Goal: Task Accomplishment & Management: Manage account settings

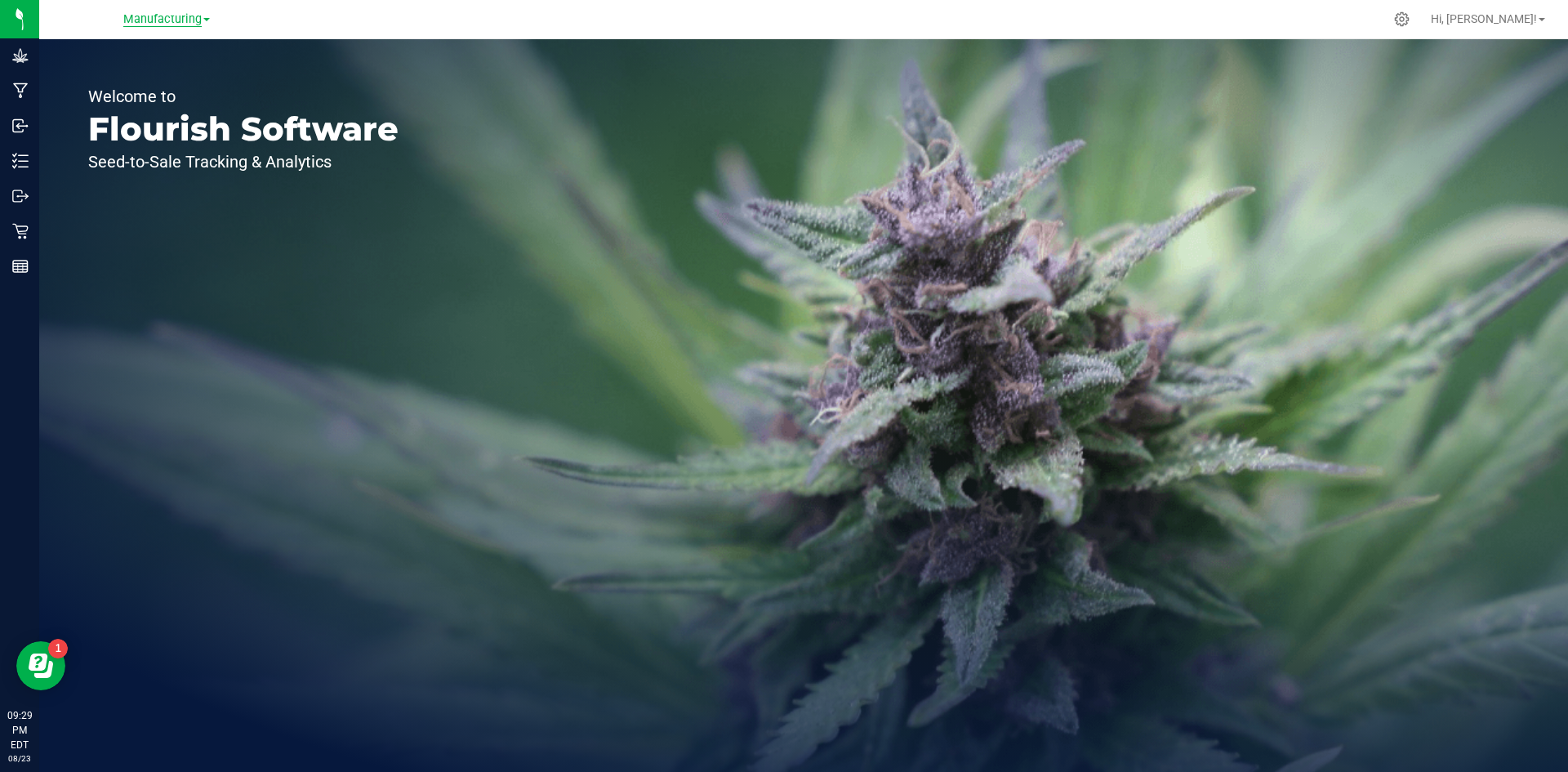
click at [195, 19] on span "Manufacturing" at bounding box center [162, 19] width 79 height 15
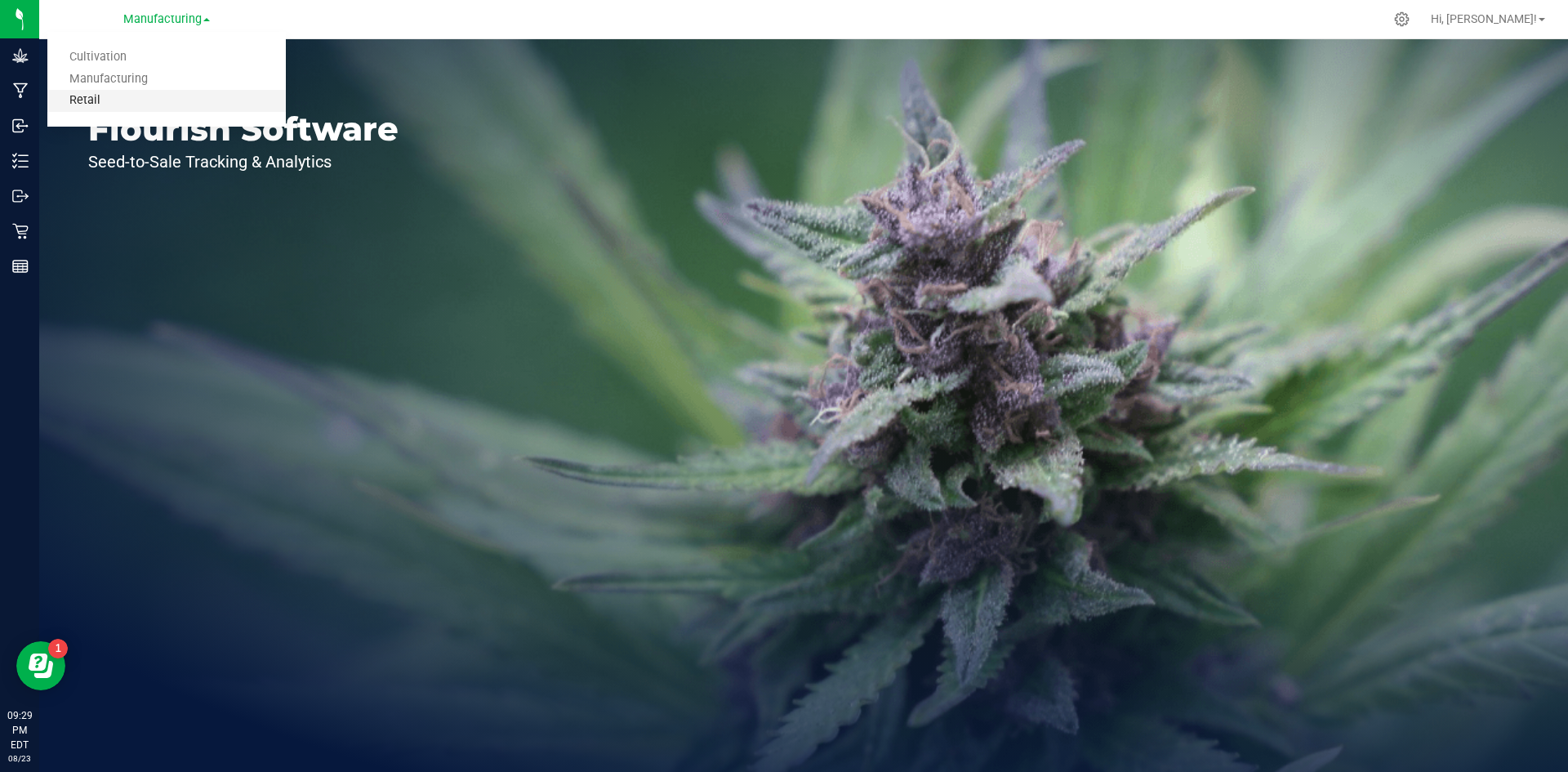
click at [164, 107] on link "Retail" at bounding box center [167, 101] width 239 height 22
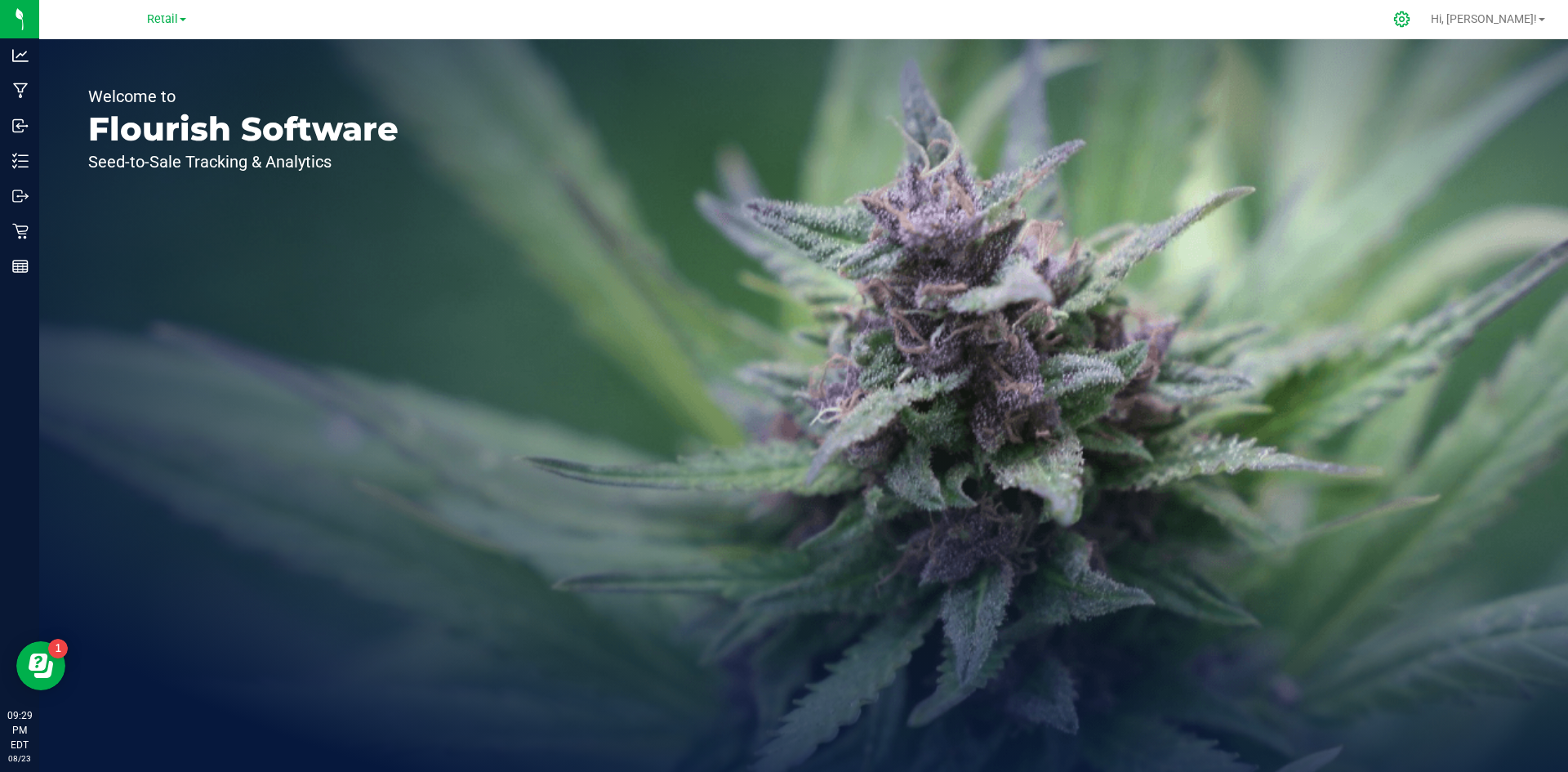
click at [1410, 16] on icon at bounding box center [1402, 19] width 17 height 17
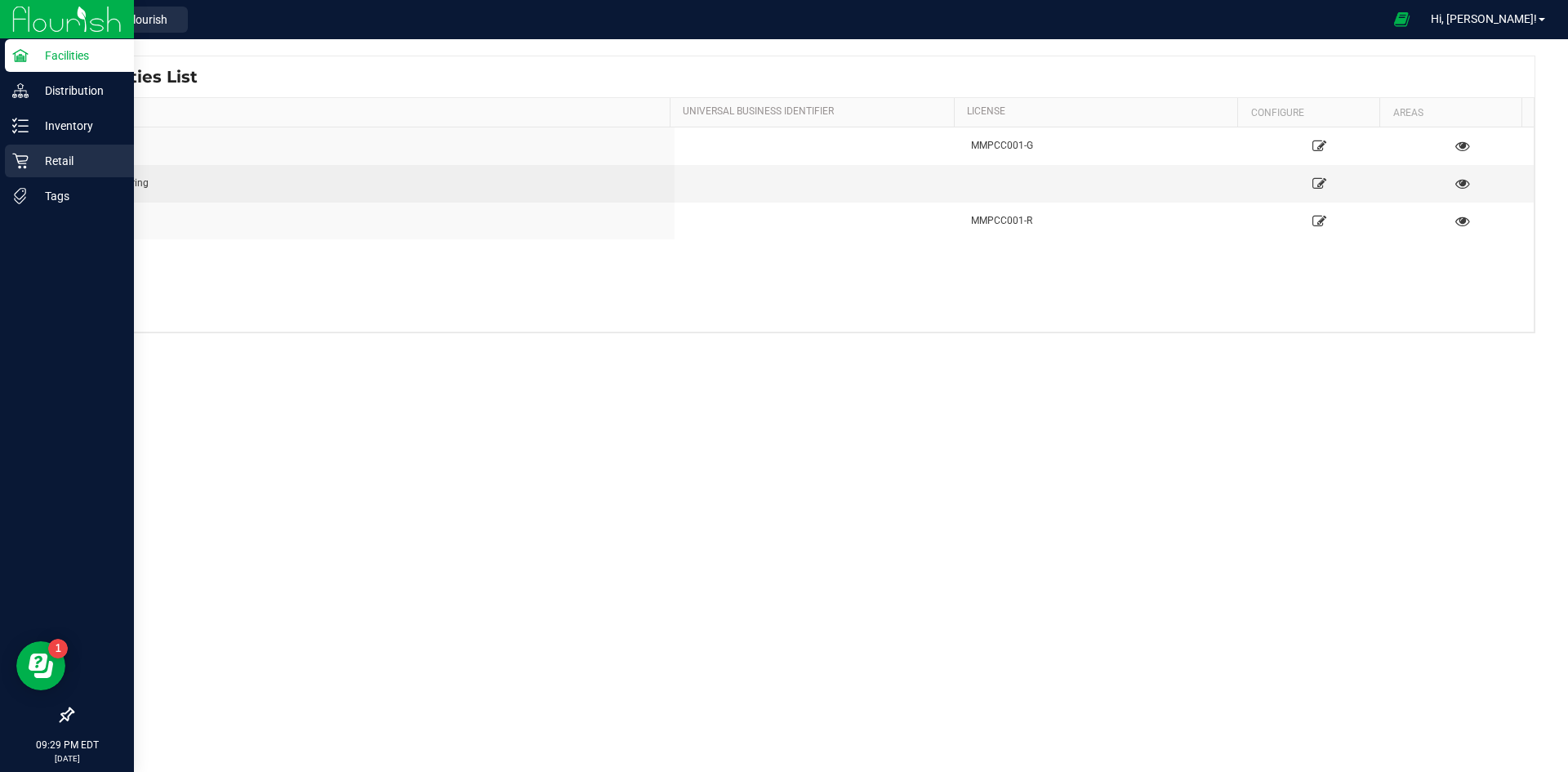
click at [47, 161] on p "Retail" at bounding box center [77, 161] width 98 height 19
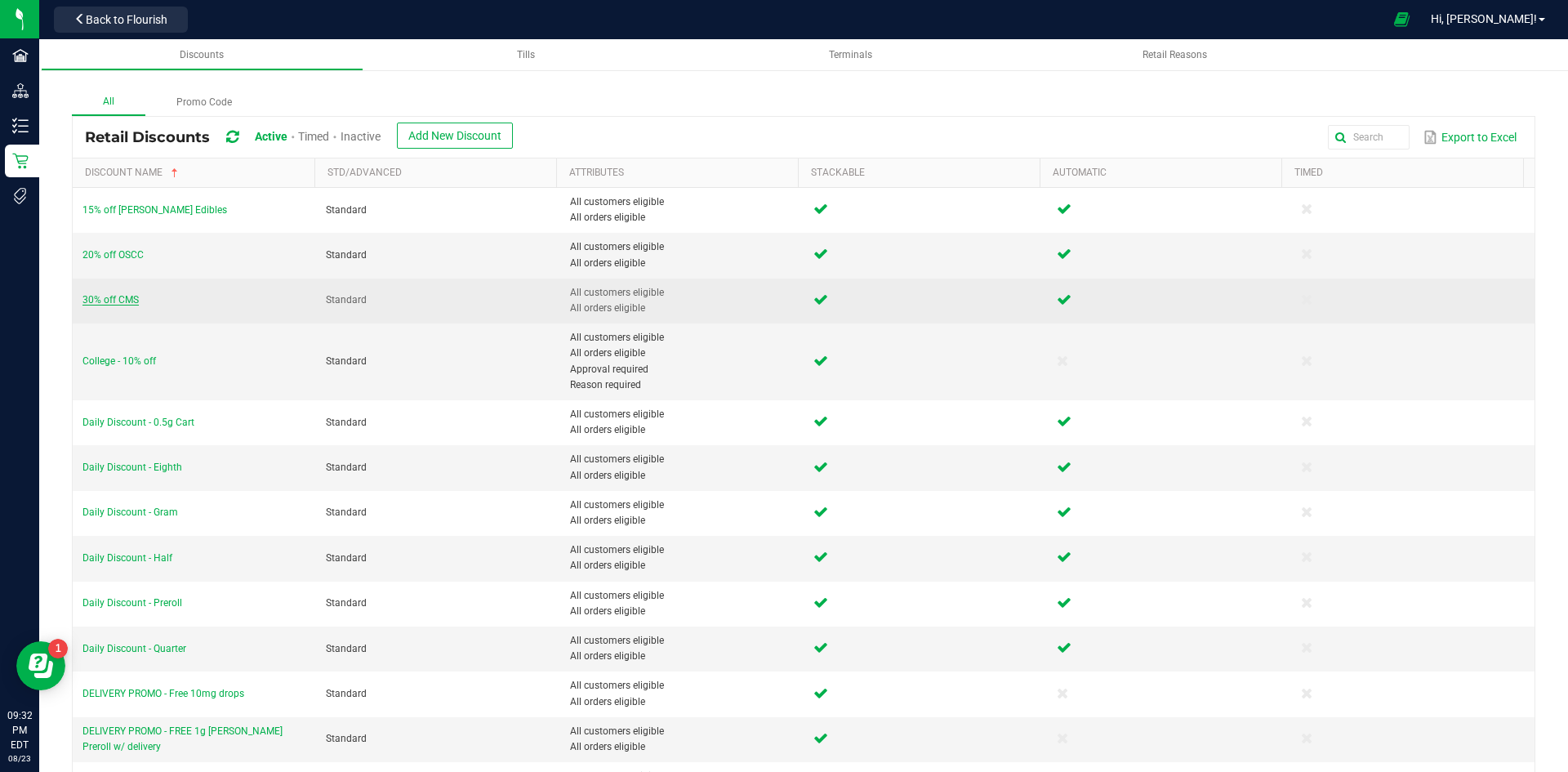
click at [131, 300] on span "30% off CMS" at bounding box center [111, 300] width 56 height 12
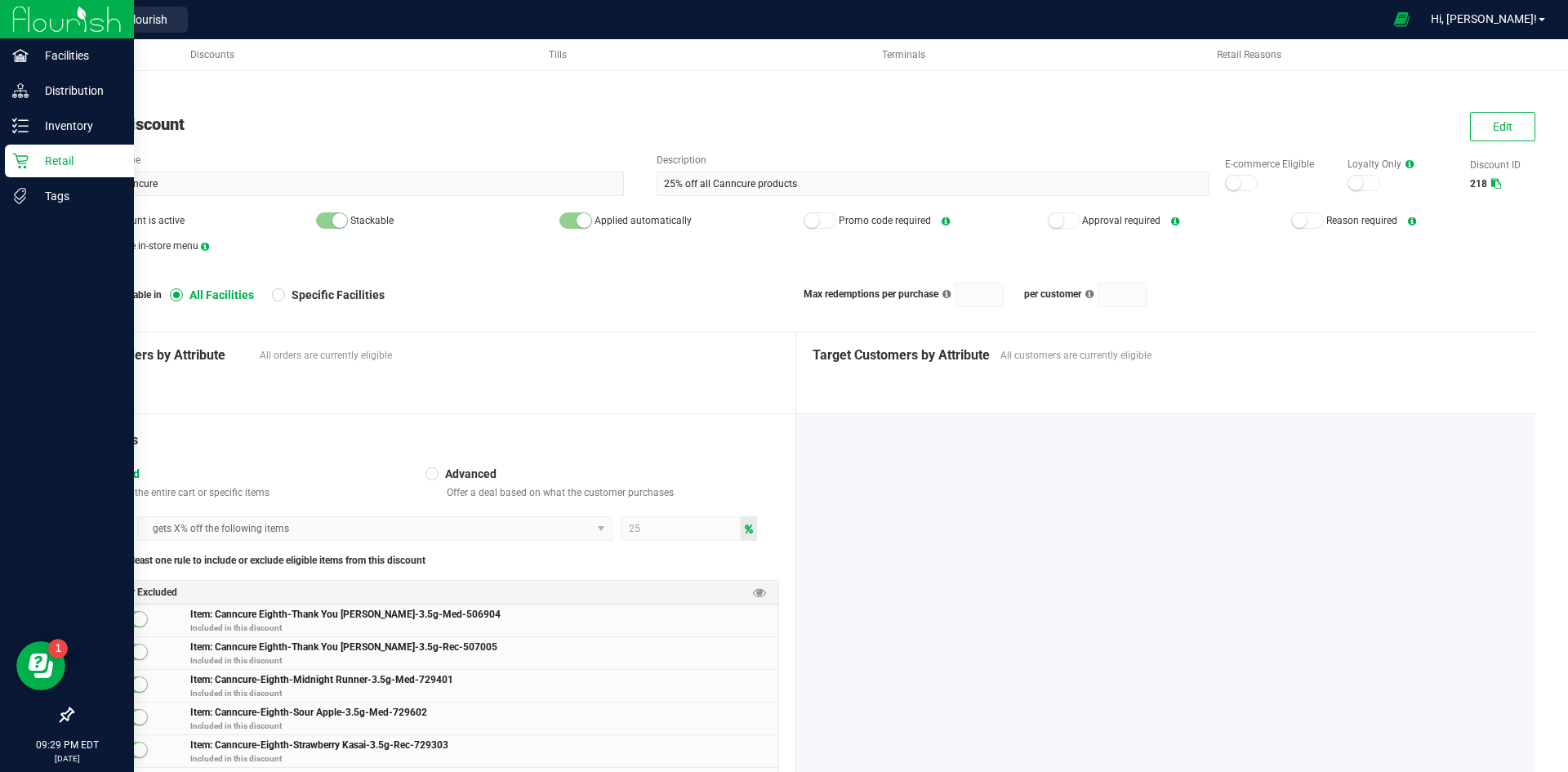
click at [31, 167] on p "Retail" at bounding box center [77, 161] width 98 height 19
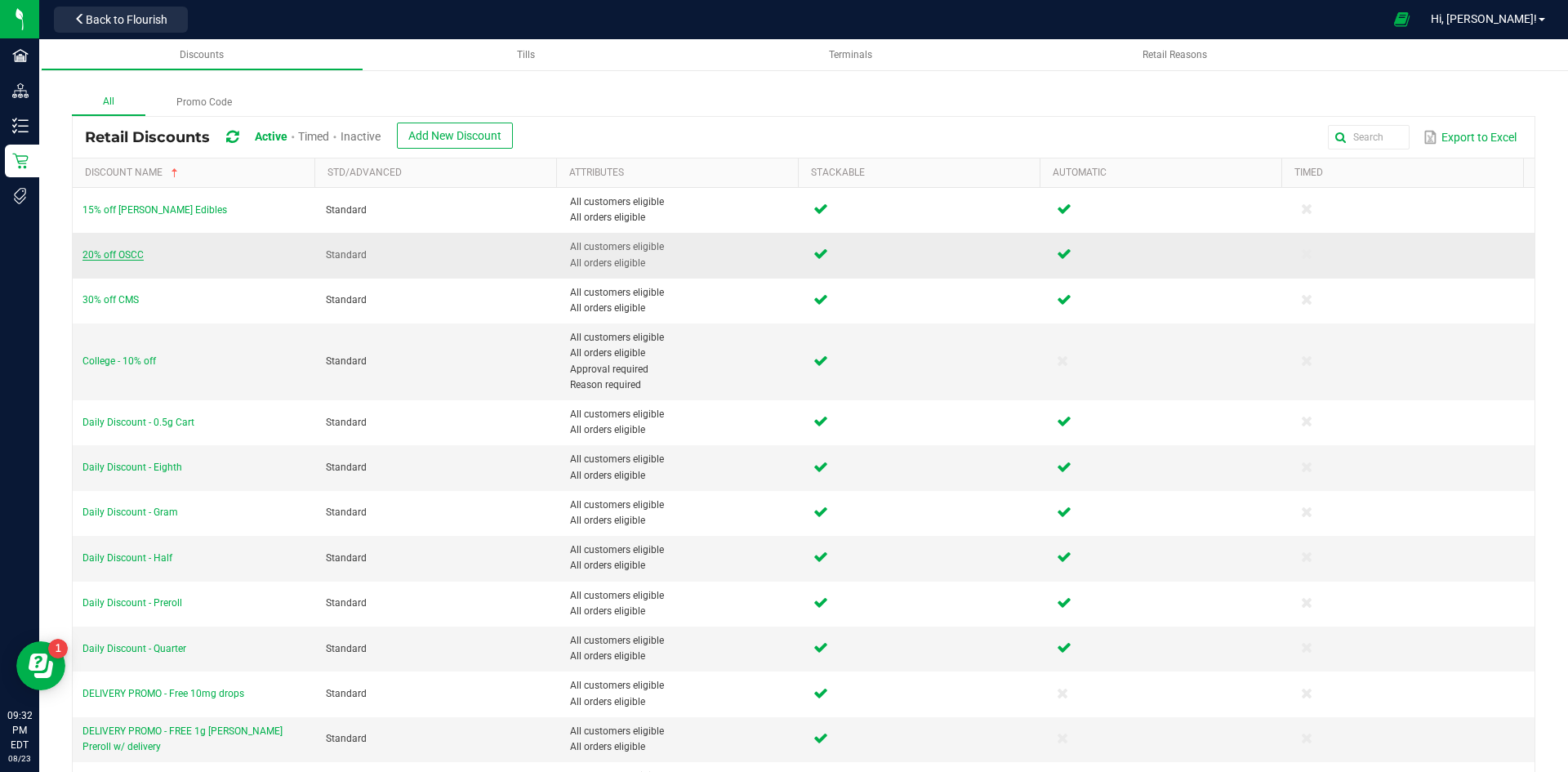
click at [116, 254] on span "20% off OSCC" at bounding box center [113, 255] width 61 height 12
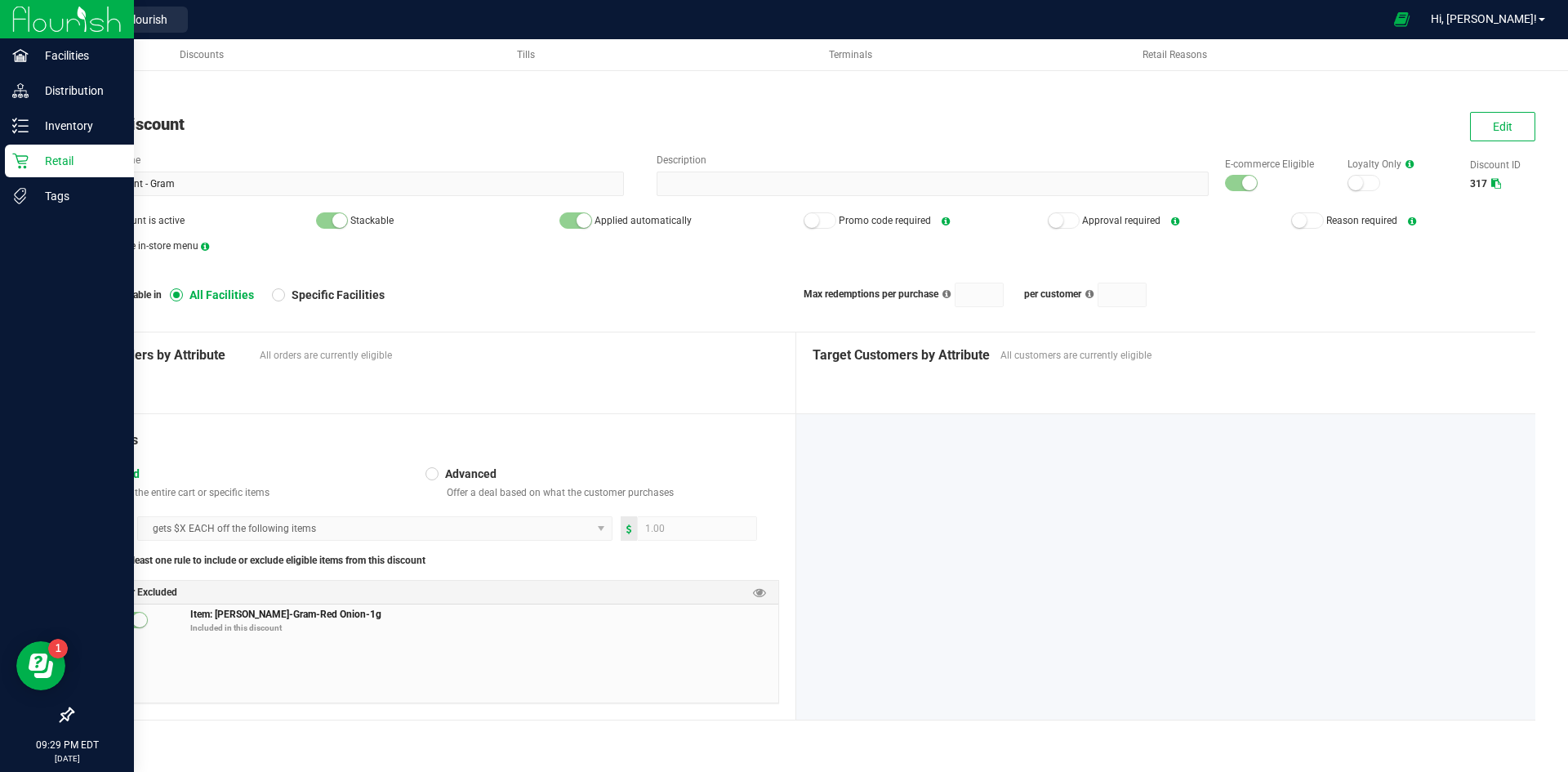
click at [65, 167] on p "Retail" at bounding box center [77, 161] width 98 height 19
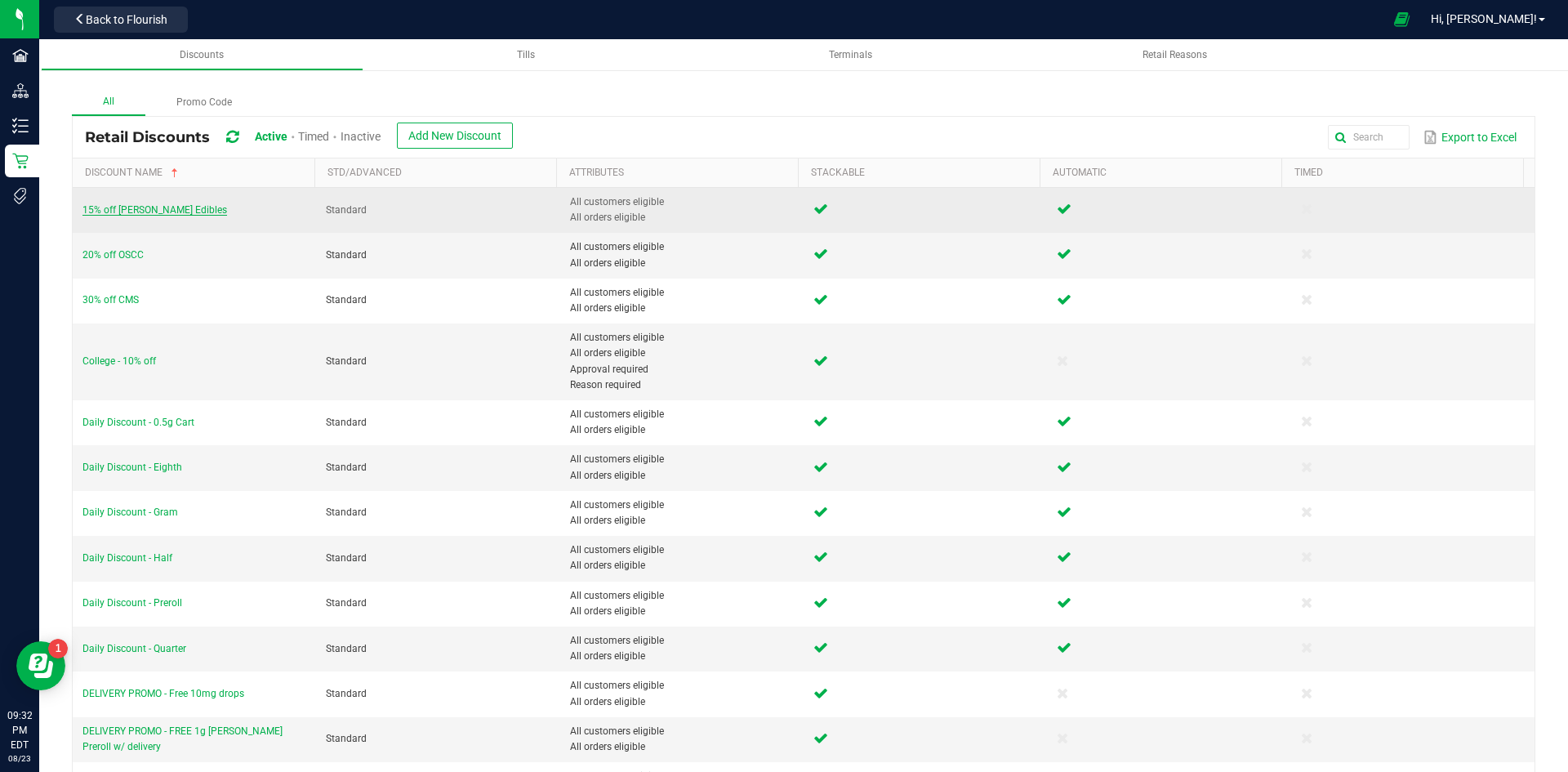
click at [151, 214] on span "15% off [PERSON_NAME] Edibles" at bounding box center [154, 210] width 145 height 12
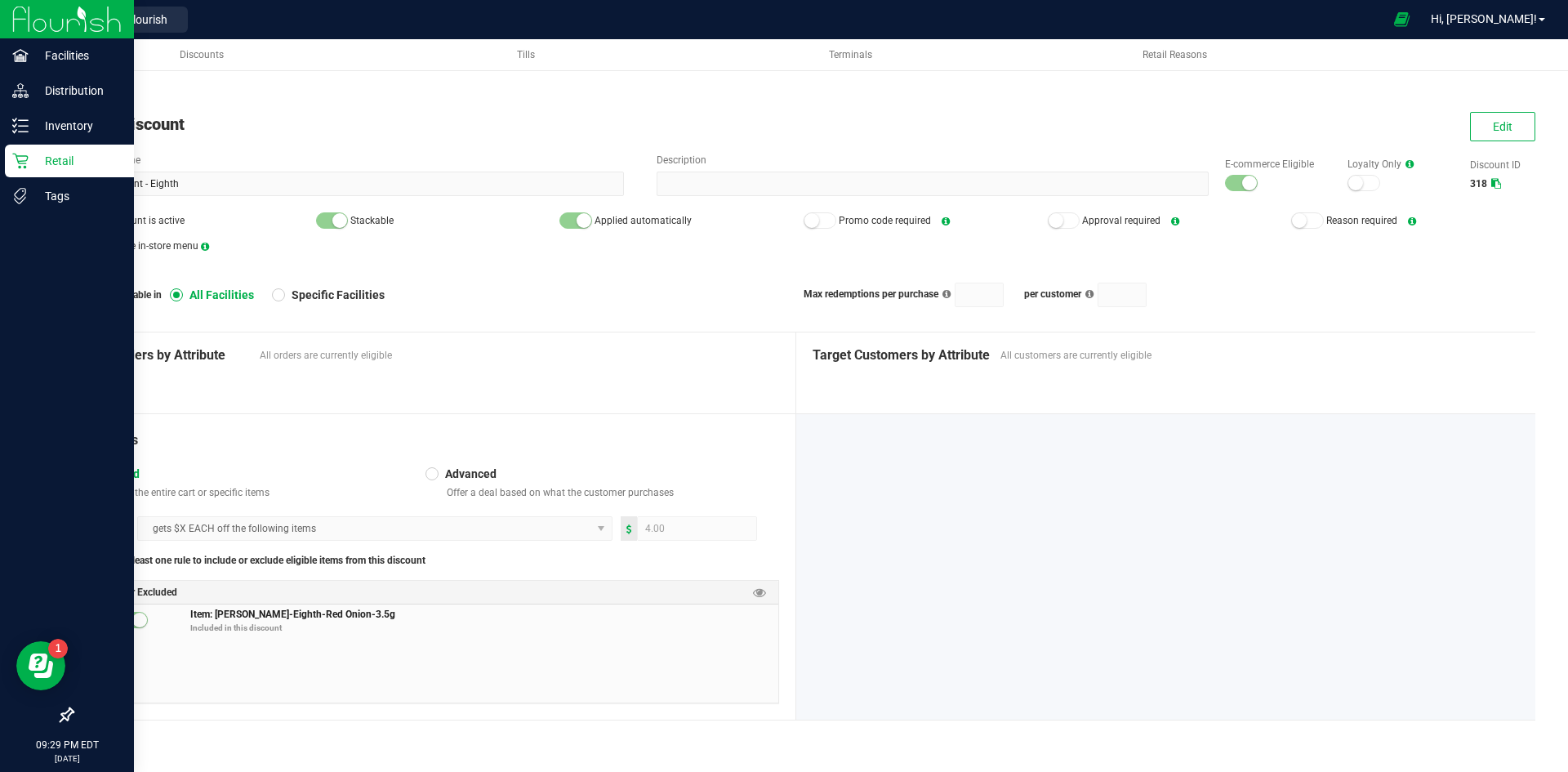
click at [41, 234] on div at bounding box center [67, 456] width 134 height 485
click at [73, 163] on p "Retail" at bounding box center [77, 161] width 98 height 19
click at [84, 166] on p "Retail" at bounding box center [77, 161] width 98 height 19
click at [57, 169] on p "Retail" at bounding box center [77, 161] width 98 height 19
click at [20, 163] on icon at bounding box center [20, 161] width 16 height 16
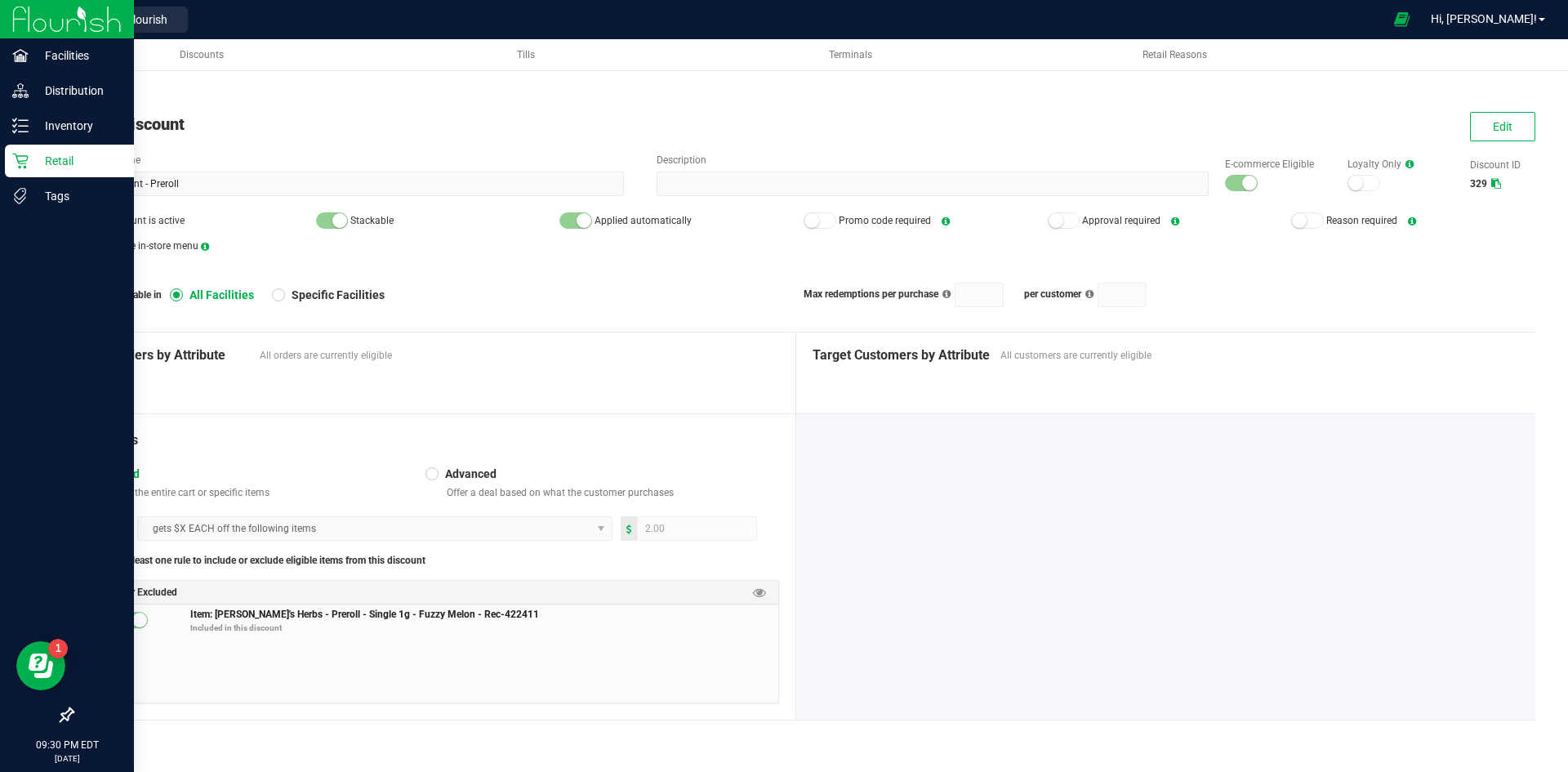
click at [64, 164] on p "Retail" at bounding box center [77, 161] width 98 height 19
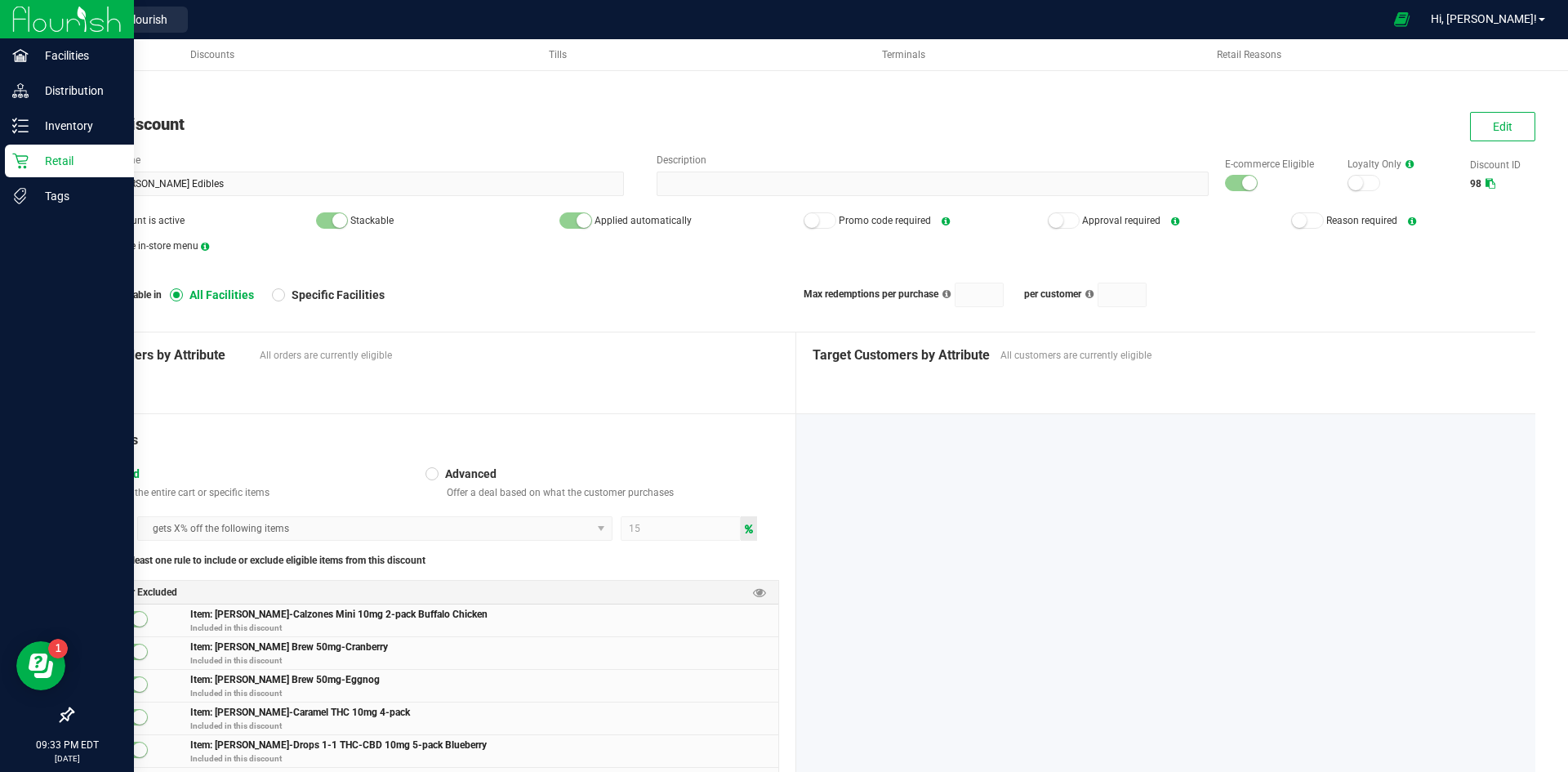
click at [70, 159] on p "Retail" at bounding box center [77, 161] width 98 height 19
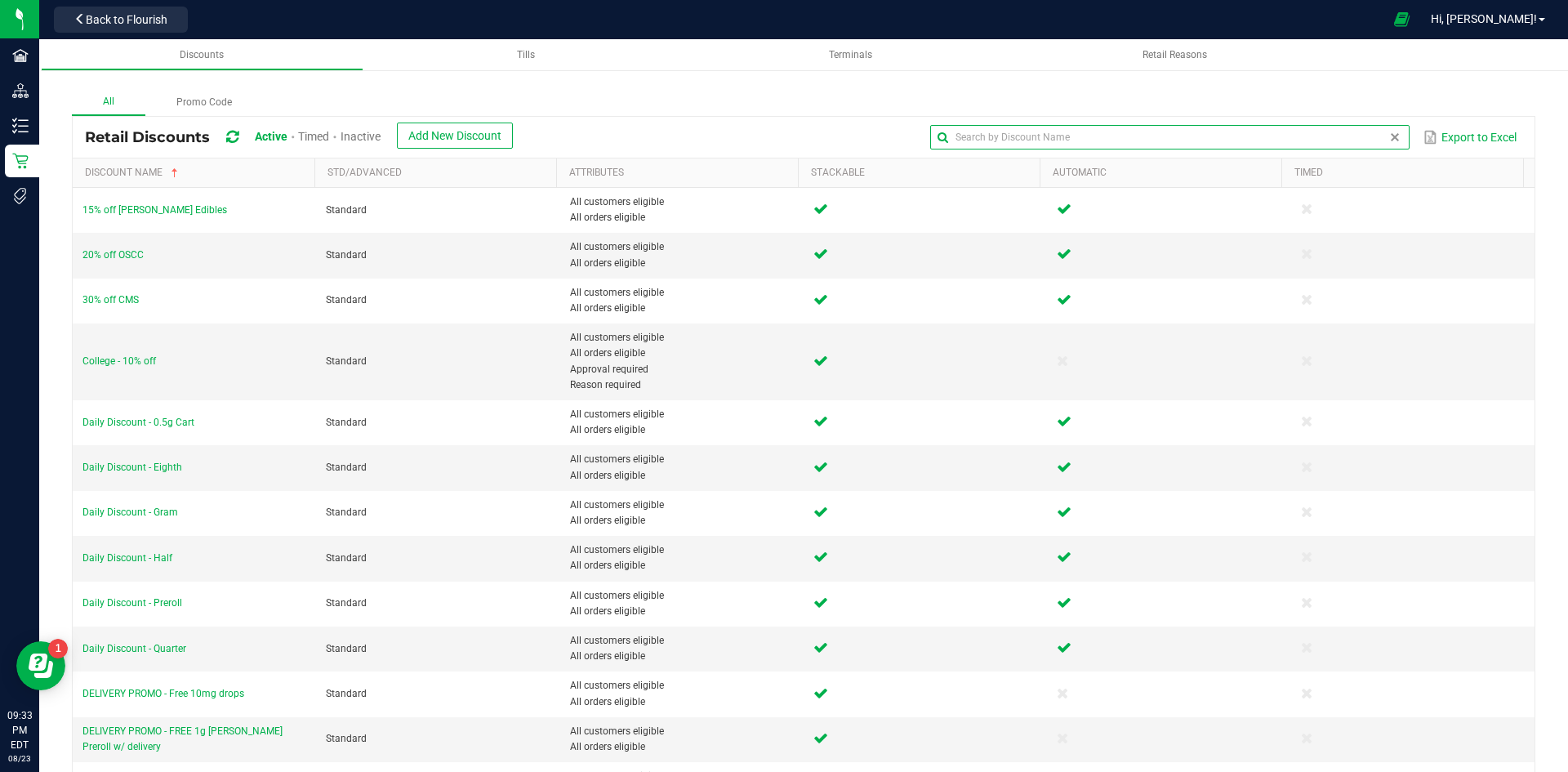
click at [1349, 127] on input "text" at bounding box center [1169, 137] width 479 height 24
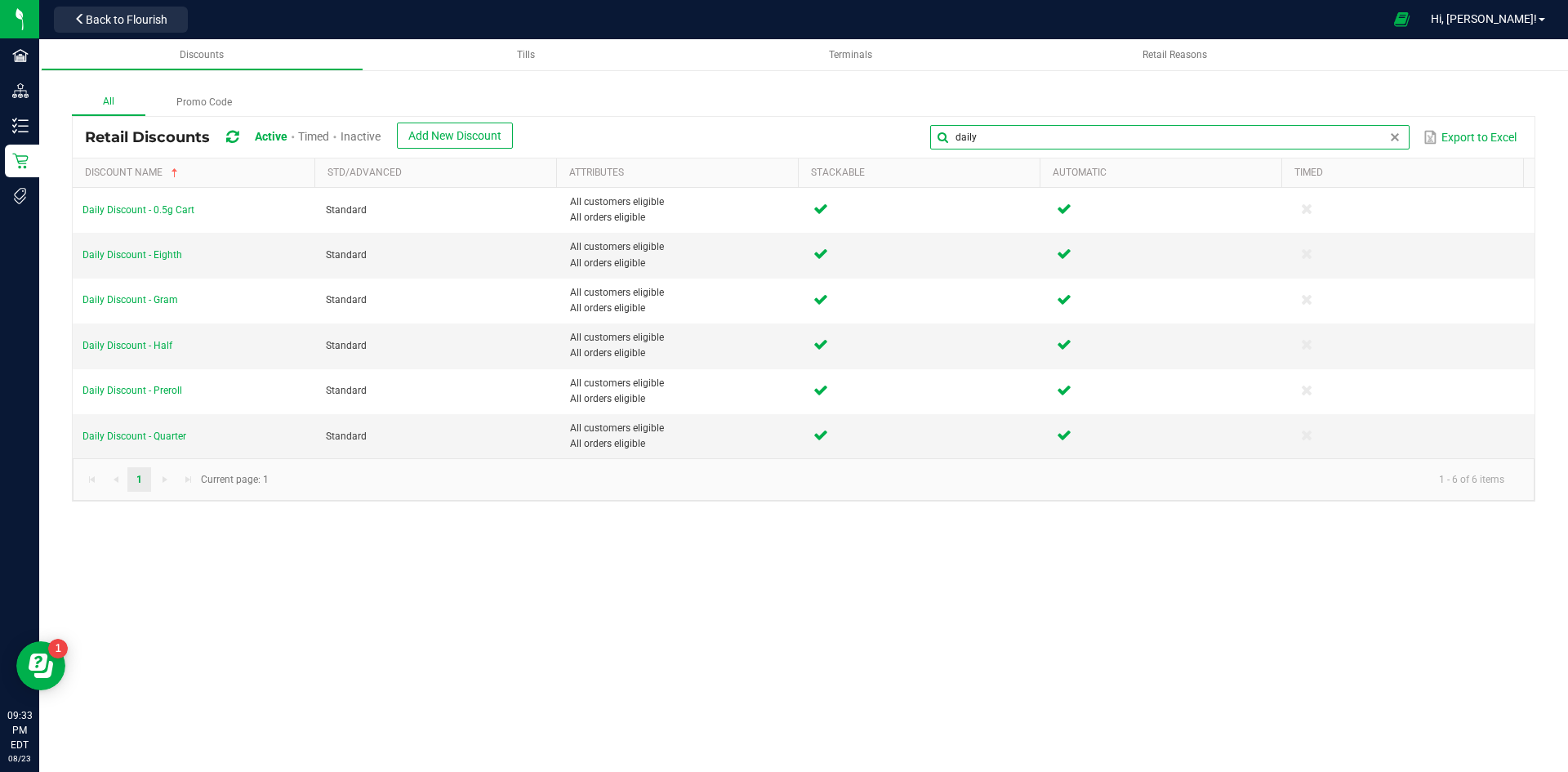
type input "daily"
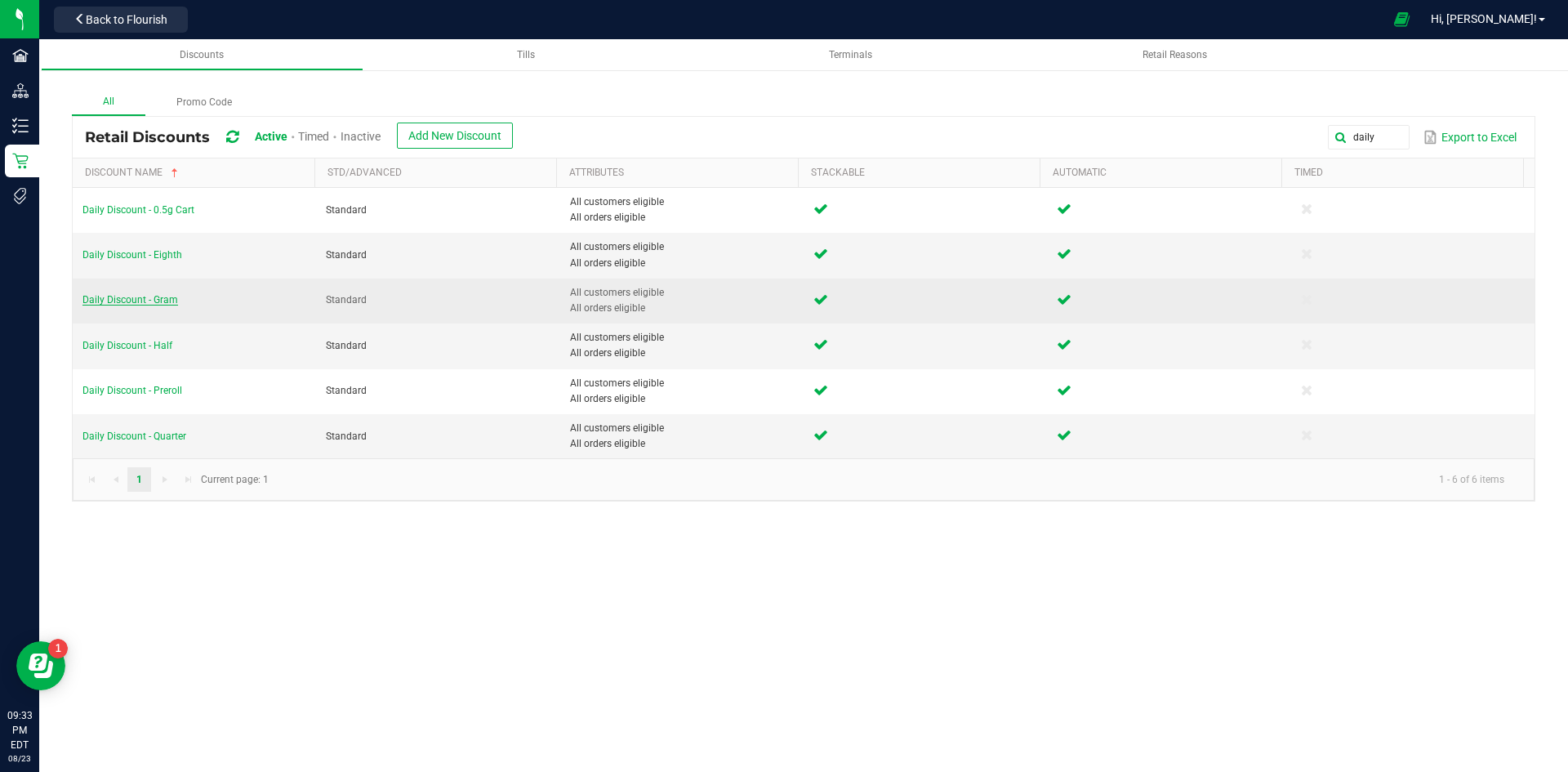
click at [164, 300] on span "Daily Discount - Gram" at bounding box center [130, 300] width 95 height 12
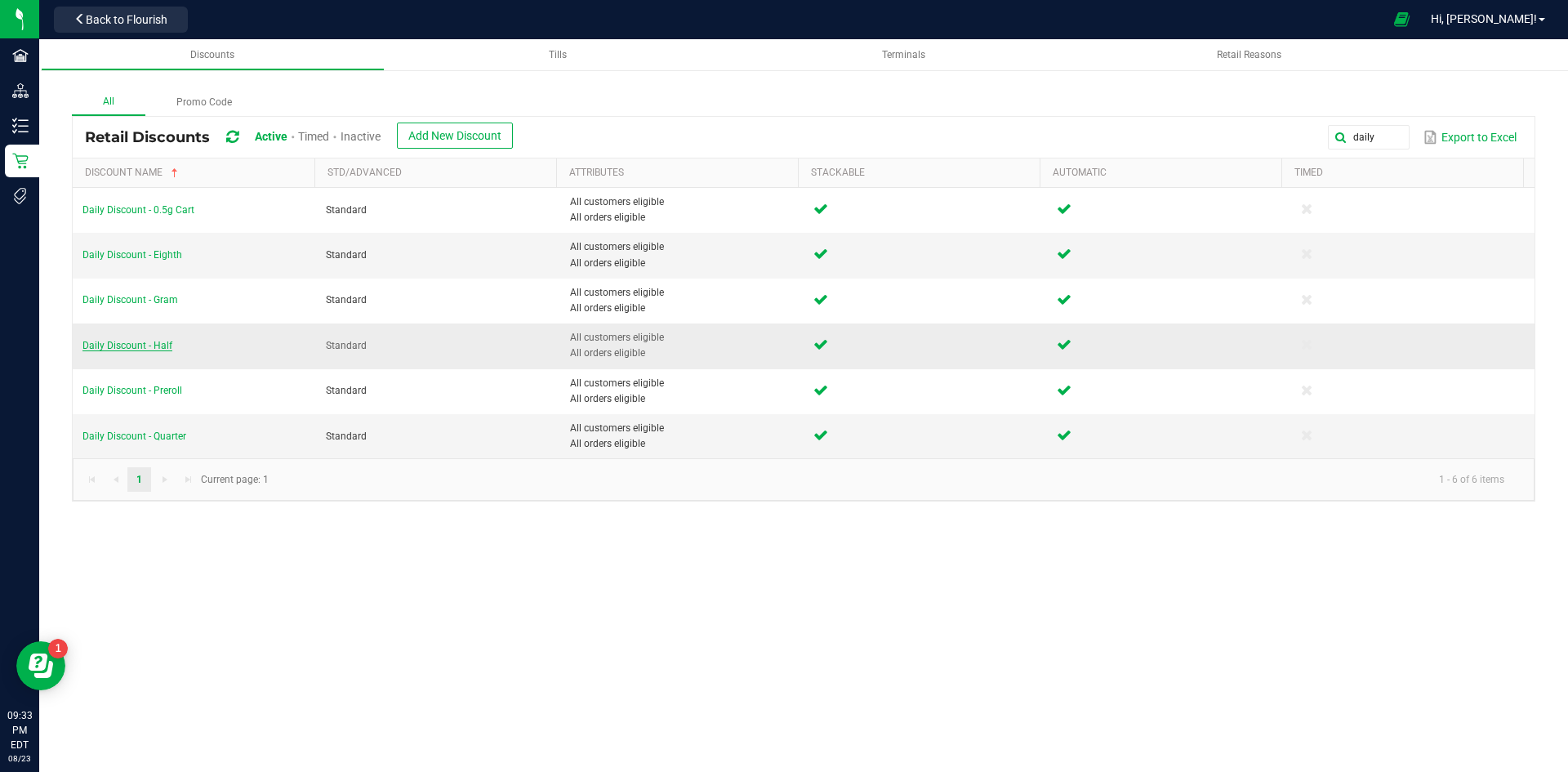
click at [163, 350] on span "Daily Discount - Half" at bounding box center [127, 346] width 90 height 12
click at [150, 433] on span "Daily Discount - Quarter" at bounding box center [134, 436] width 104 height 12
click at [141, 250] on span "Daily Discount - Eighth" at bounding box center [132, 255] width 100 height 12
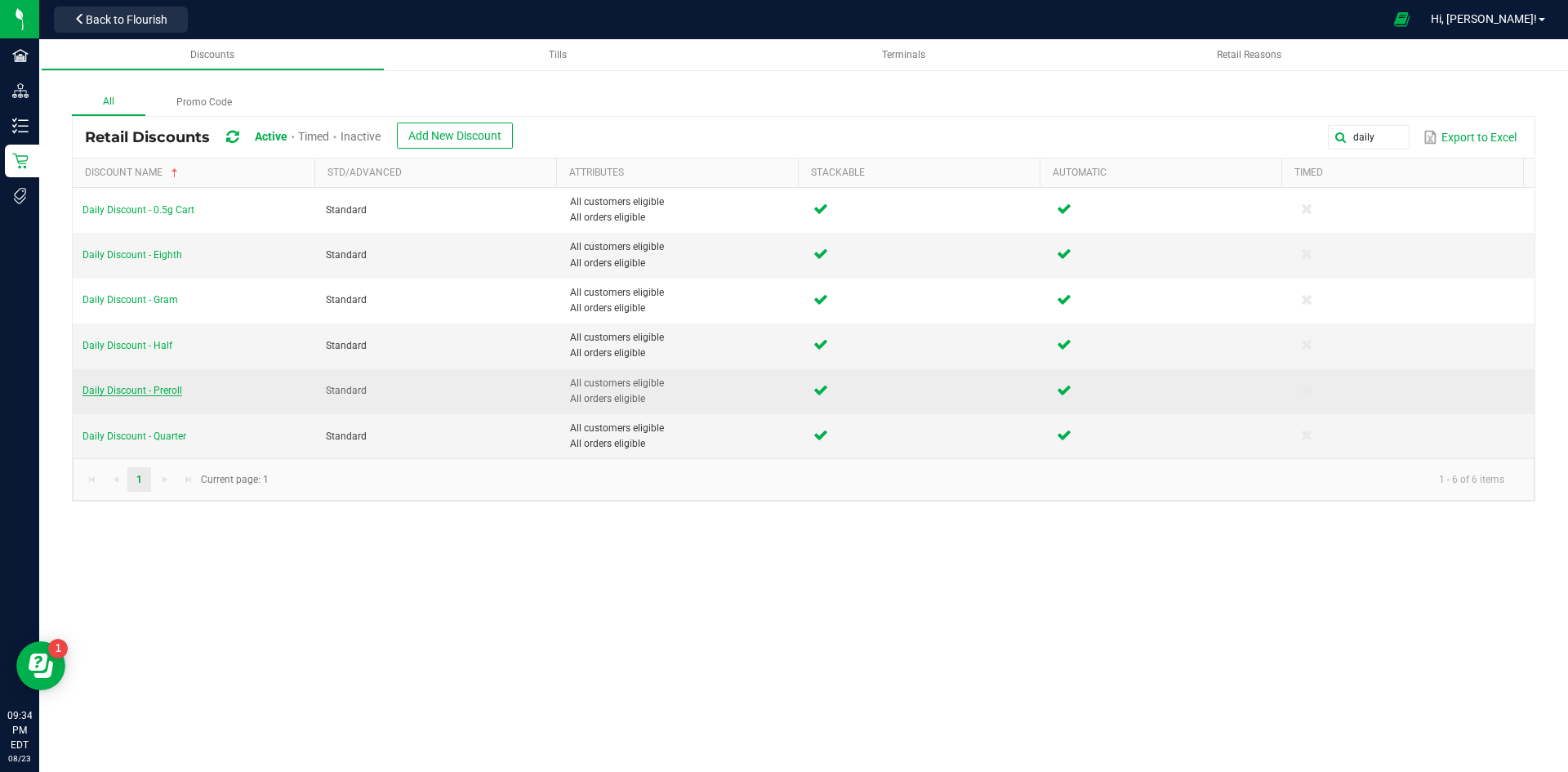
click at [172, 393] on span "Daily Discount - Preroll" at bounding box center [132, 390] width 100 height 12
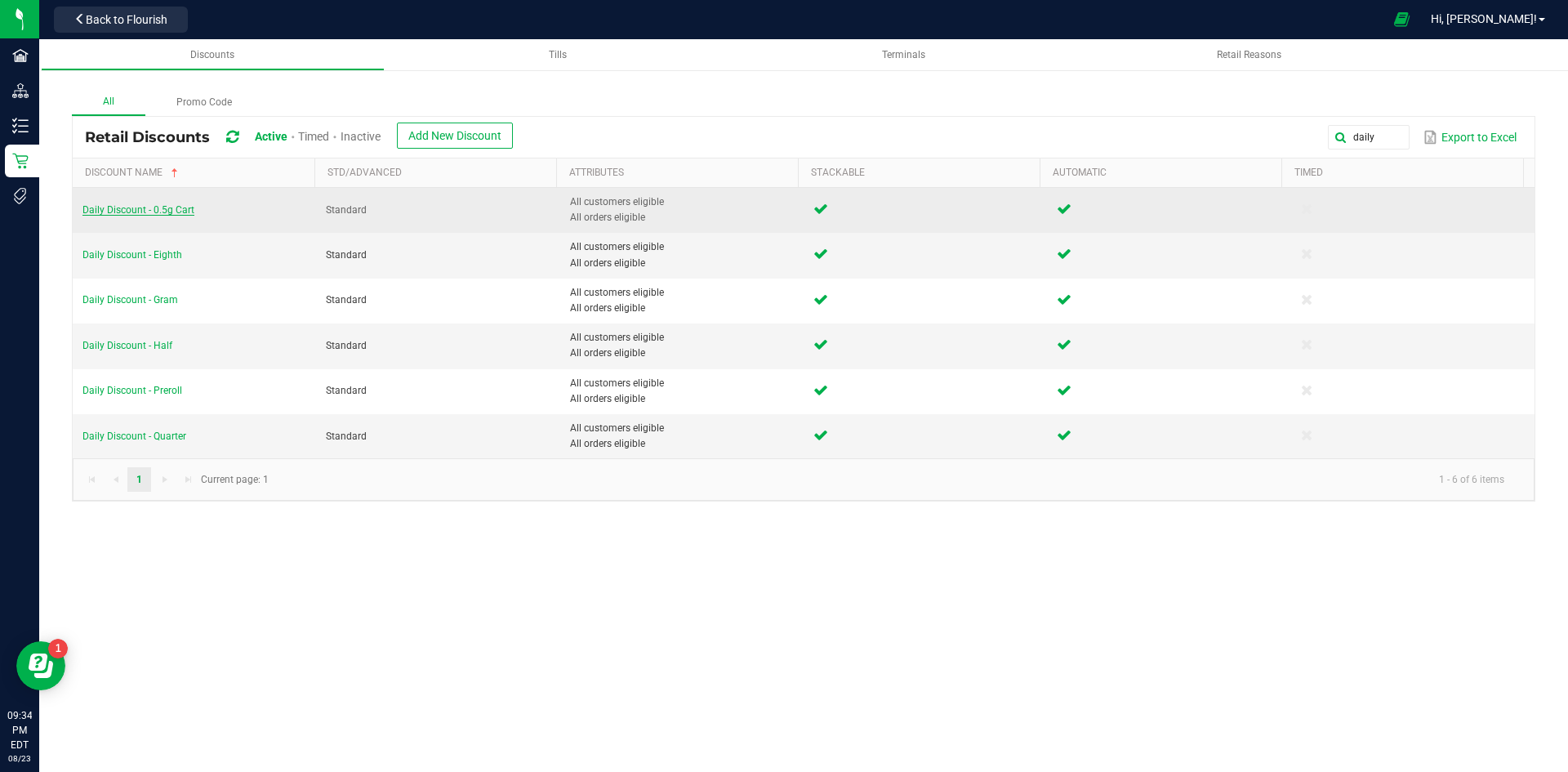
click at [166, 210] on span "Daily Discount - 0.5g Cart" at bounding box center [138, 210] width 112 height 12
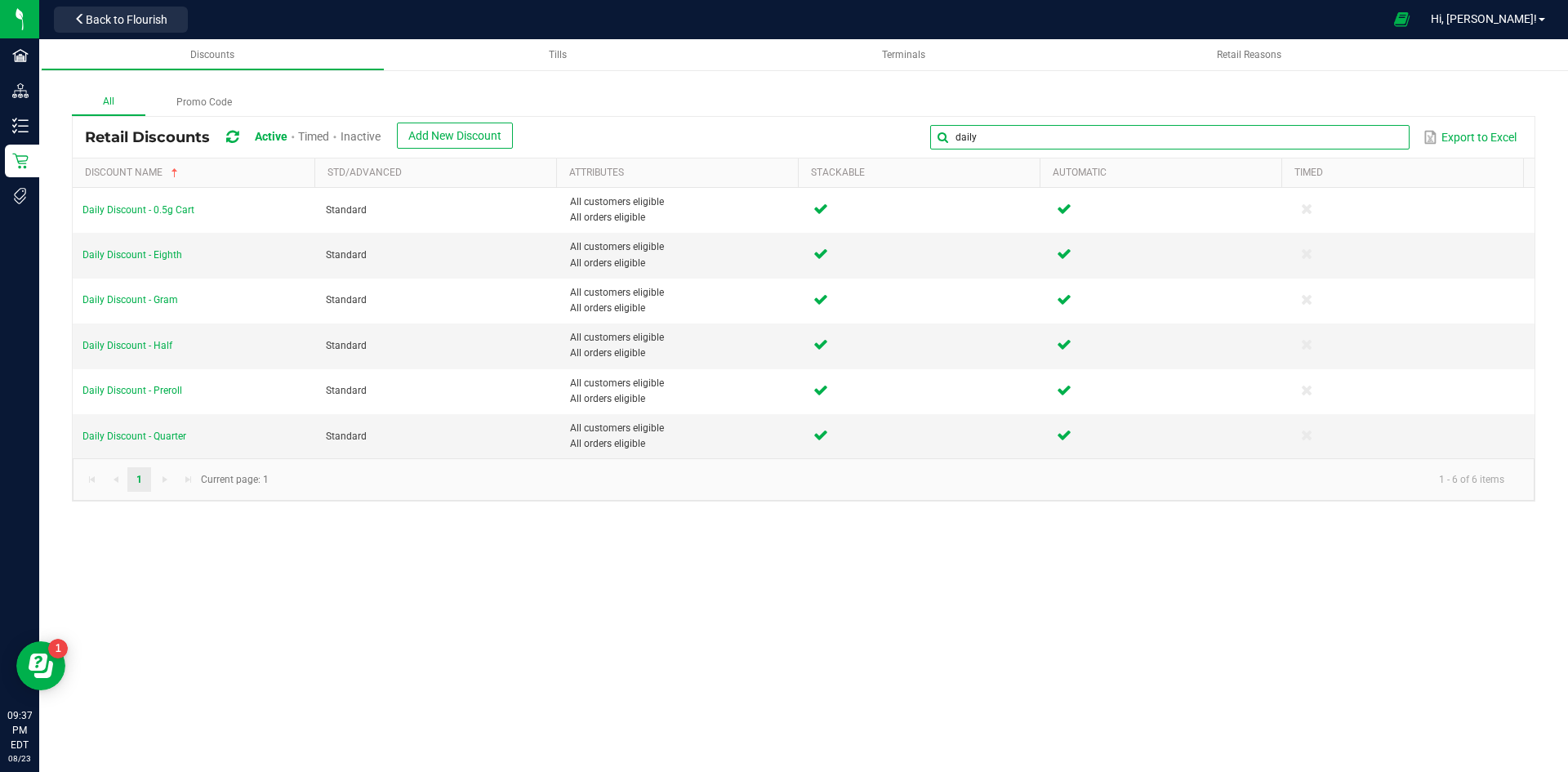
click at [1349, 130] on input "daily" at bounding box center [1169, 137] width 479 height 24
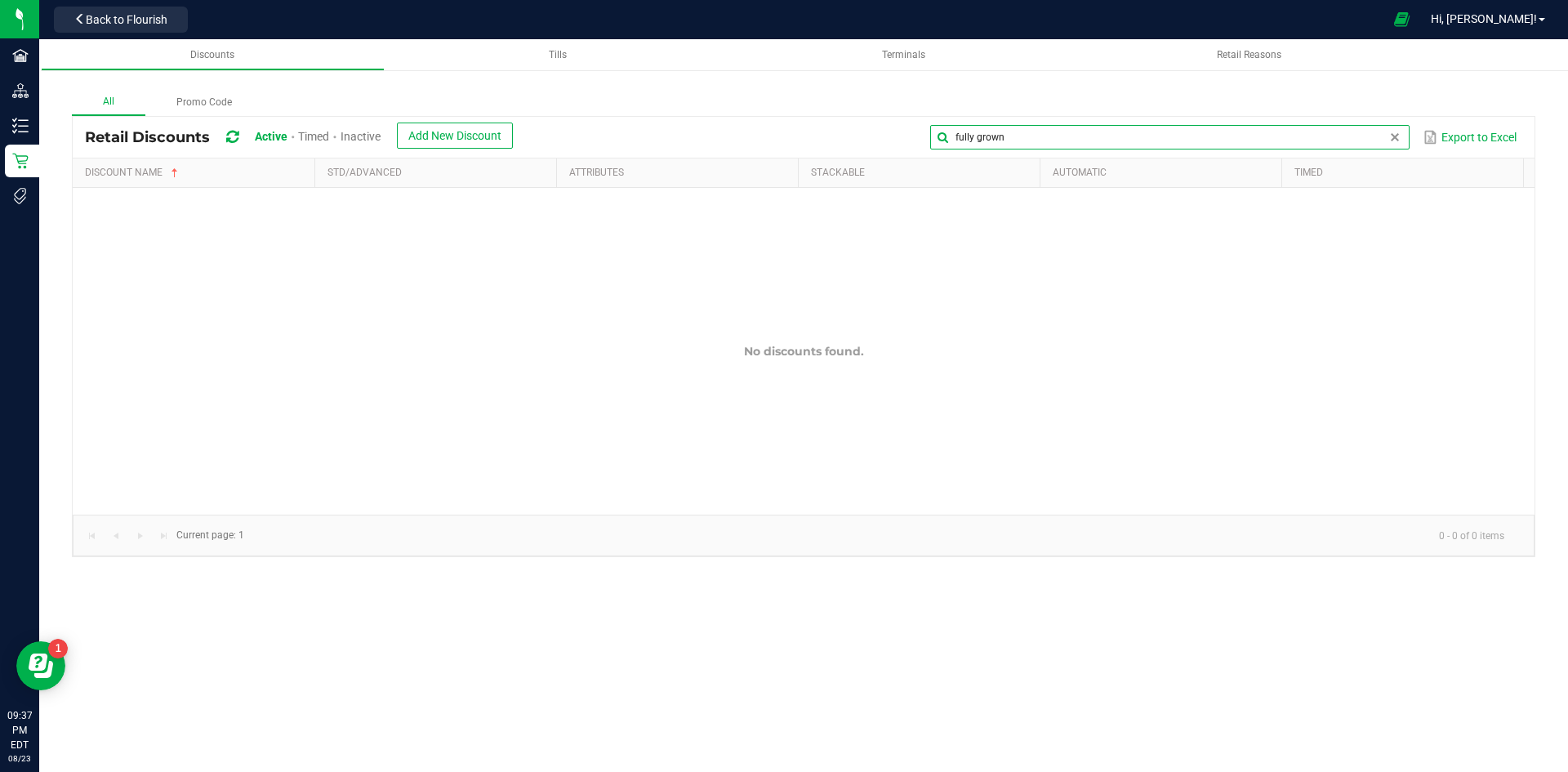
type input "fully grown"
click at [366, 136] on span "Inactive" at bounding box center [360, 136] width 40 height 13
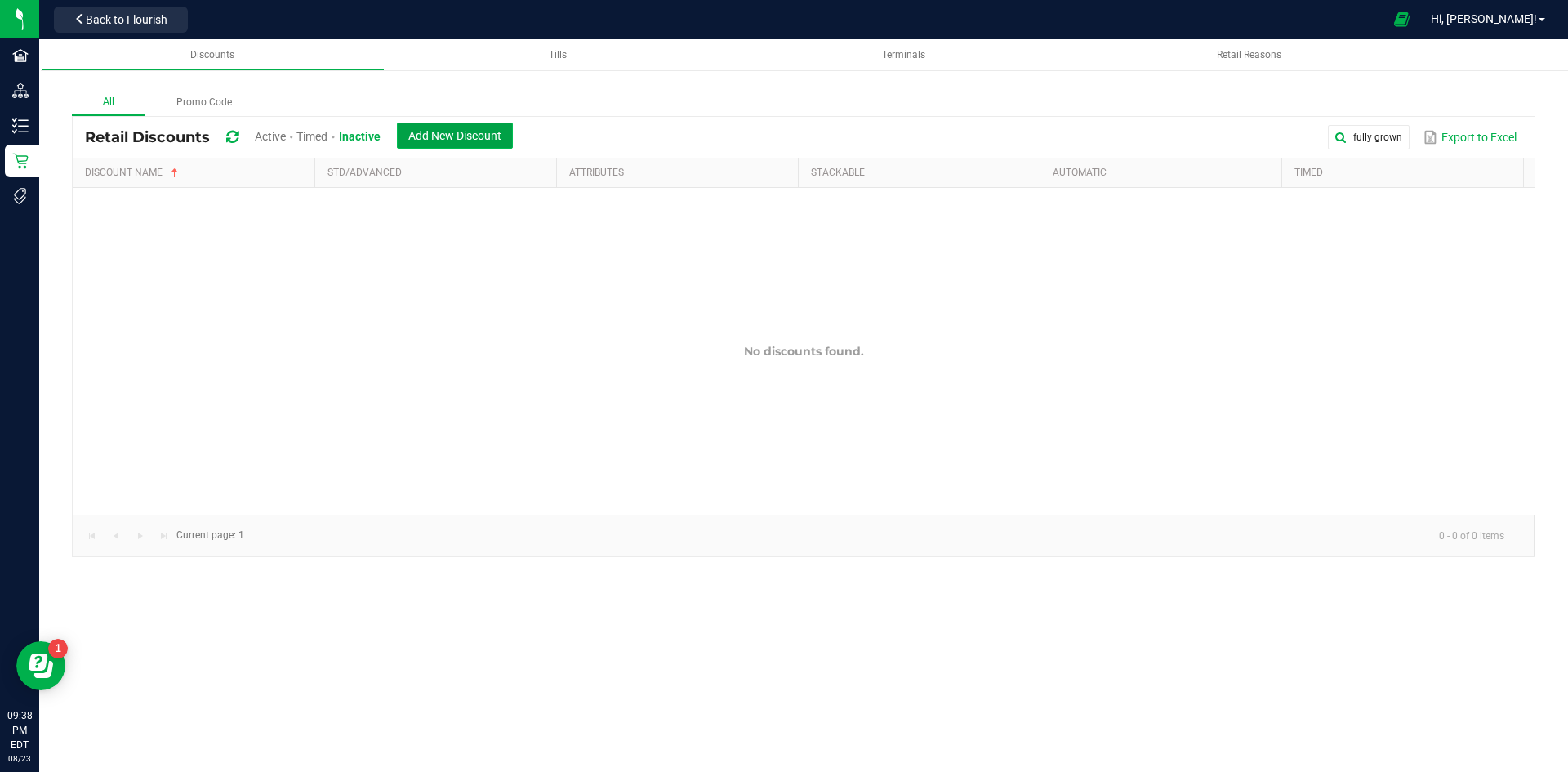
click at [460, 136] on span "Add New Discount" at bounding box center [455, 135] width 93 height 13
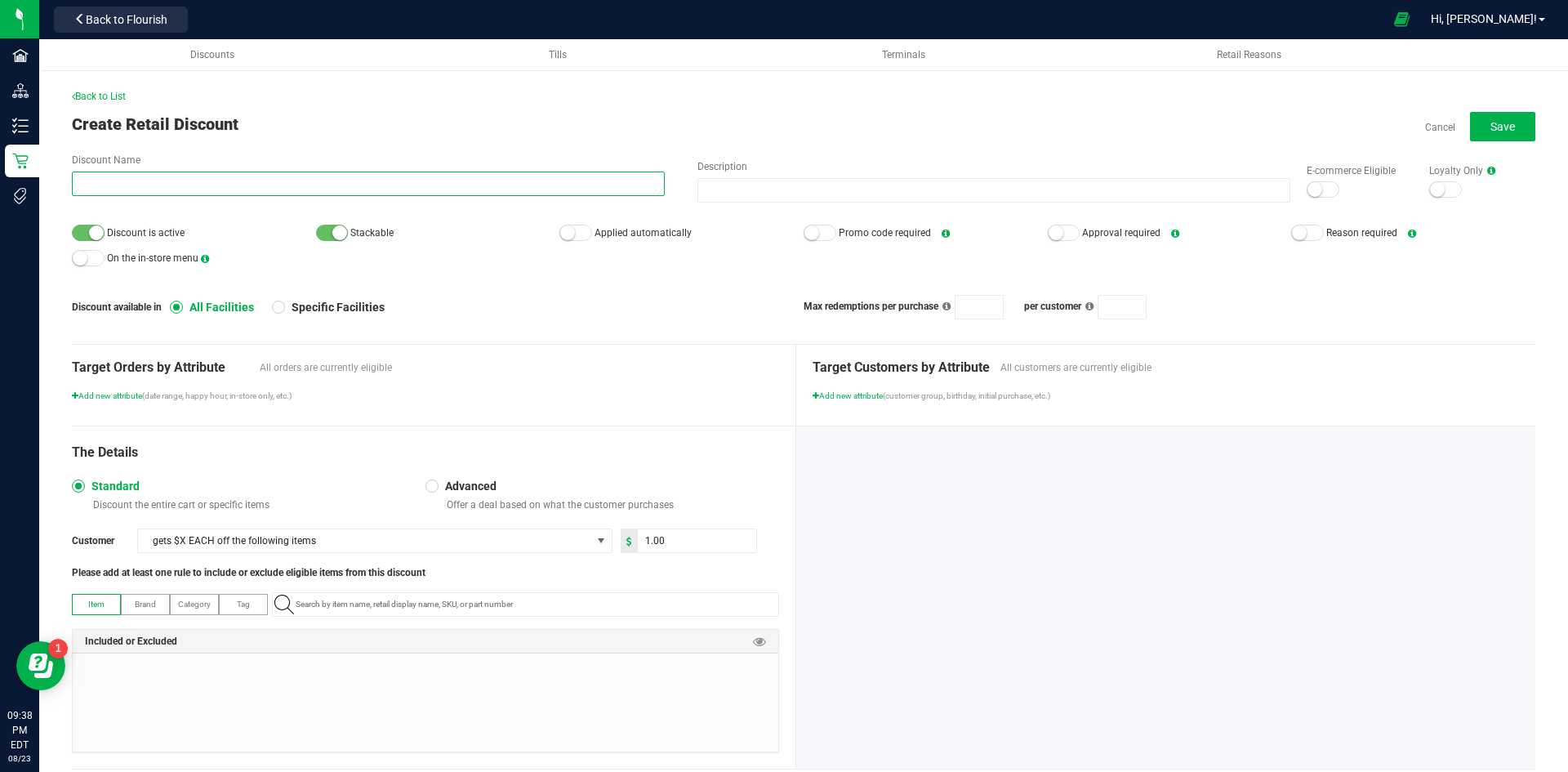
click at [316, 186] on input "Discount Name" at bounding box center [368, 184] width 593 height 24
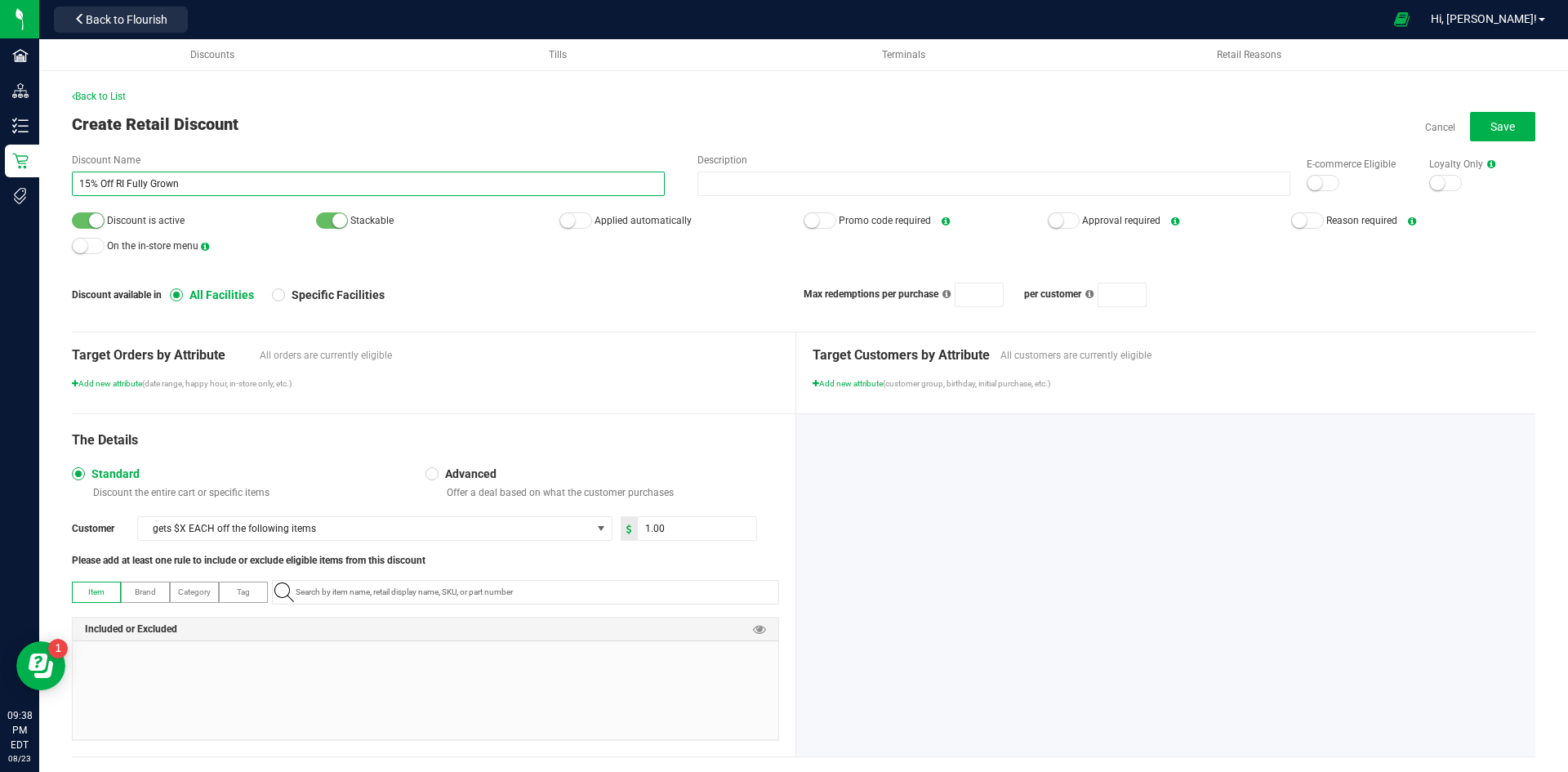
type input "15% Off RI Fully Grown"
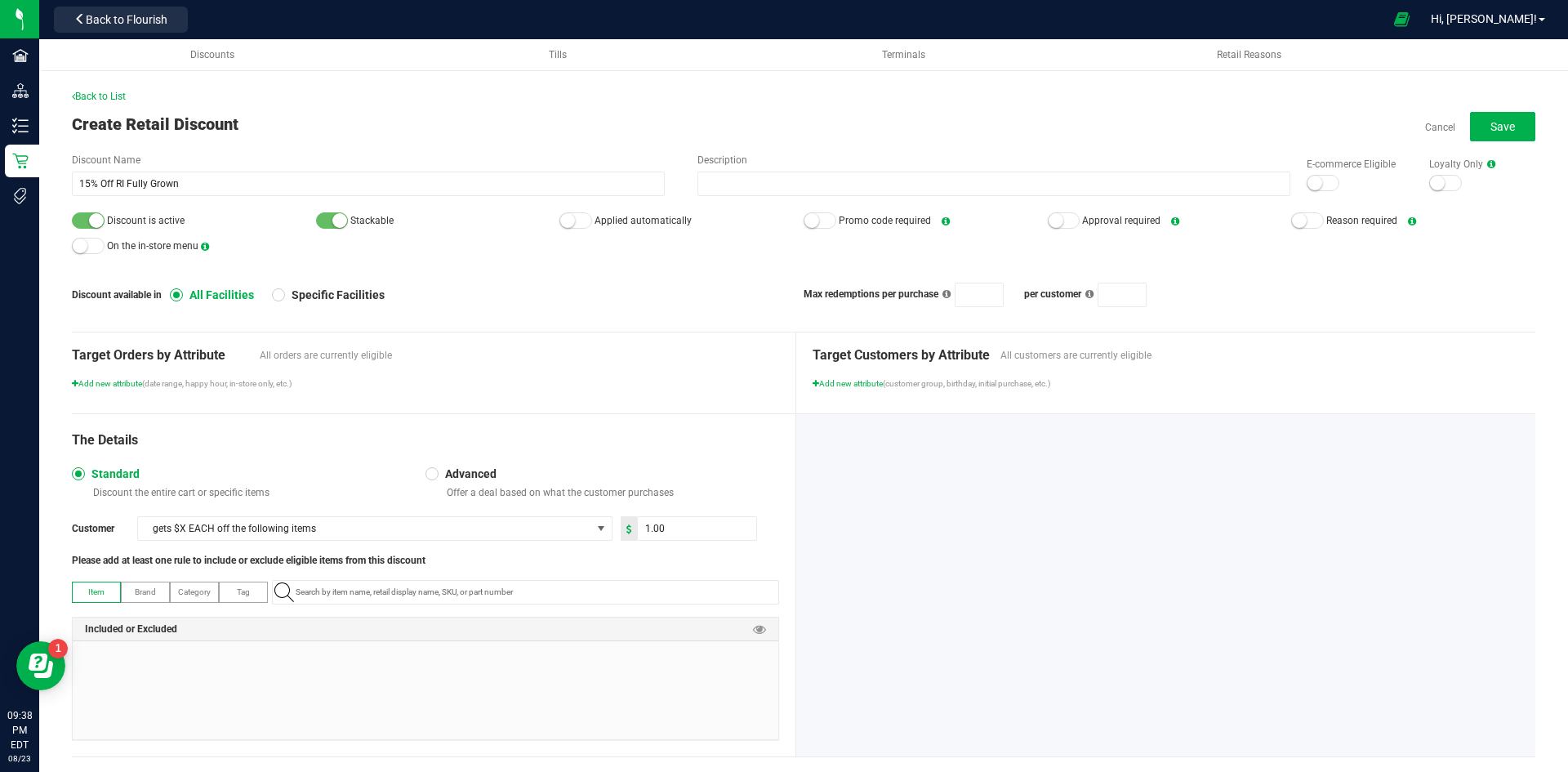
click at [154, 593] on span "Brand" at bounding box center [146, 591] width 21 height 9
click at [393, 584] on input "NO DATA FOUND" at bounding box center [534, 592] width 489 height 23
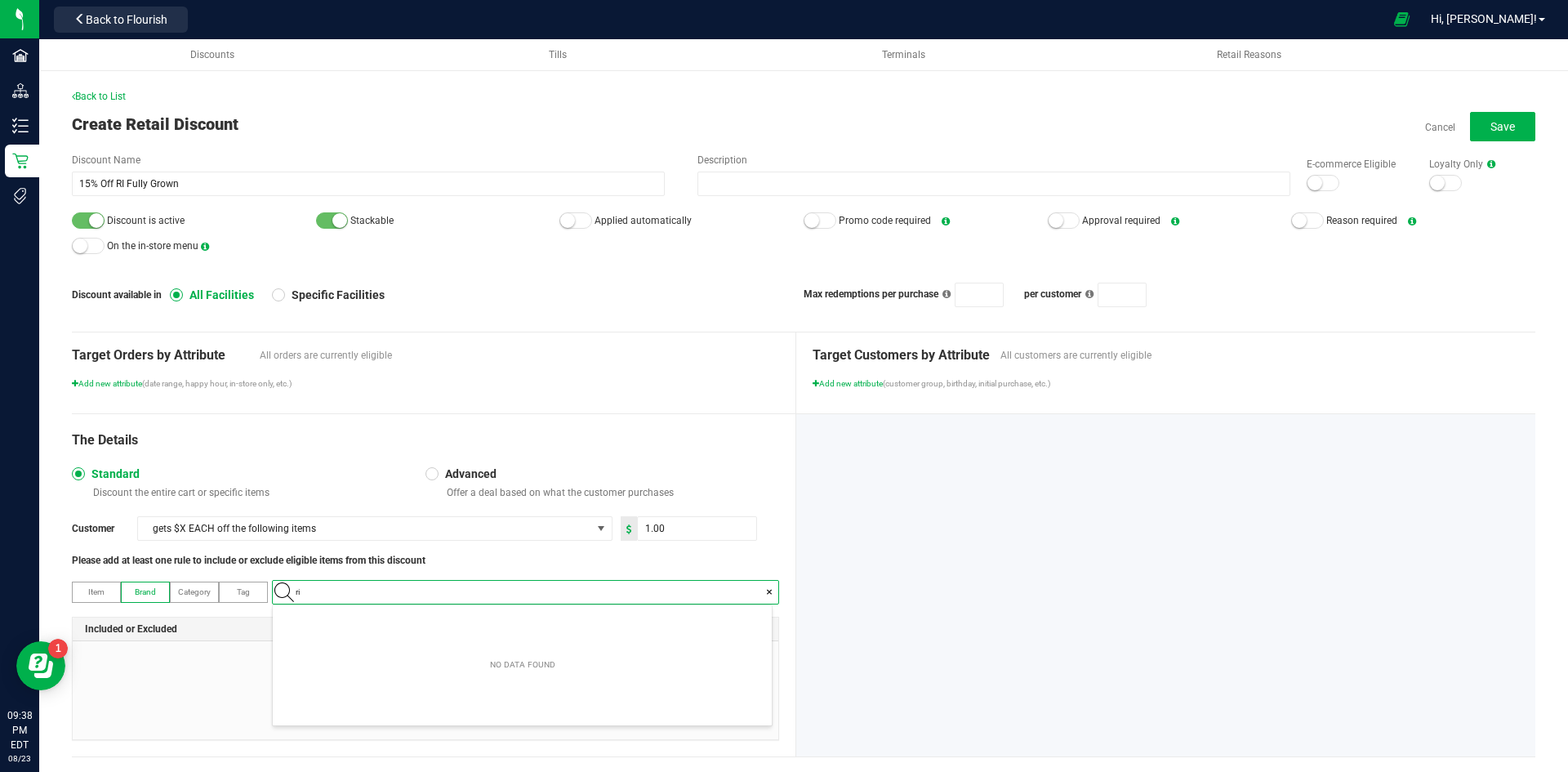
scroll to position [23, 499]
type input "ri ful"
click at [354, 624] on Grown "RI Fully Grown" at bounding box center [522, 620] width 499 height 24
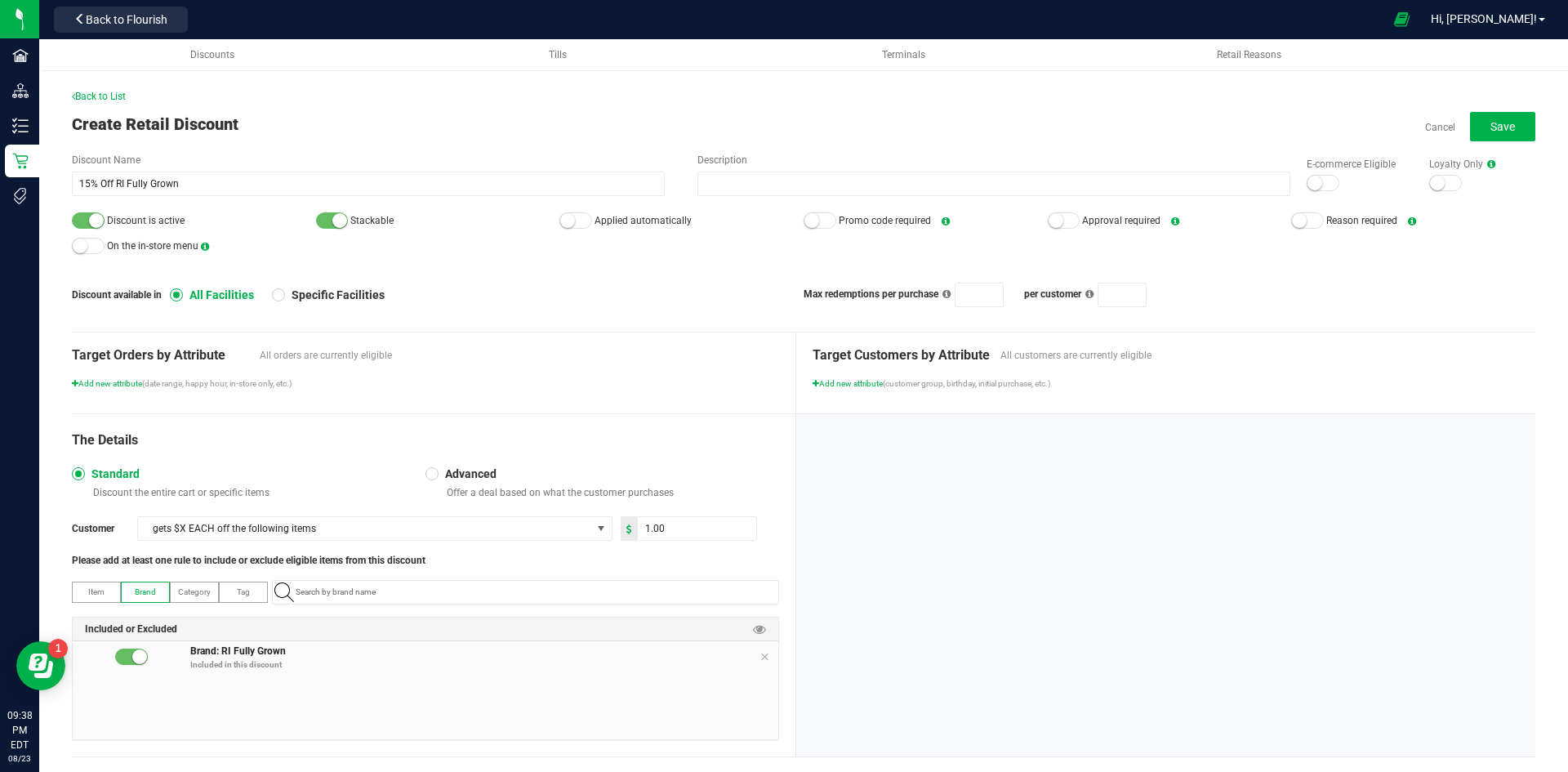
click at [471, 404] on div "Target Orders by Attribute All orders are currently eligible Add new attribute …" at bounding box center [434, 372] width 724 height 81
click at [1470, 117] on button "Save" at bounding box center [1502, 126] width 65 height 29
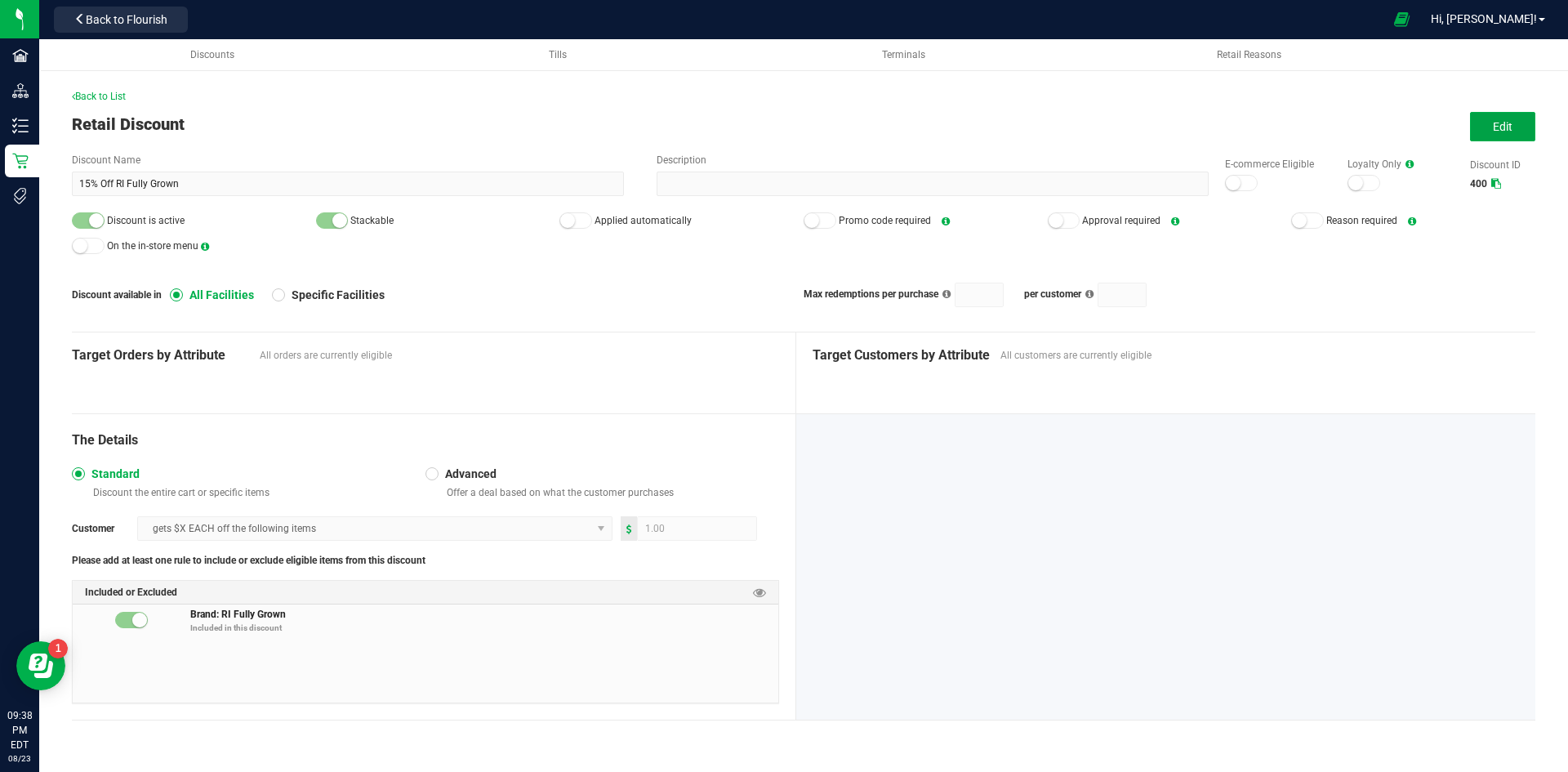
drag, startPoint x: 1498, startPoint y: 120, endPoint x: 1122, endPoint y: 218, distance: 388.6
click at [1496, 120] on span "Edit" at bounding box center [1502, 126] width 19 height 13
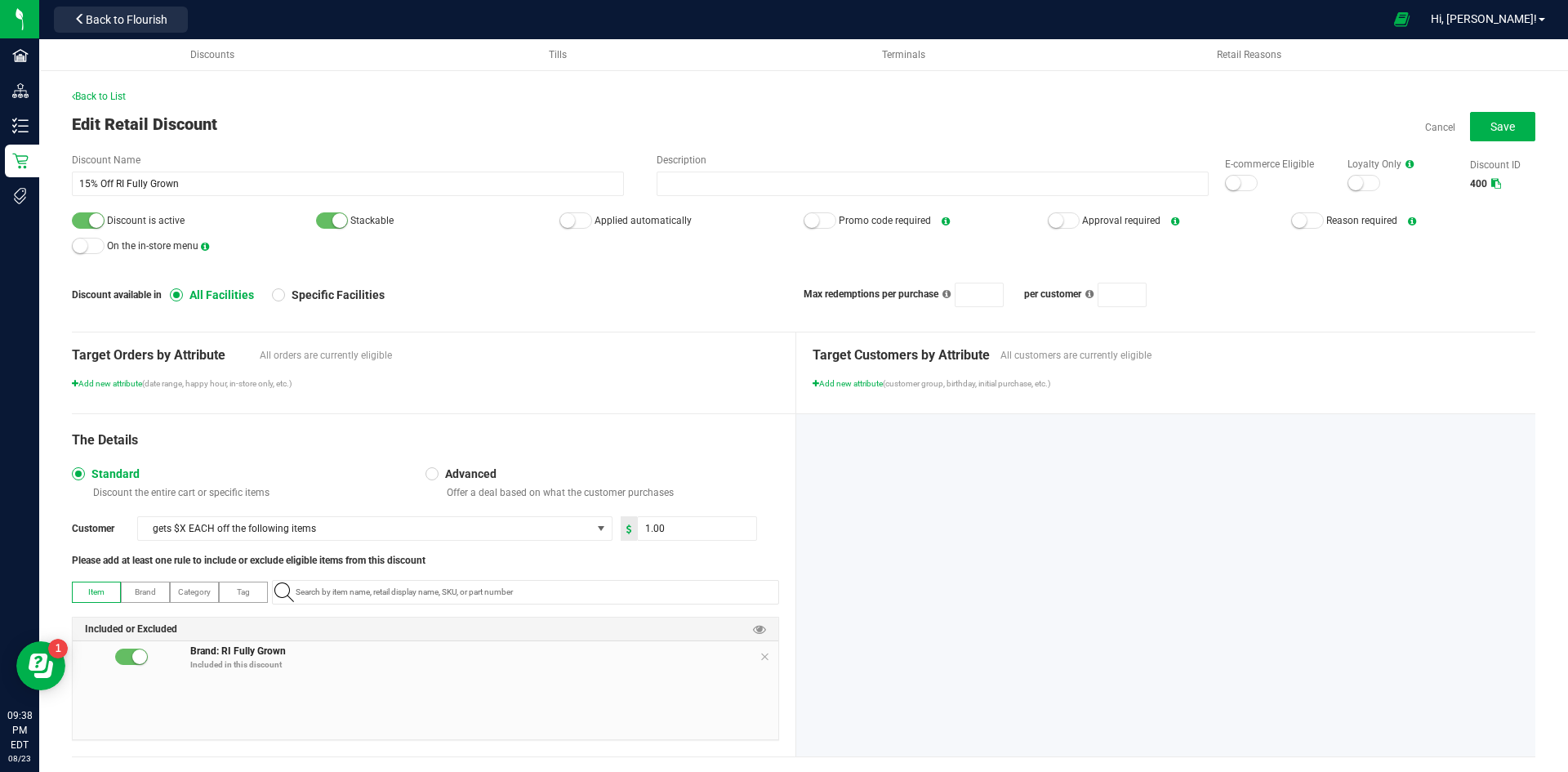
click at [87, 218] on div at bounding box center [88, 220] width 33 height 17
click at [1470, 125] on button "Save" at bounding box center [1502, 126] width 65 height 29
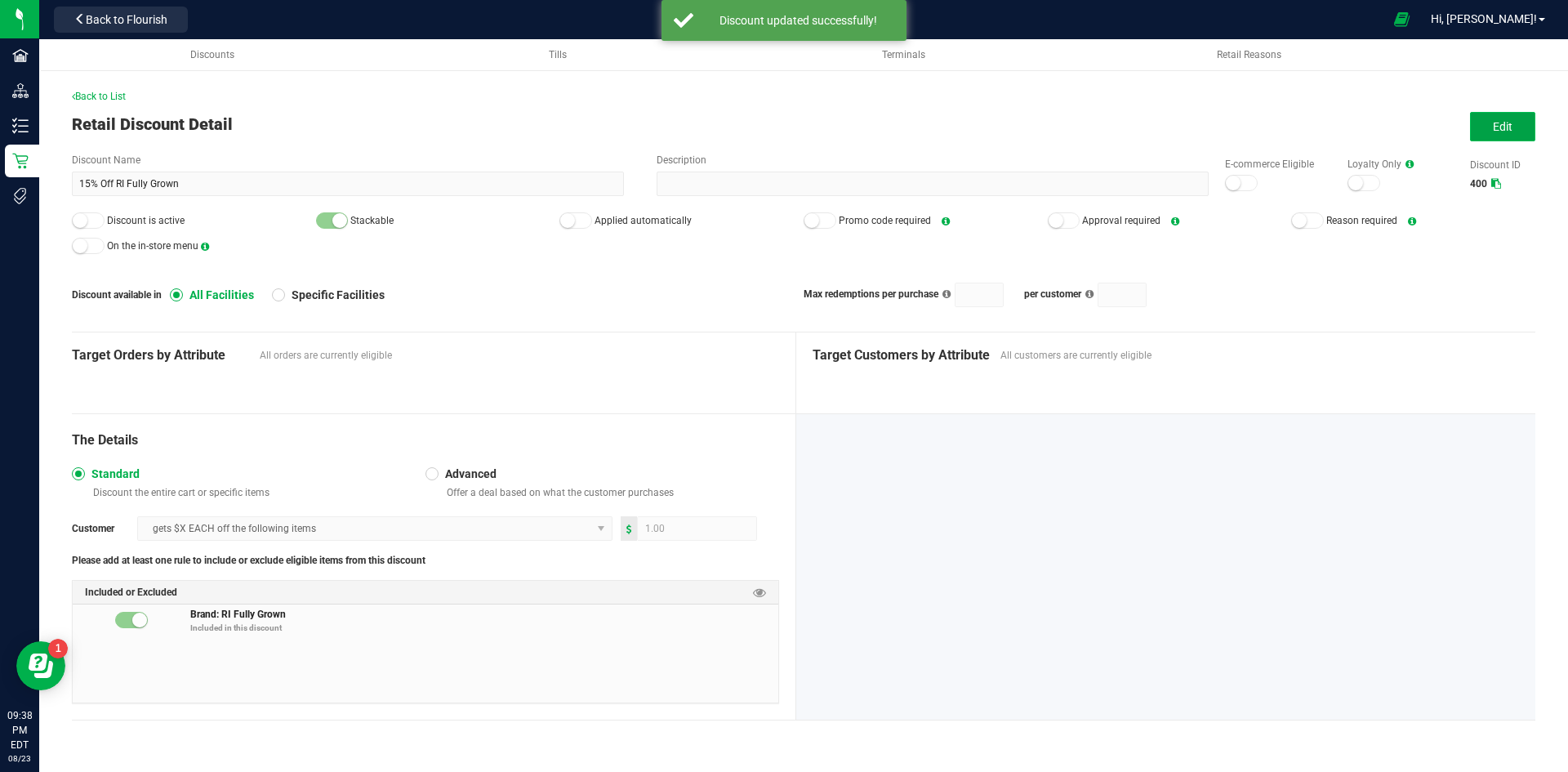
drag, startPoint x: 1502, startPoint y: 120, endPoint x: 1138, endPoint y: 209, distance: 374.7
click at [1501, 120] on span "Edit" at bounding box center [1502, 126] width 19 height 13
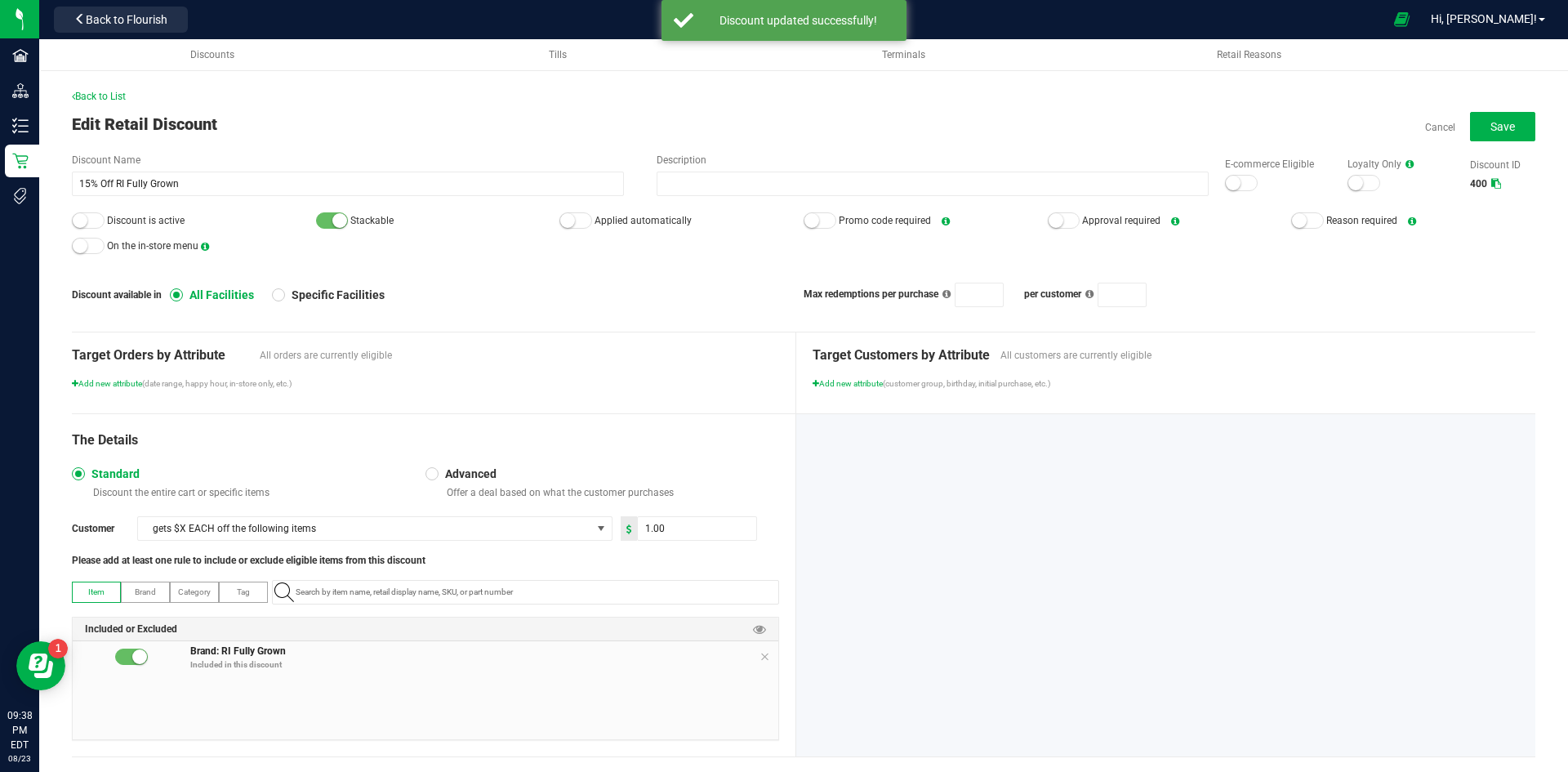
click at [573, 217] on div at bounding box center [576, 220] width 33 height 17
click at [1474, 136] on button "Save" at bounding box center [1502, 126] width 65 height 29
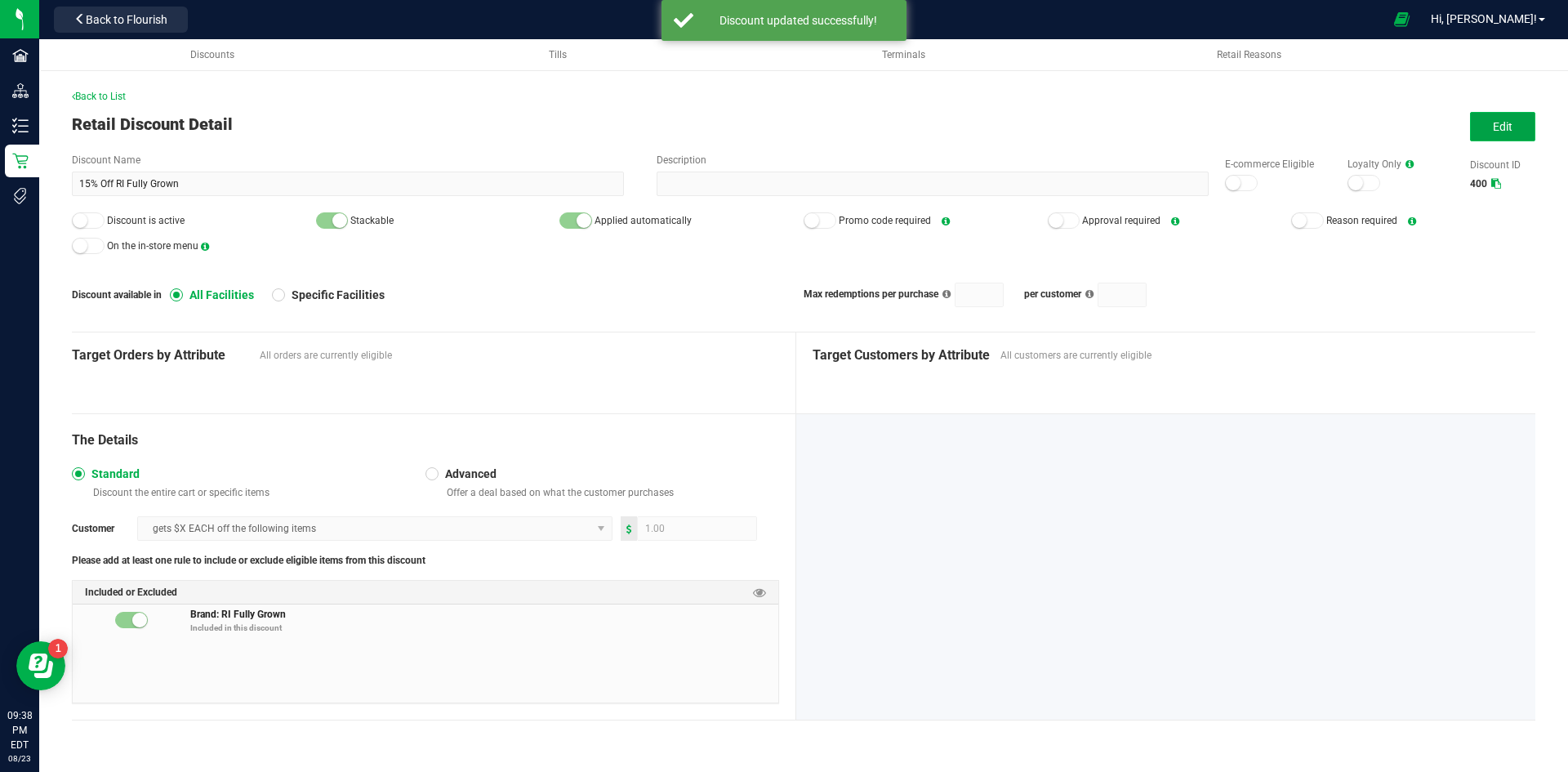
click at [1487, 131] on button "Edit" at bounding box center [1502, 126] width 65 height 29
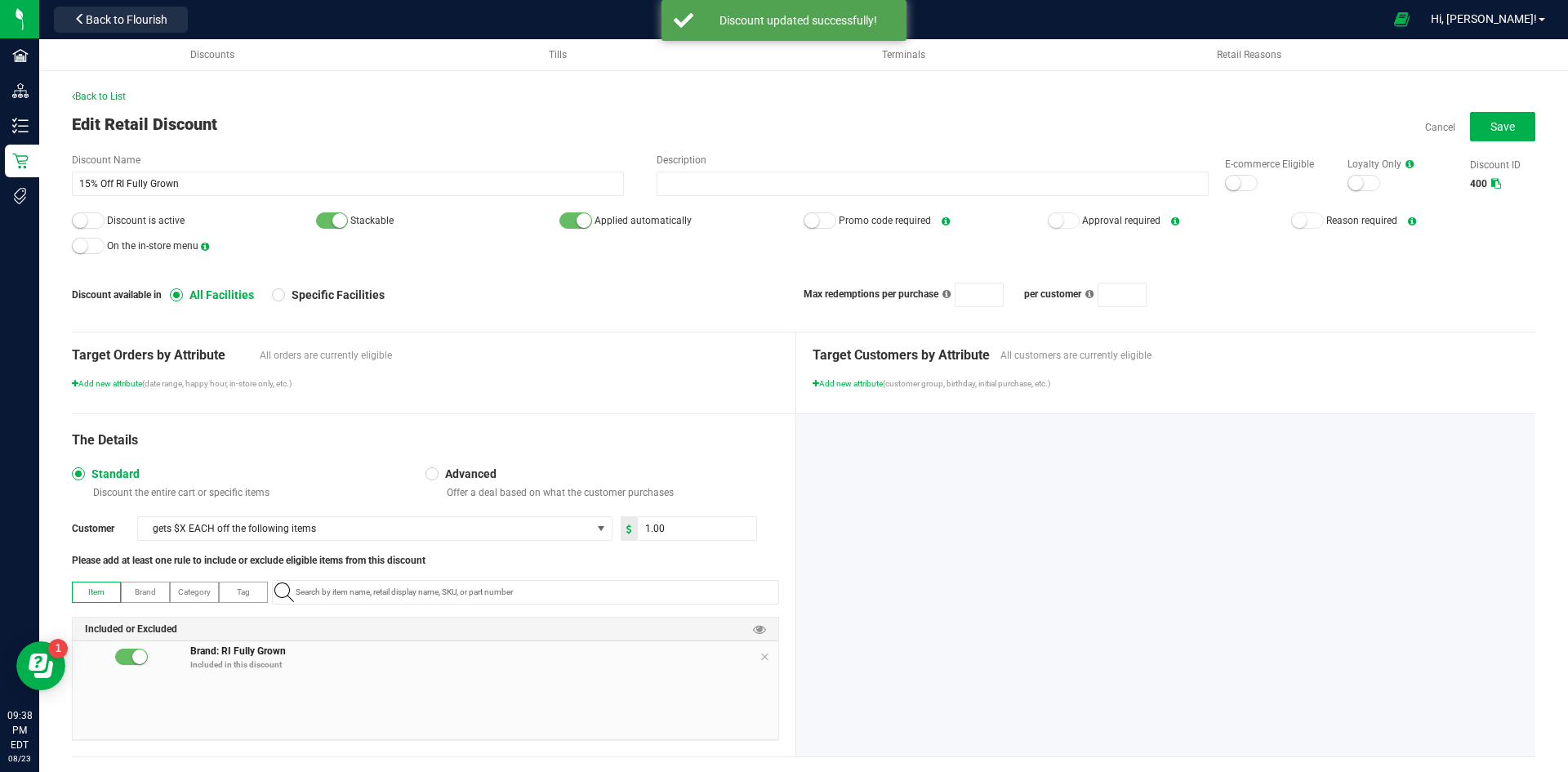
scroll to position [26, 0]
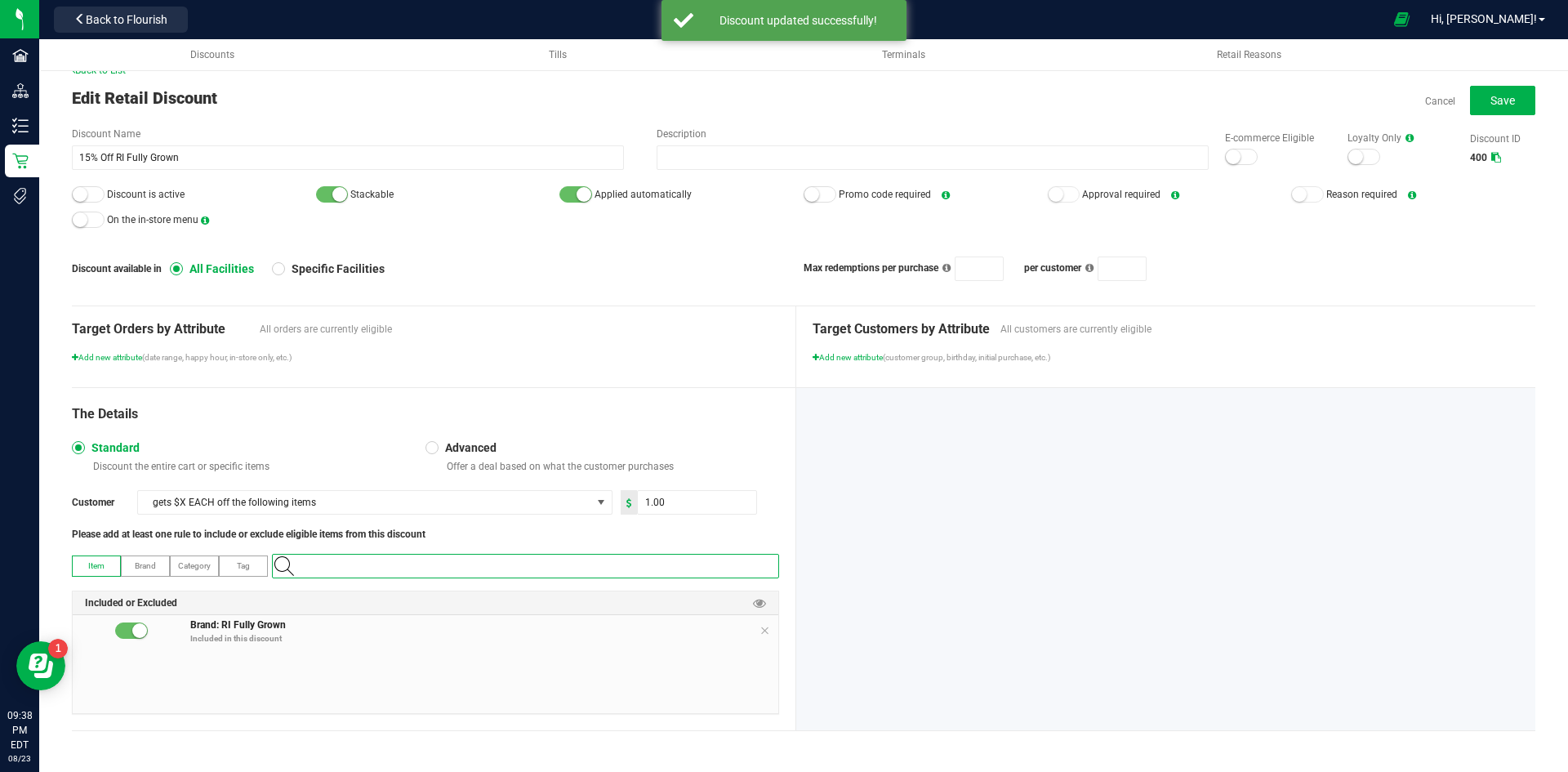
click at [453, 564] on input "NO DATA FOUND" at bounding box center [534, 566] width 489 height 23
paste input "1.2.309.489601.0"
type input "1.2.309.489601.0"
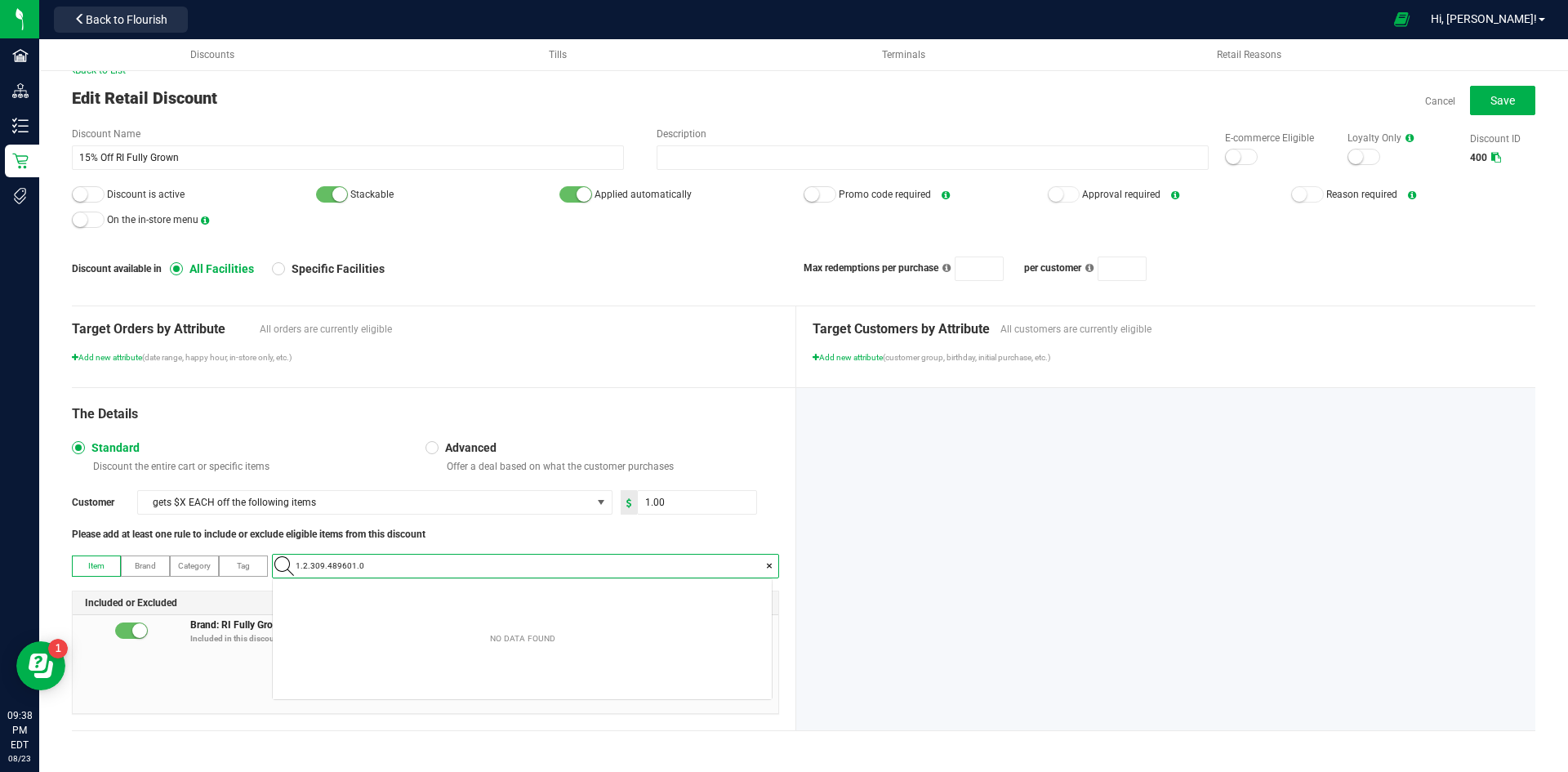
scroll to position [23, 499]
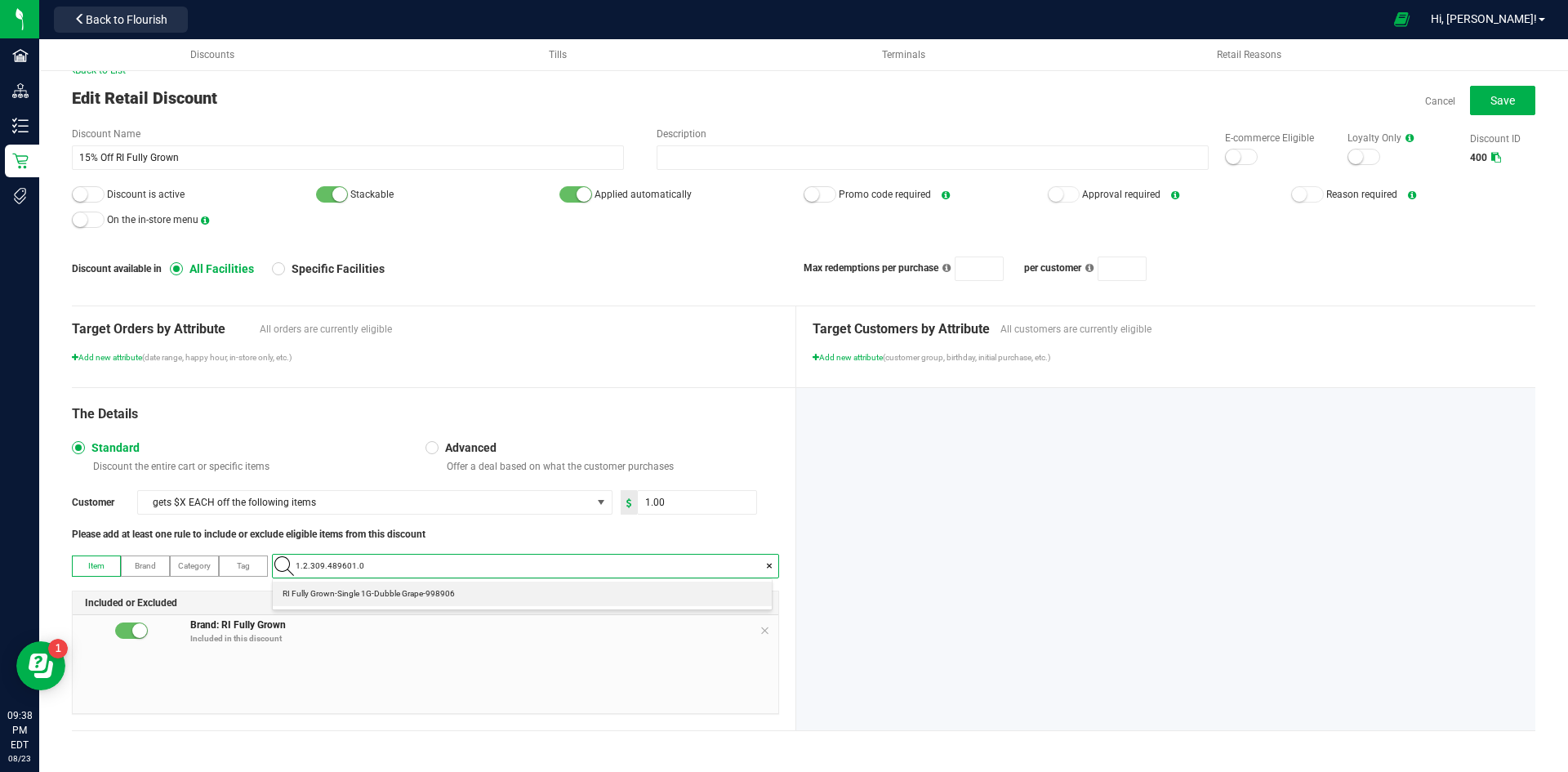
click at [419, 589] on span "RI Fully Grown-Single 1G-Dubble Grape-998906" at bounding box center [368, 593] width 172 height 17
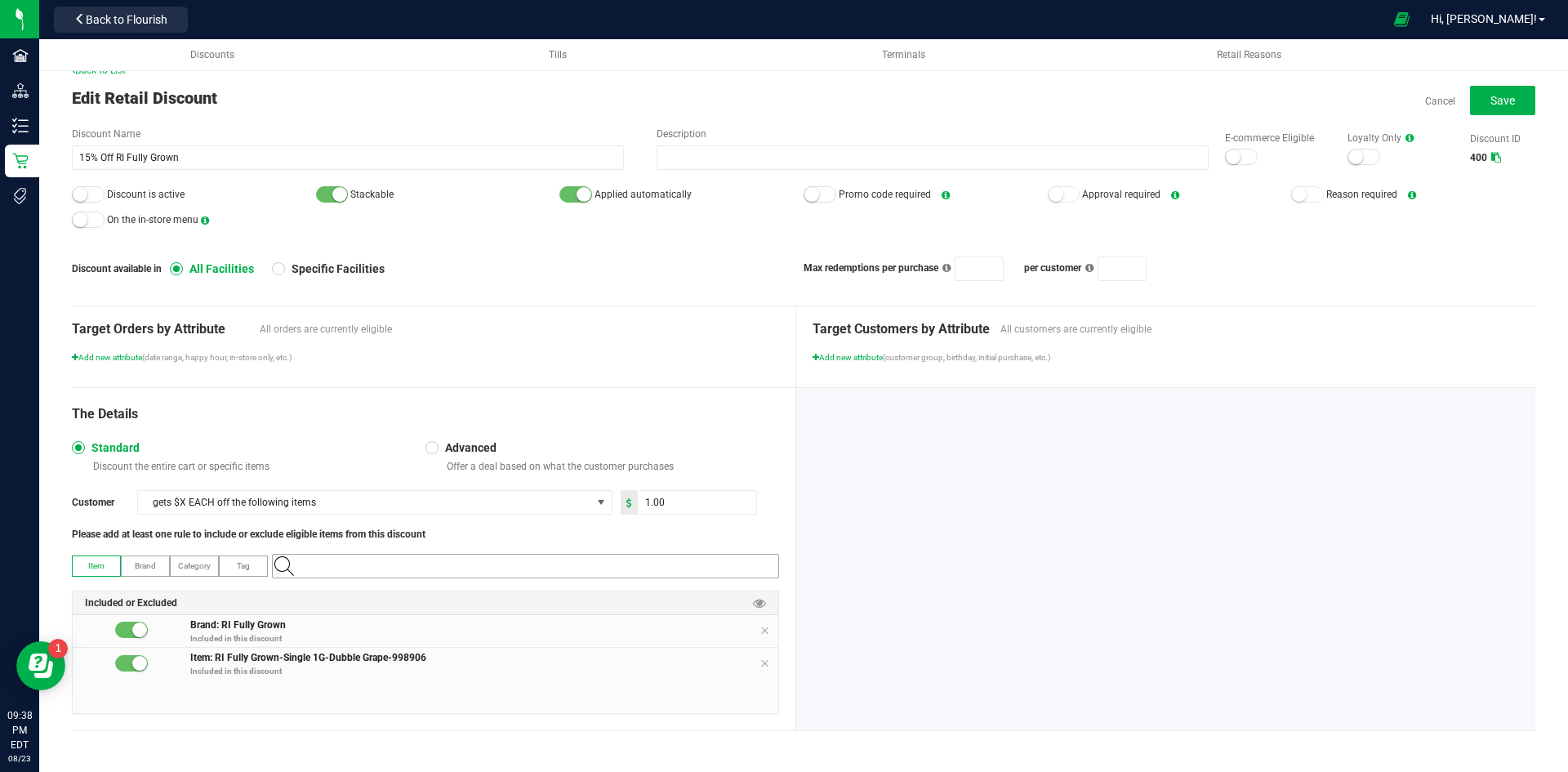
click at [463, 565] on input at bounding box center [534, 566] width 489 height 23
paste input "1.2.308.489602.0"
type input "1.2.308.489602.0"
click at [434, 597] on span "RI Fully Grown-Flower-Fried Banana-3.5G-998904" at bounding box center [373, 593] width 181 height 17
click at [469, 567] on input at bounding box center [534, 566] width 489 height 23
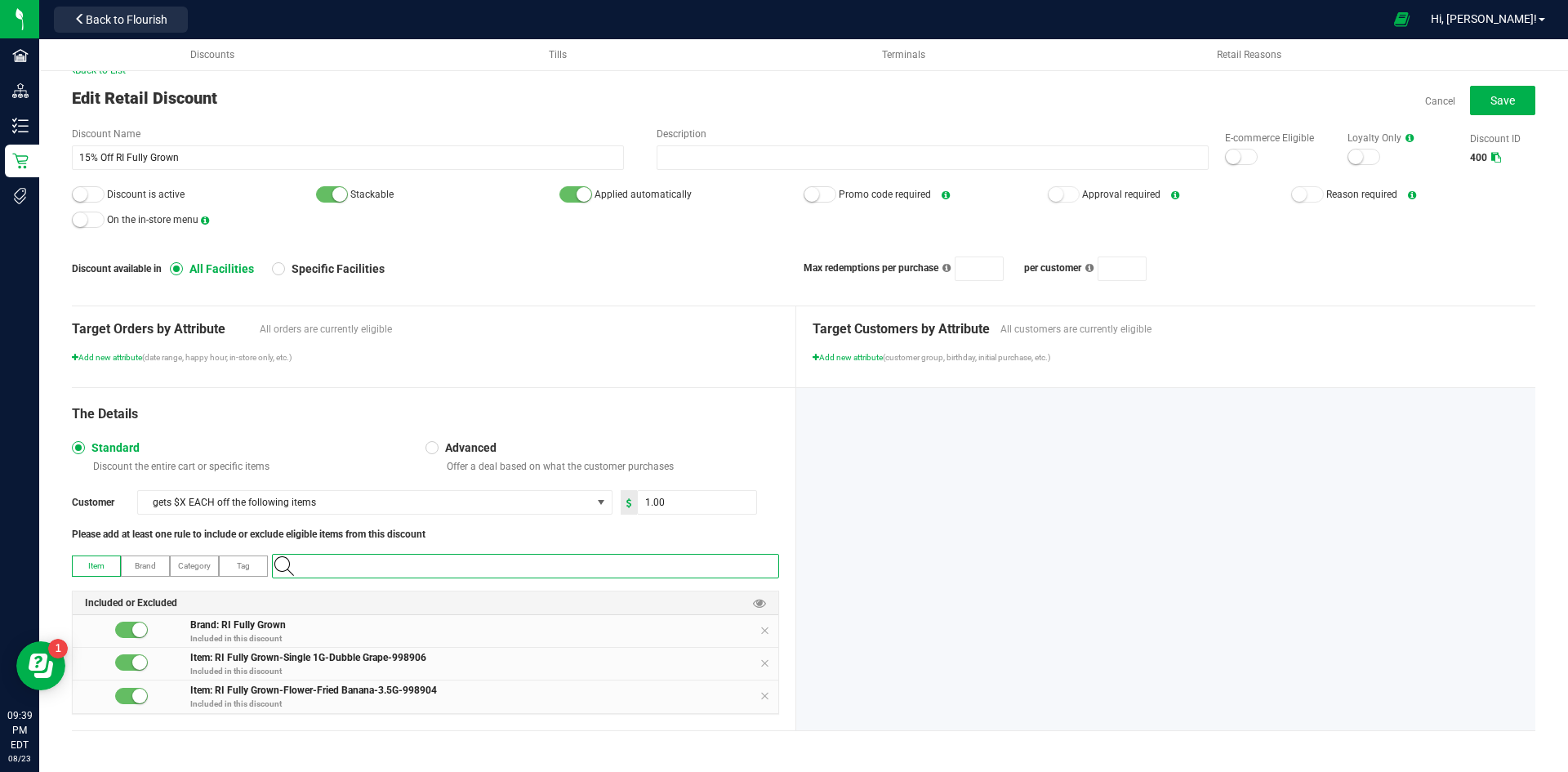
paste input "1.2.308.489603.0"
type input "1.2.308.489603.0"
click at [465, 591] on Breath-3\ "RI Fully Grown-Flower-Garlic Breath-3.5G-998905" at bounding box center [522, 593] width 499 height 24
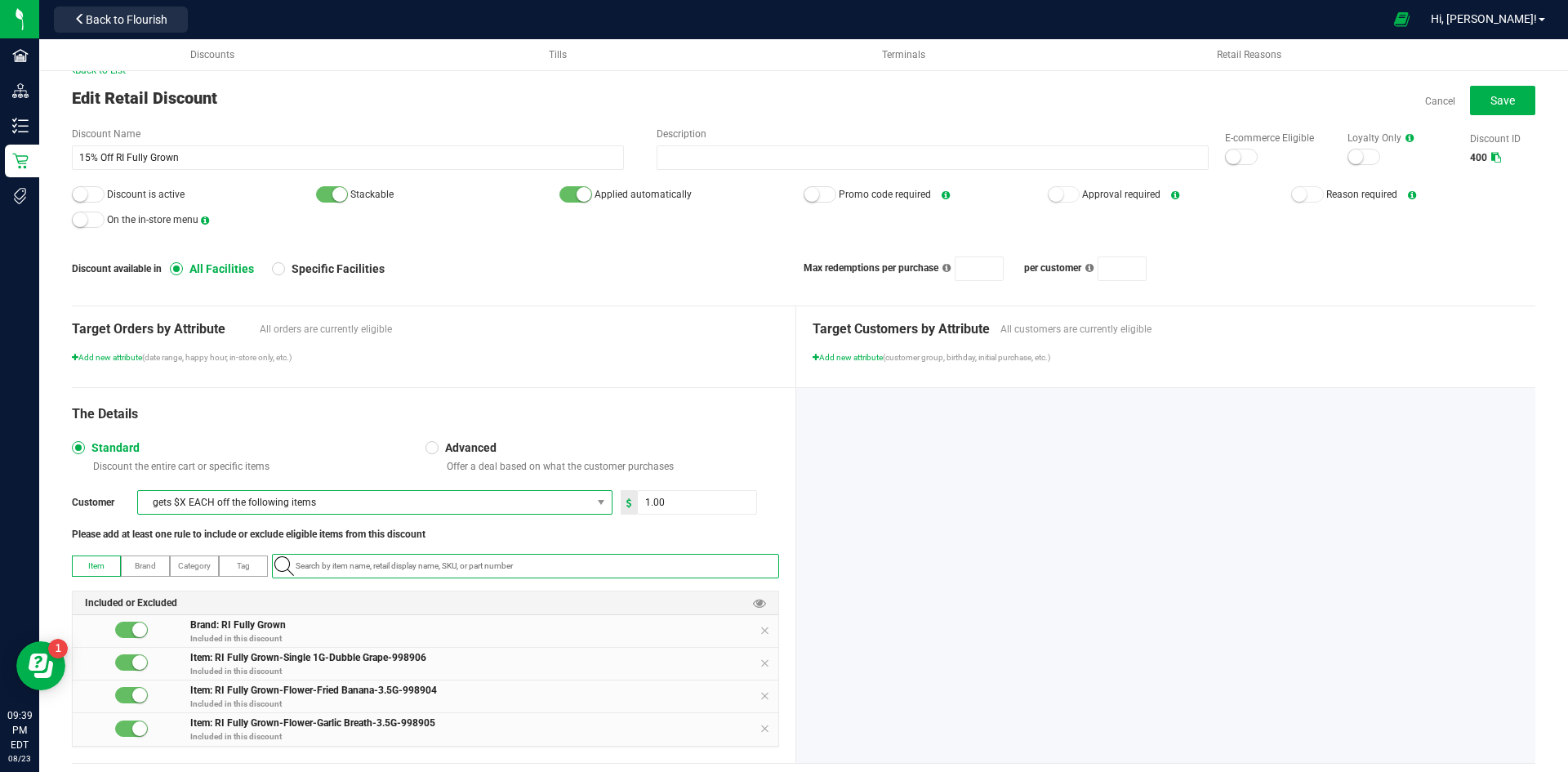
click at [462, 506] on span "gets $X EACH off the following items" at bounding box center [364, 502] width 453 height 23
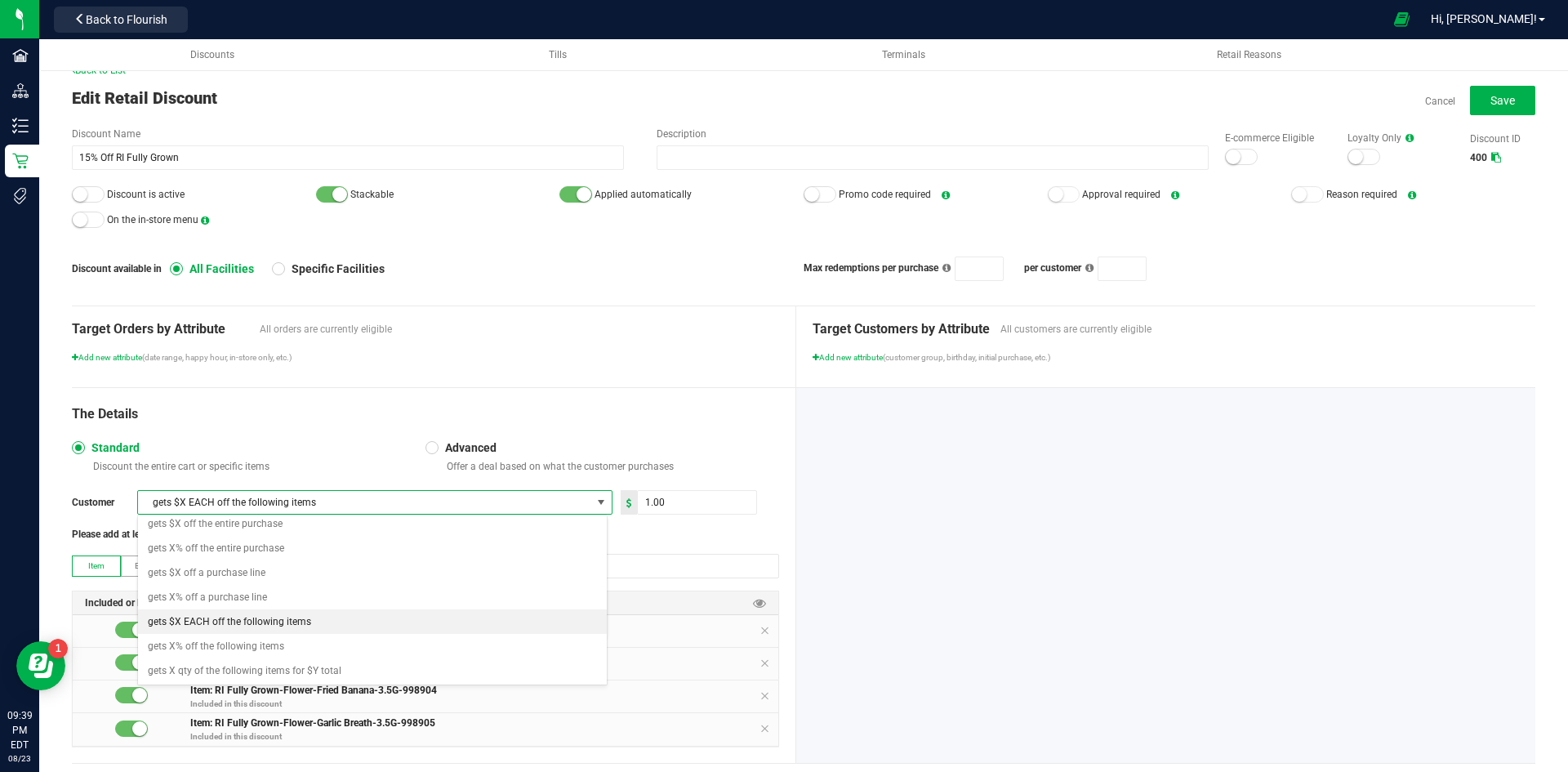
scroll to position [8, 0]
click at [295, 641] on li "gets X% off the following items" at bounding box center [372, 644] width 469 height 24
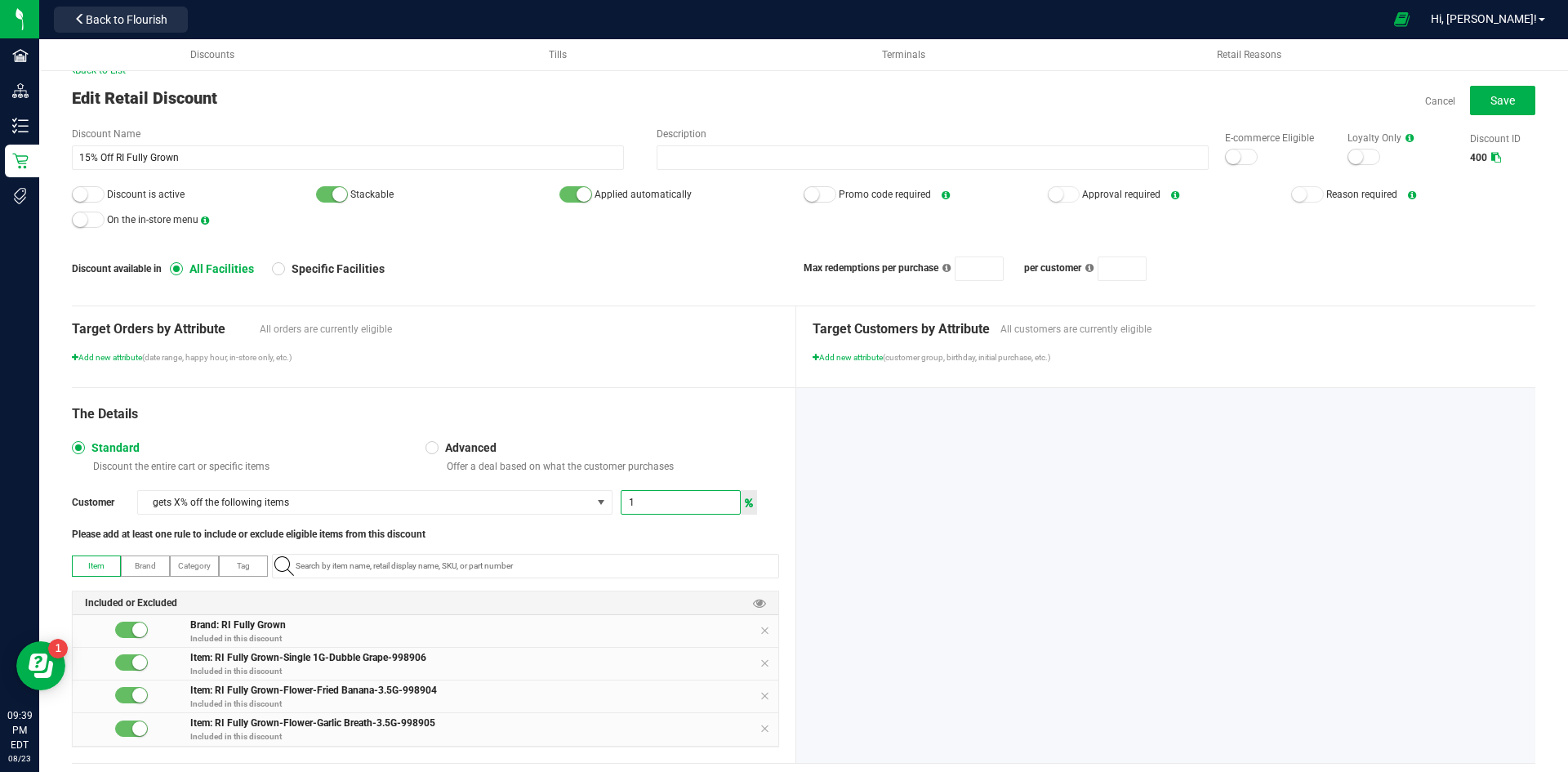
click at [666, 497] on input "1" at bounding box center [681, 502] width 118 height 23
type input "15"
click at [508, 500] on span "gets X% off the following items" at bounding box center [364, 502] width 453 height 23
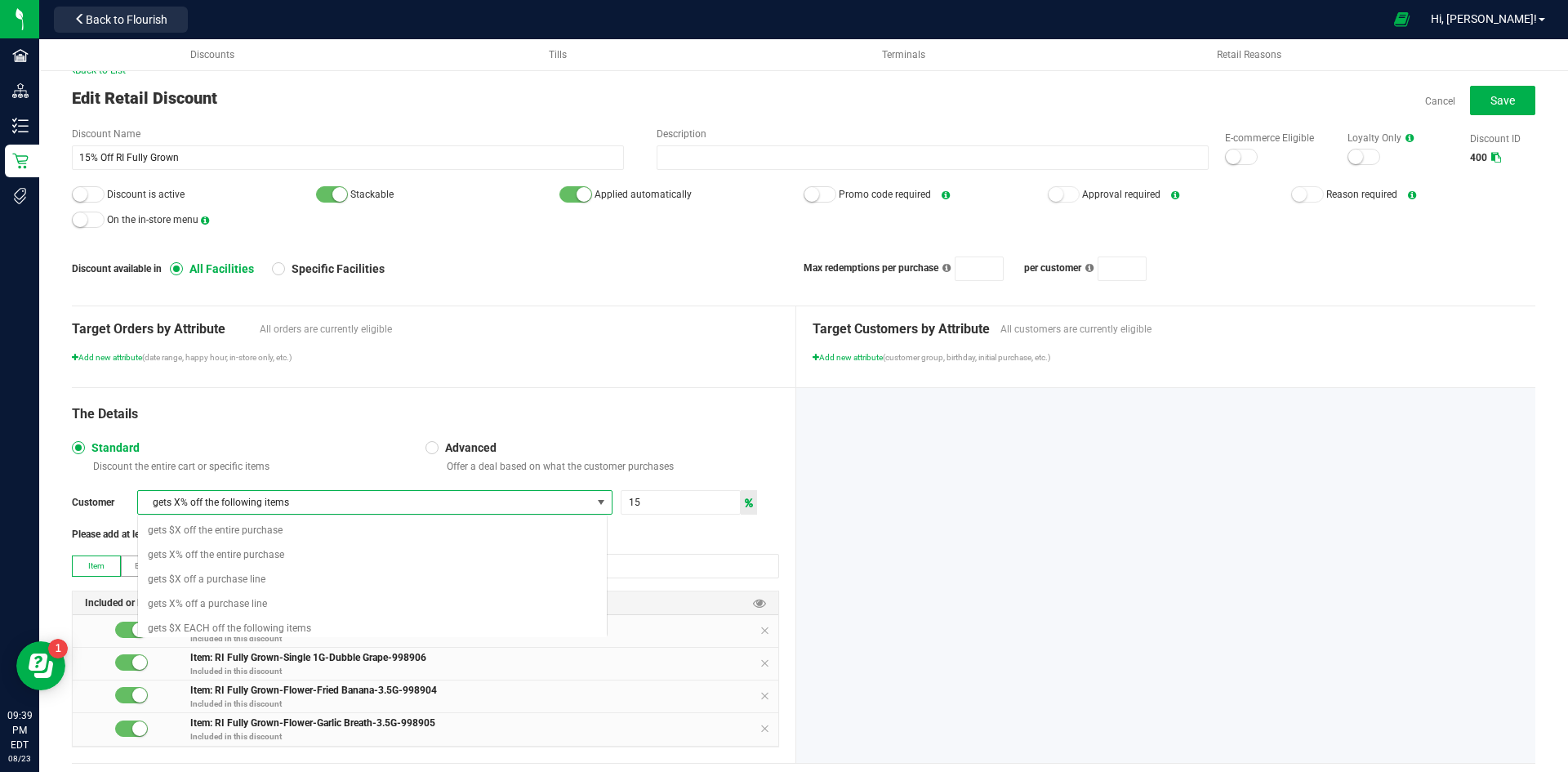
scroll to position [24, 470]
click at [508, 500] on span "gets X% off the following items" at bounding box center [364, 502] width 453 height 23
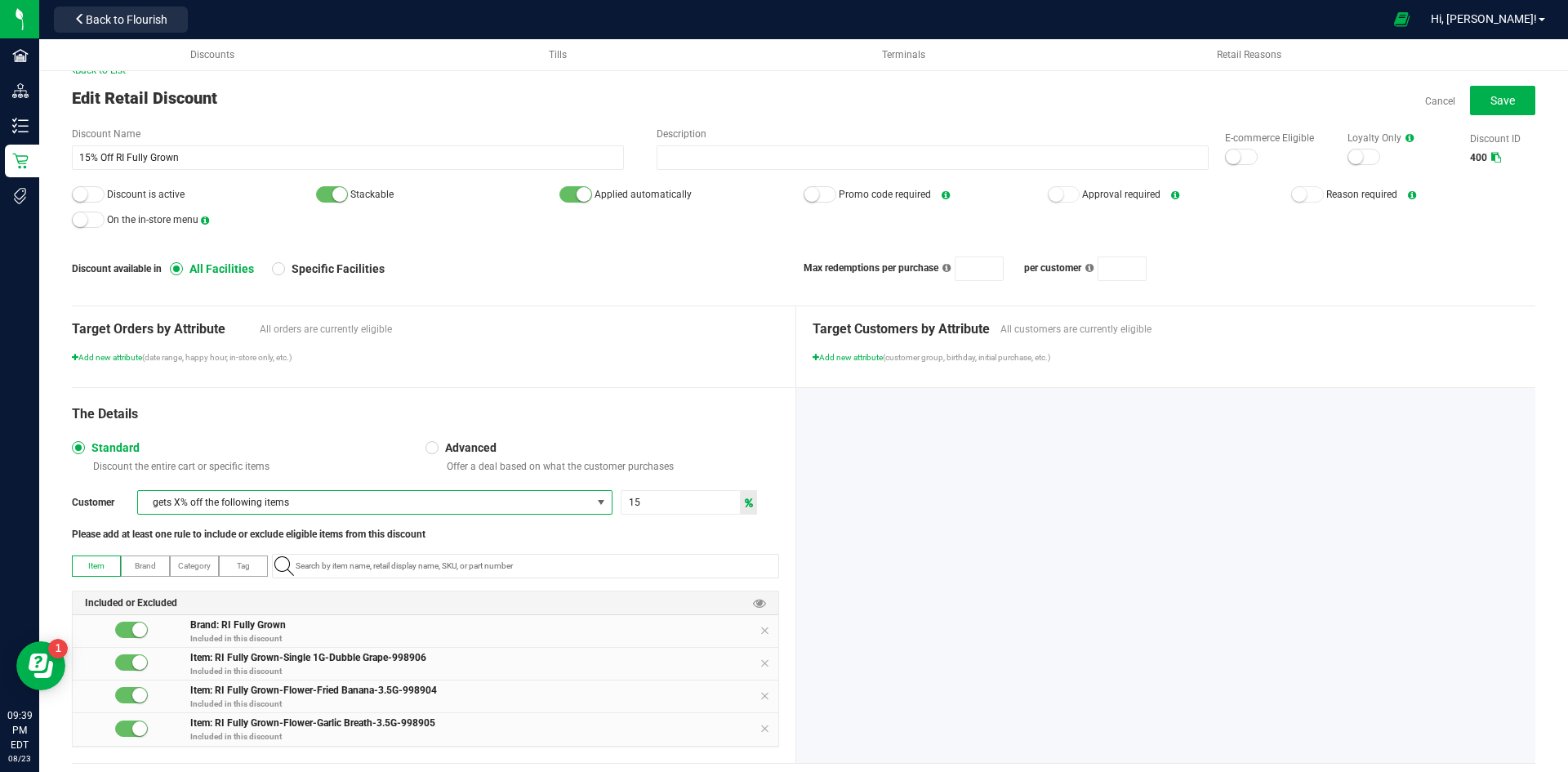
click at [651, 394] on div "The Details Standard Discount the entire cart or specific items Advanced Offer …" at bounding box center [434, 575] width 724 height 375
click at [1470, 109] on button "Save" at bounding box center [1502, 100] width 65 height 29
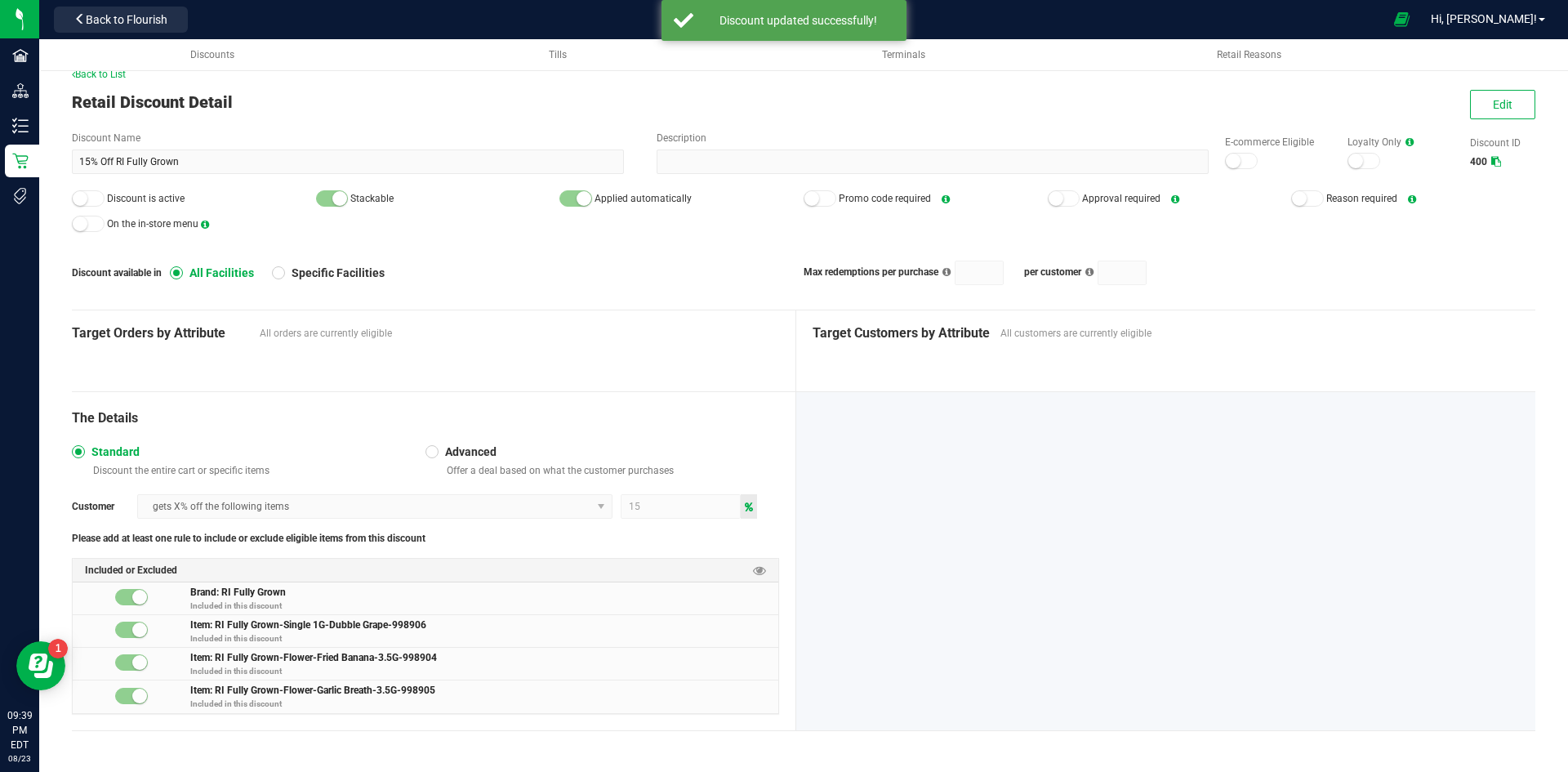
scroll to position [22, 0]
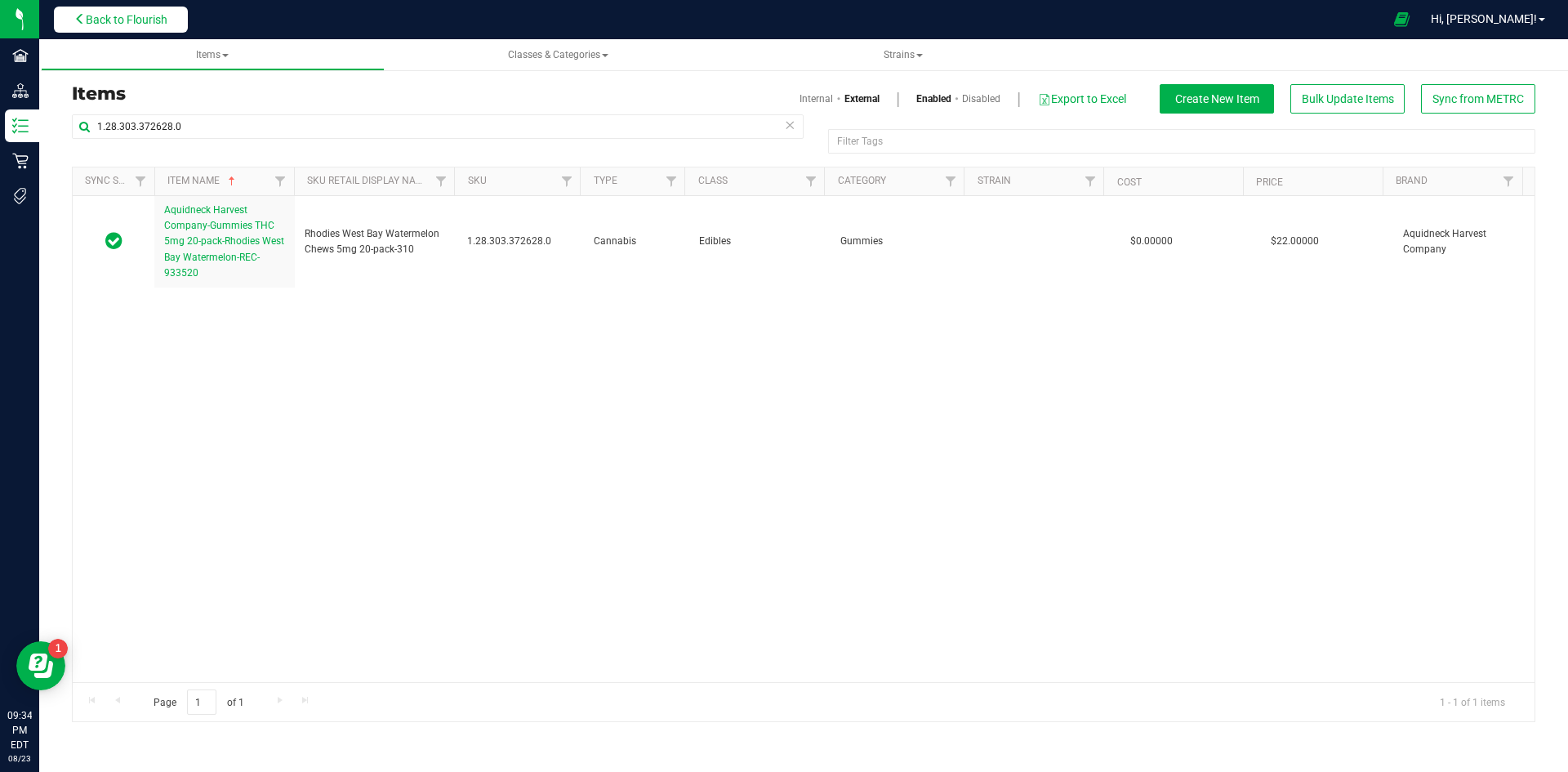
click at [140, 18] on span "Back to Flourish" at bounding box center [126, 18] width 82 height 13
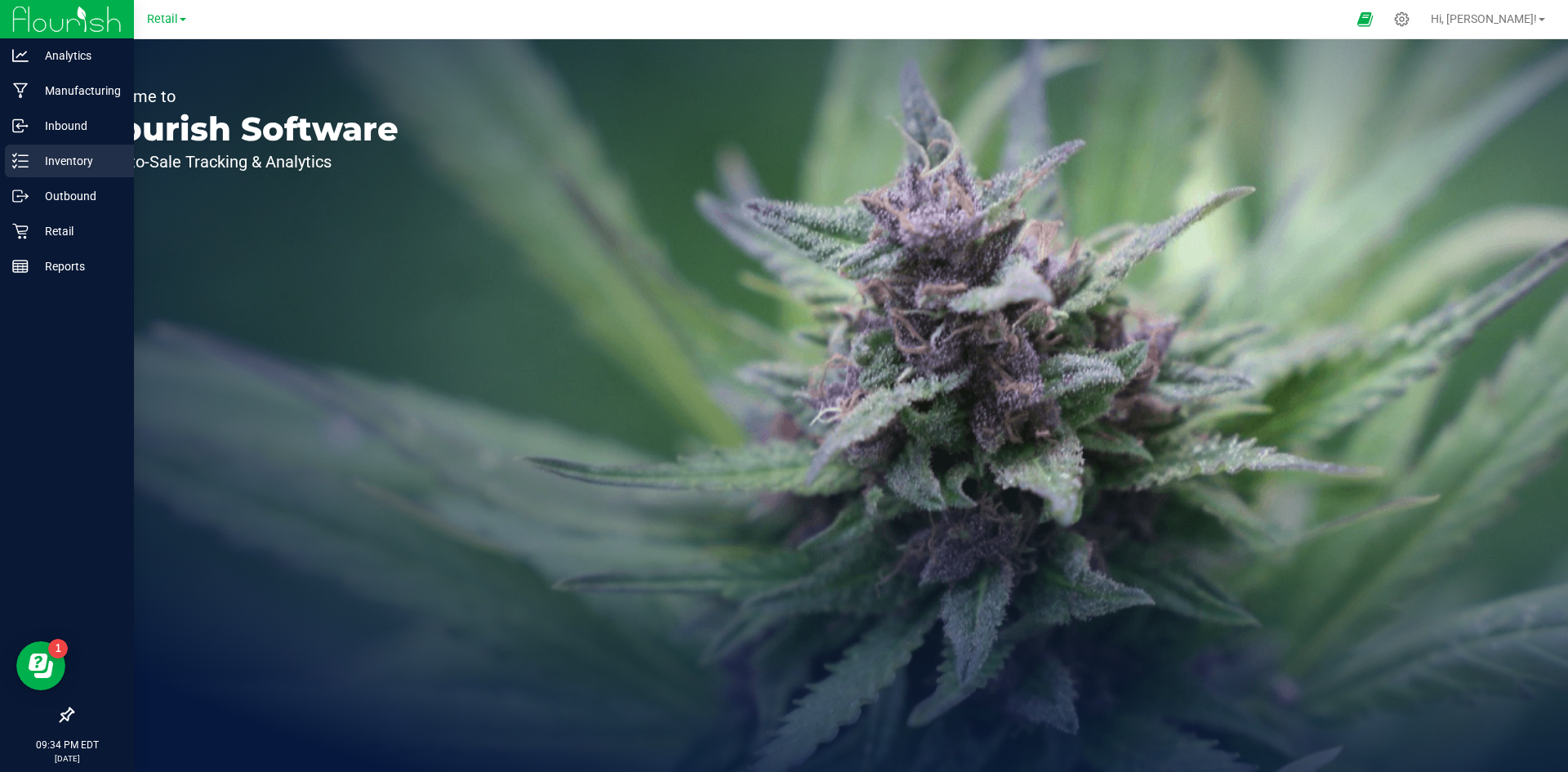
click at [32, 151] on p "Inventory" at bounding box center [77, 161] width 98 height 19
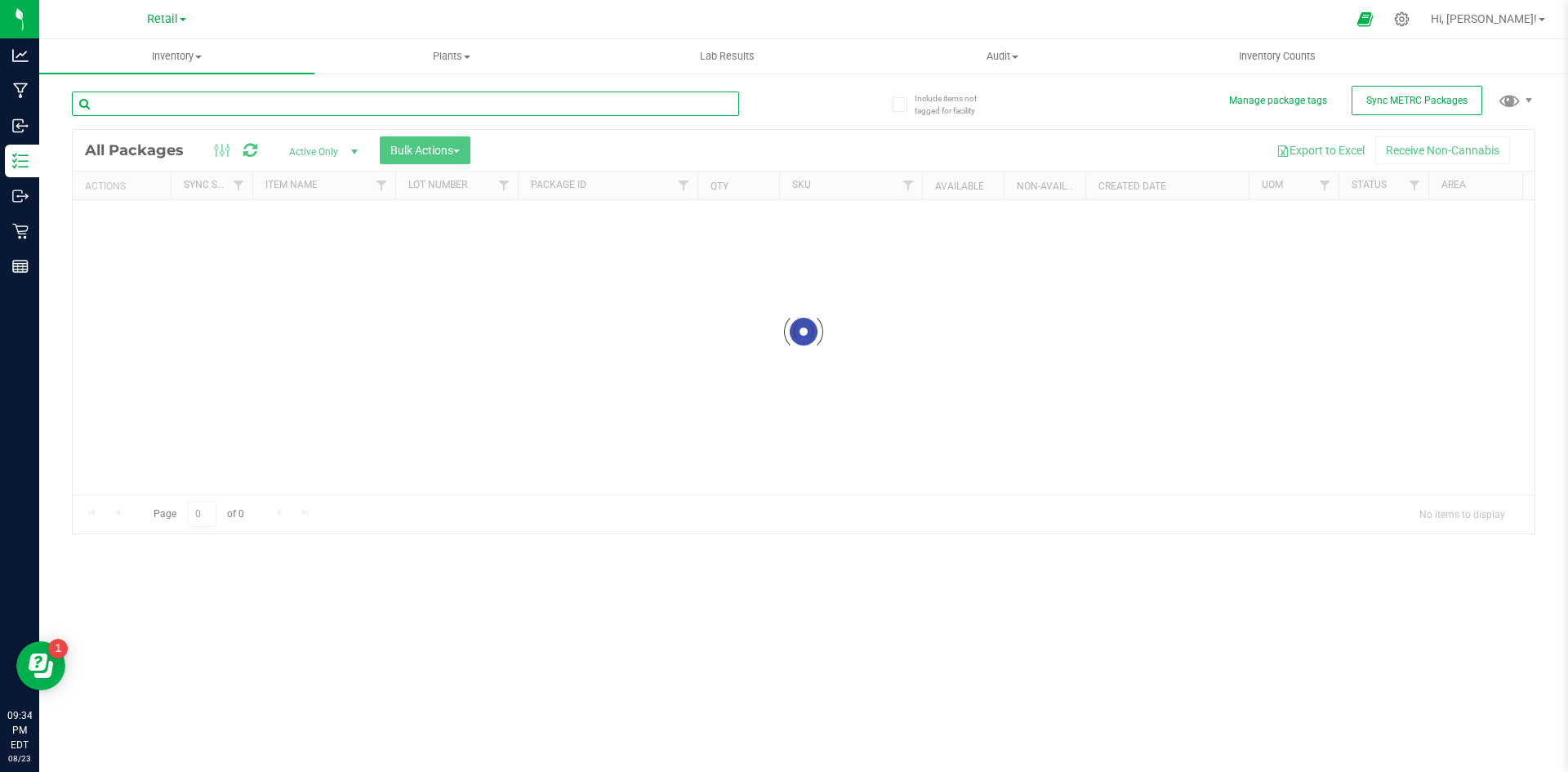
click at [264, 100] on input "text" at bounding box center [405, 103] width 667 height 24
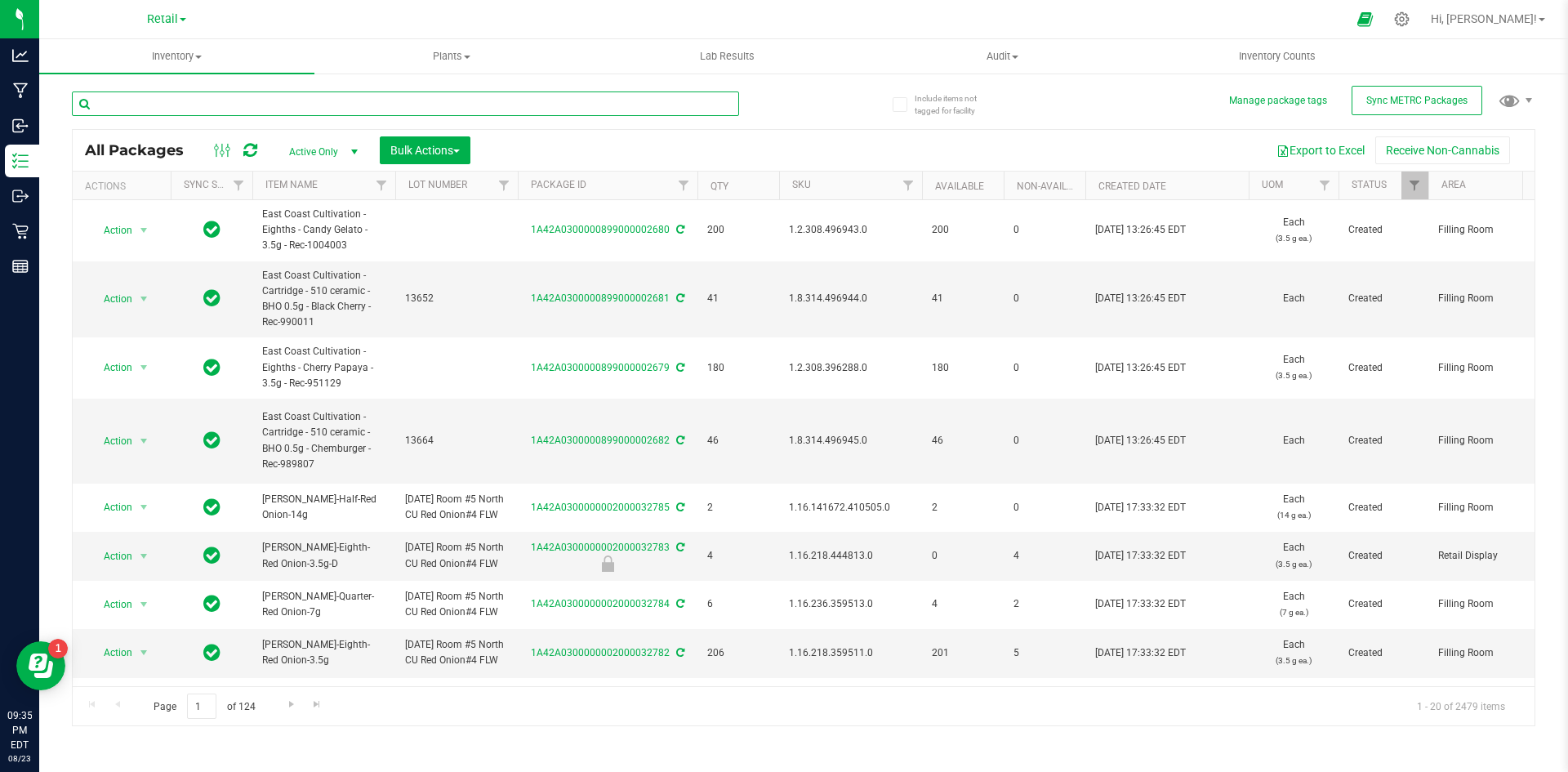
paste input "1.2.309.199881.0"
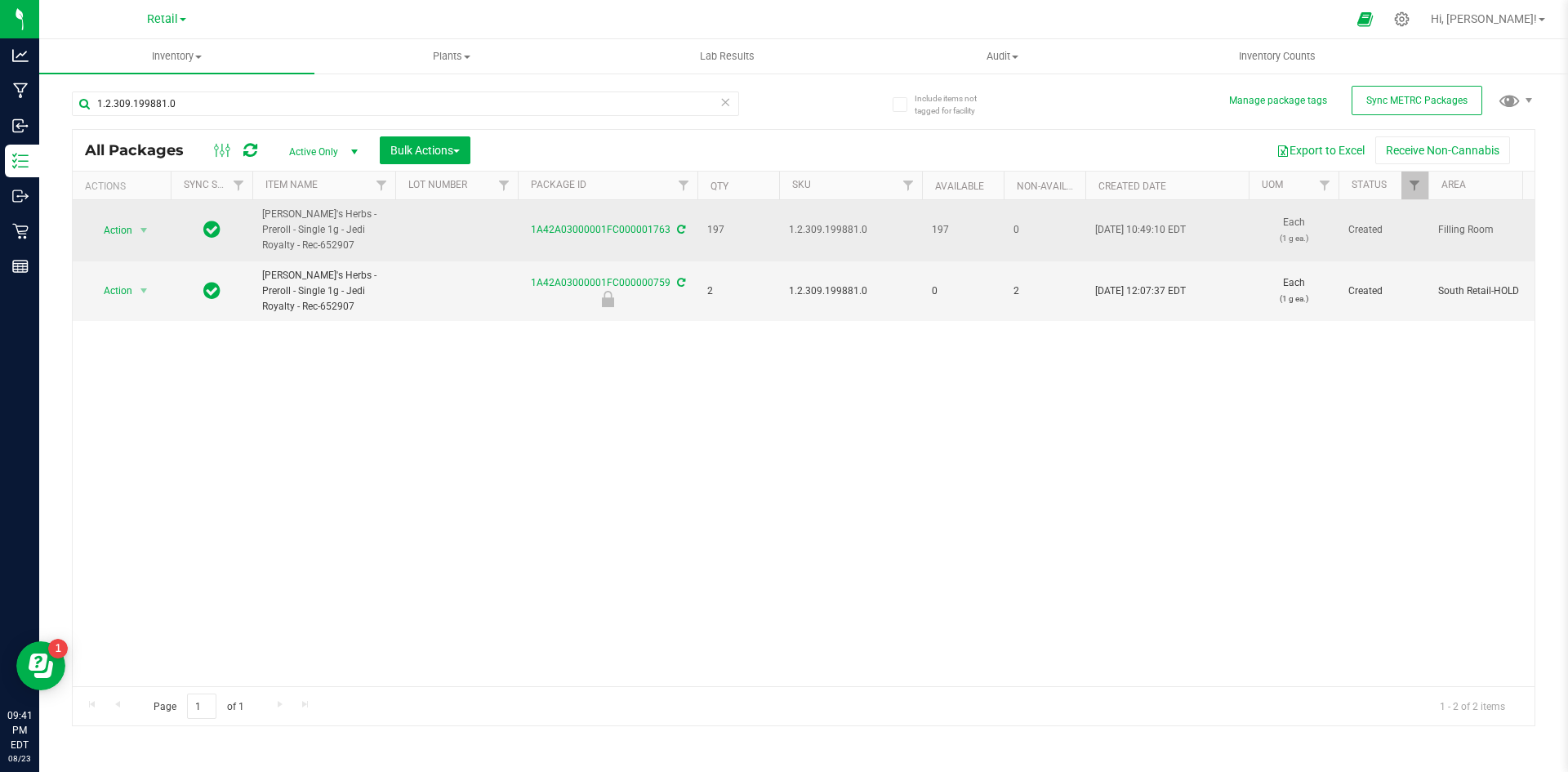
click at [847, 223] on span "1.2.309.199881.0" at bounding box center [850, 230] width 123 height 16
drag, startPoint x: 646, startPoint y: 228, endPoint x: 496, endPoint y: 218, distance: 150.3
click at [496, 218] on td at bounding box center [456, 230] width 122 height 61
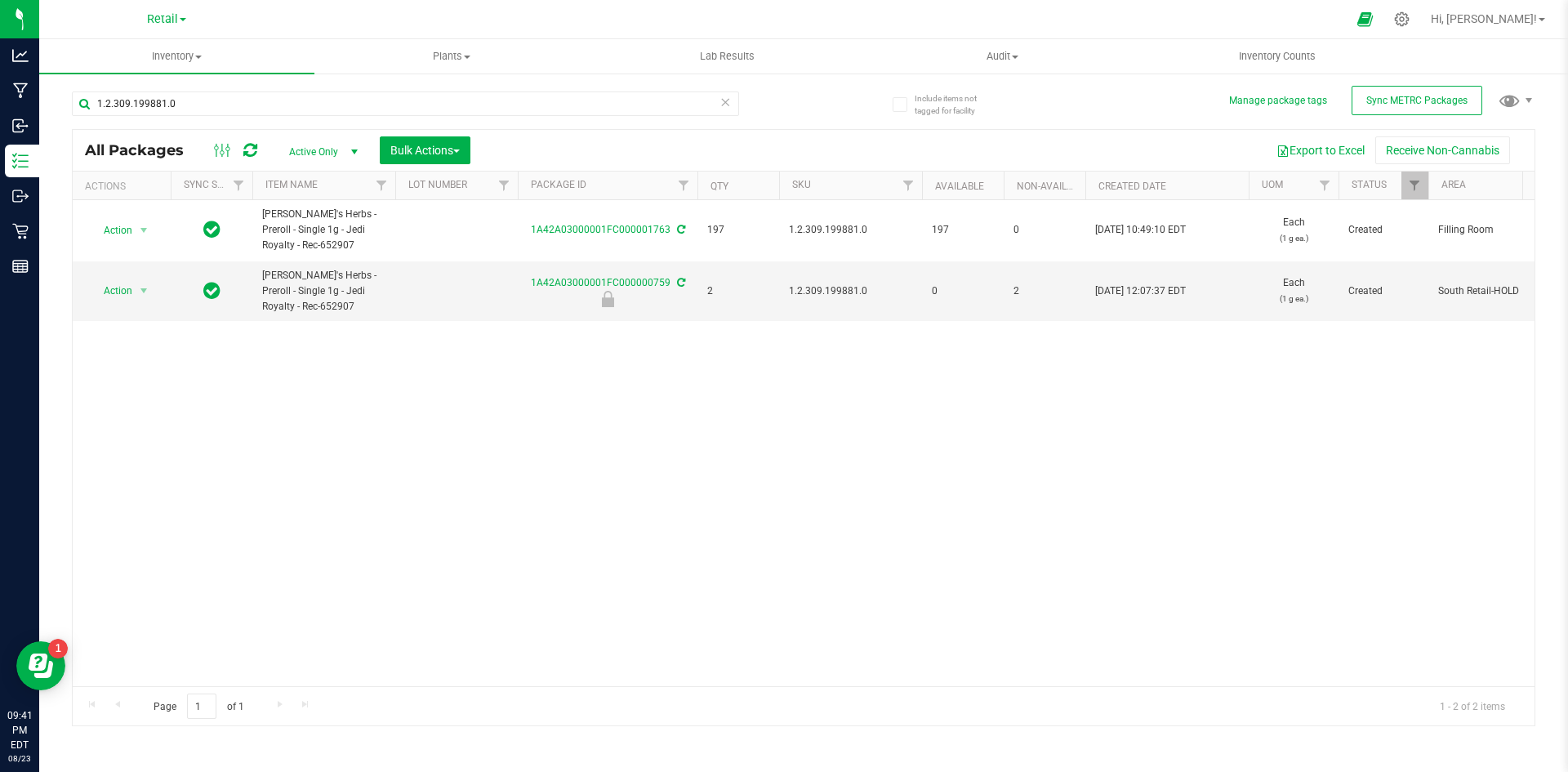
click at [539, 199] on th "Package ID" at bounding box center [607, 185] width 180 height 28
click at [554, 191] on th "Package ID" at bounding box center [607, 185] width 180 height 28
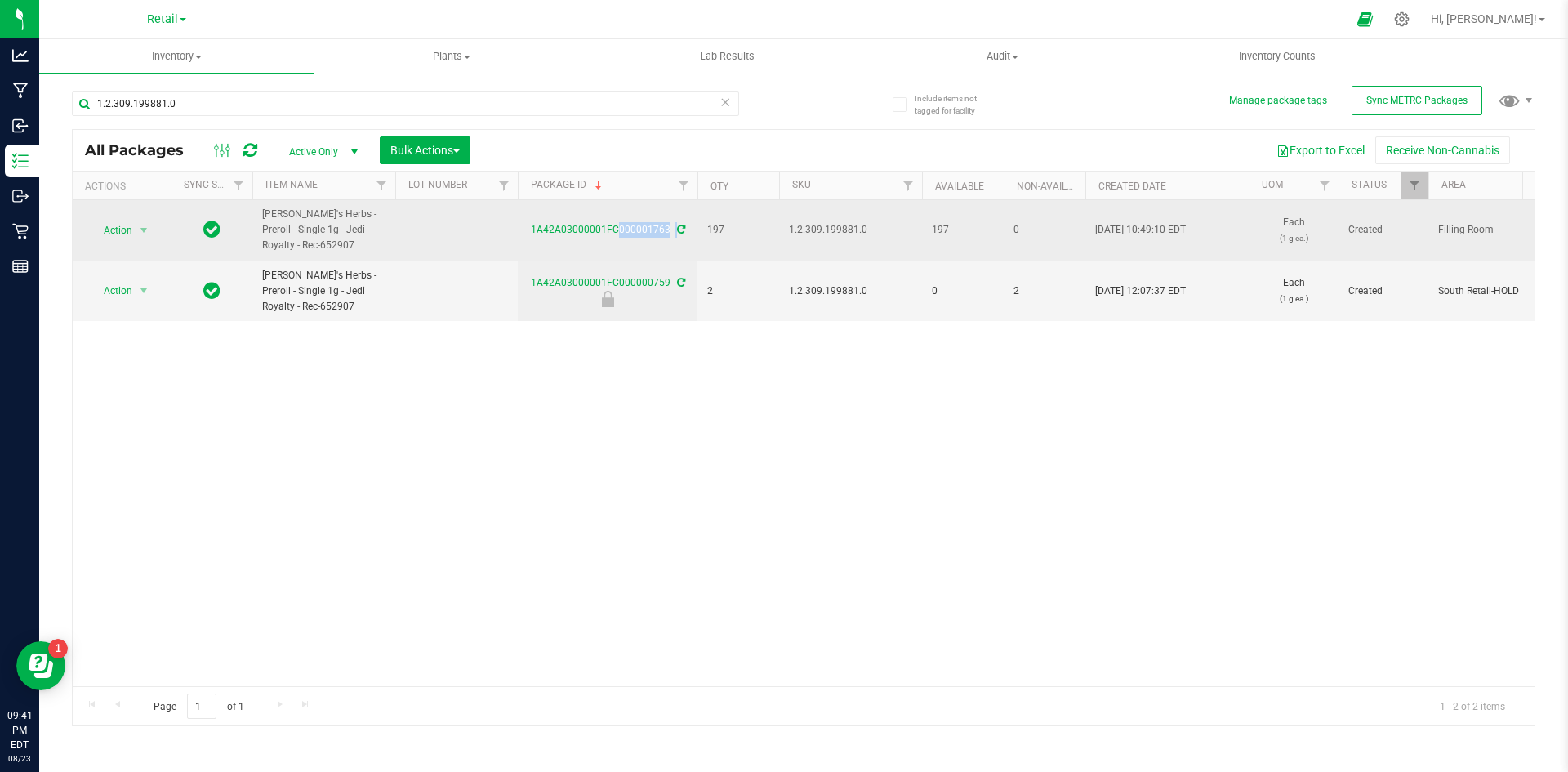
drag, startPoint x: 527, startPoint y: 228, endPoint x: 692, endPoint y: 235, distance: 165.1
click at [692, 235] on div "1A42A03000001FC000001763" at bounding box center [608, 230] width 184 height 16
copy div "1A42A03000001FC000001763"
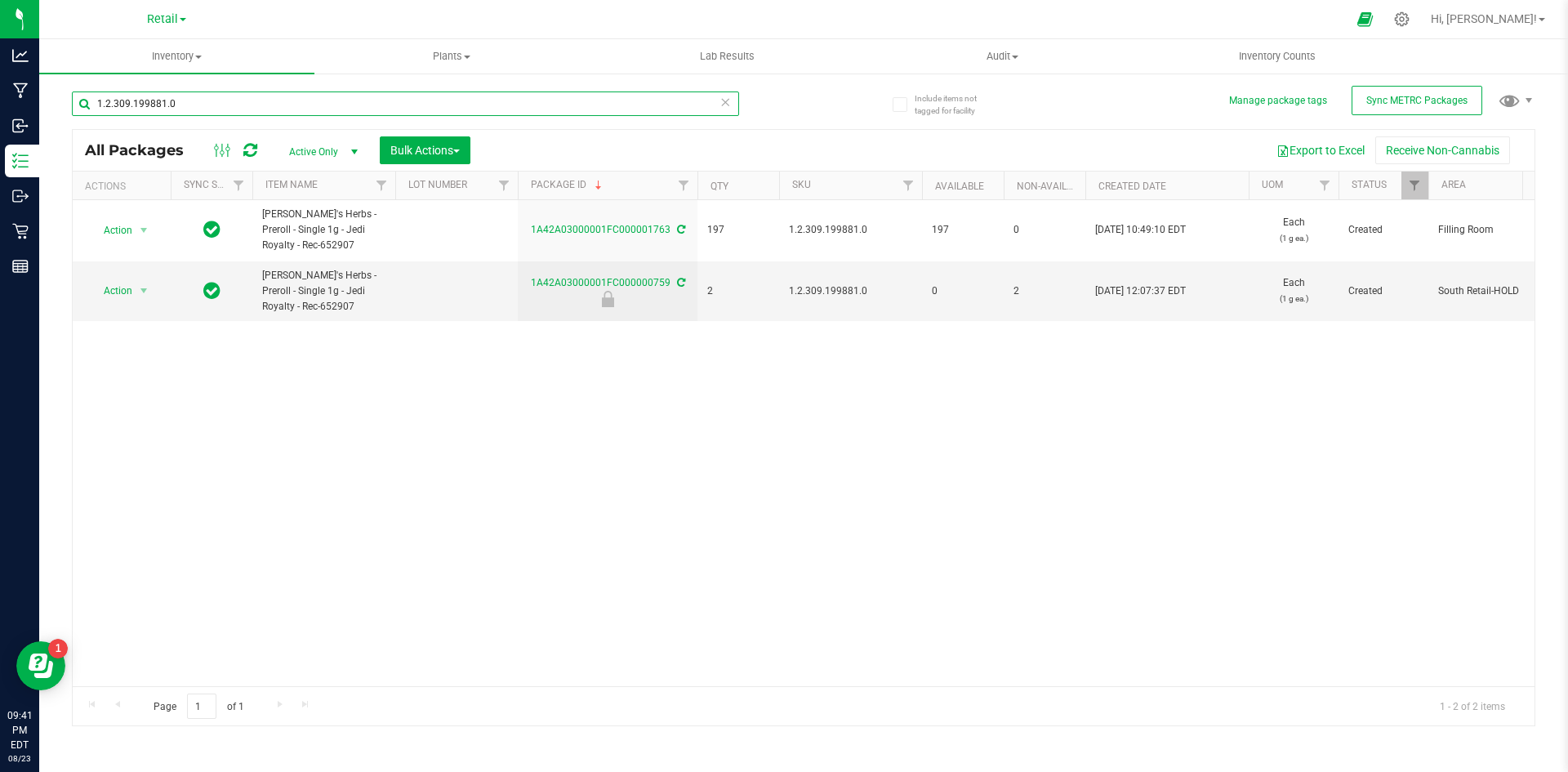
click at [360, 99] on input "1.2.309.199881.0" at bounding box center [405, 103] width 667 height 24
paste input "A42A03000001FC000001763"
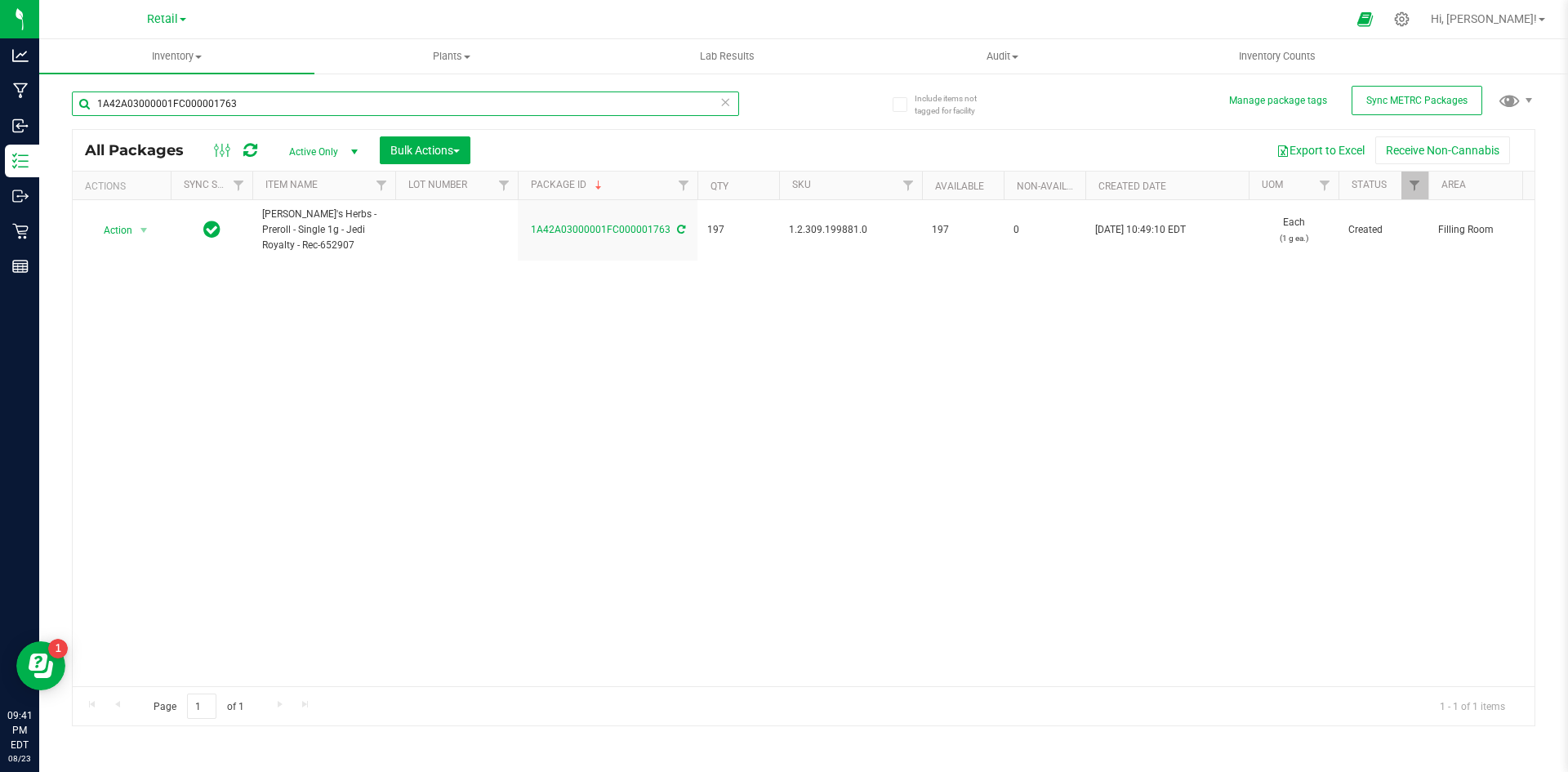
type input "1A42A03000001FC000001763"
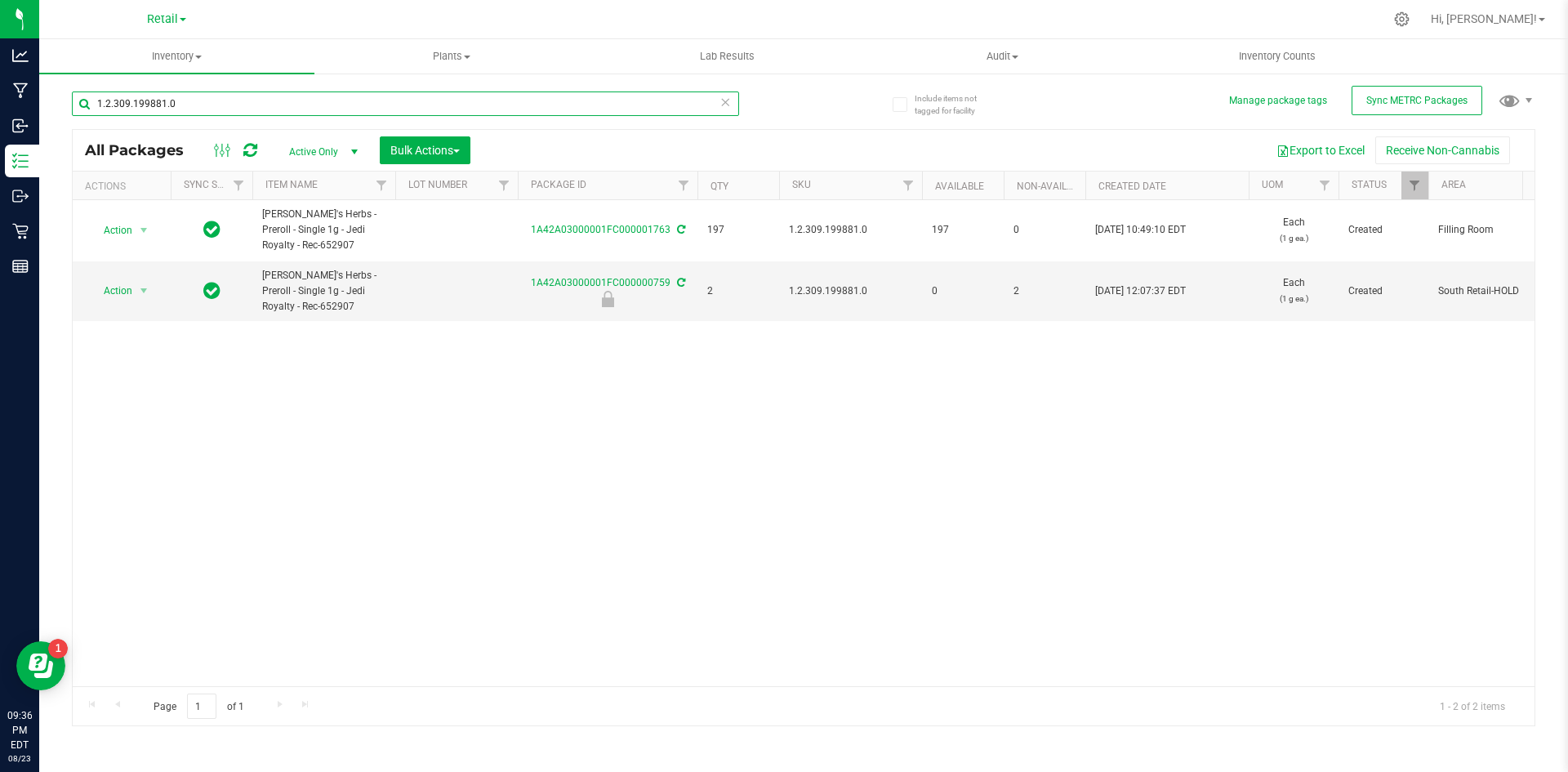
click at [307, 111] on input "1.2.309.199881.0" at bounding box center [405, 103] width 667 height 24
paste input "119437.142835.40902"
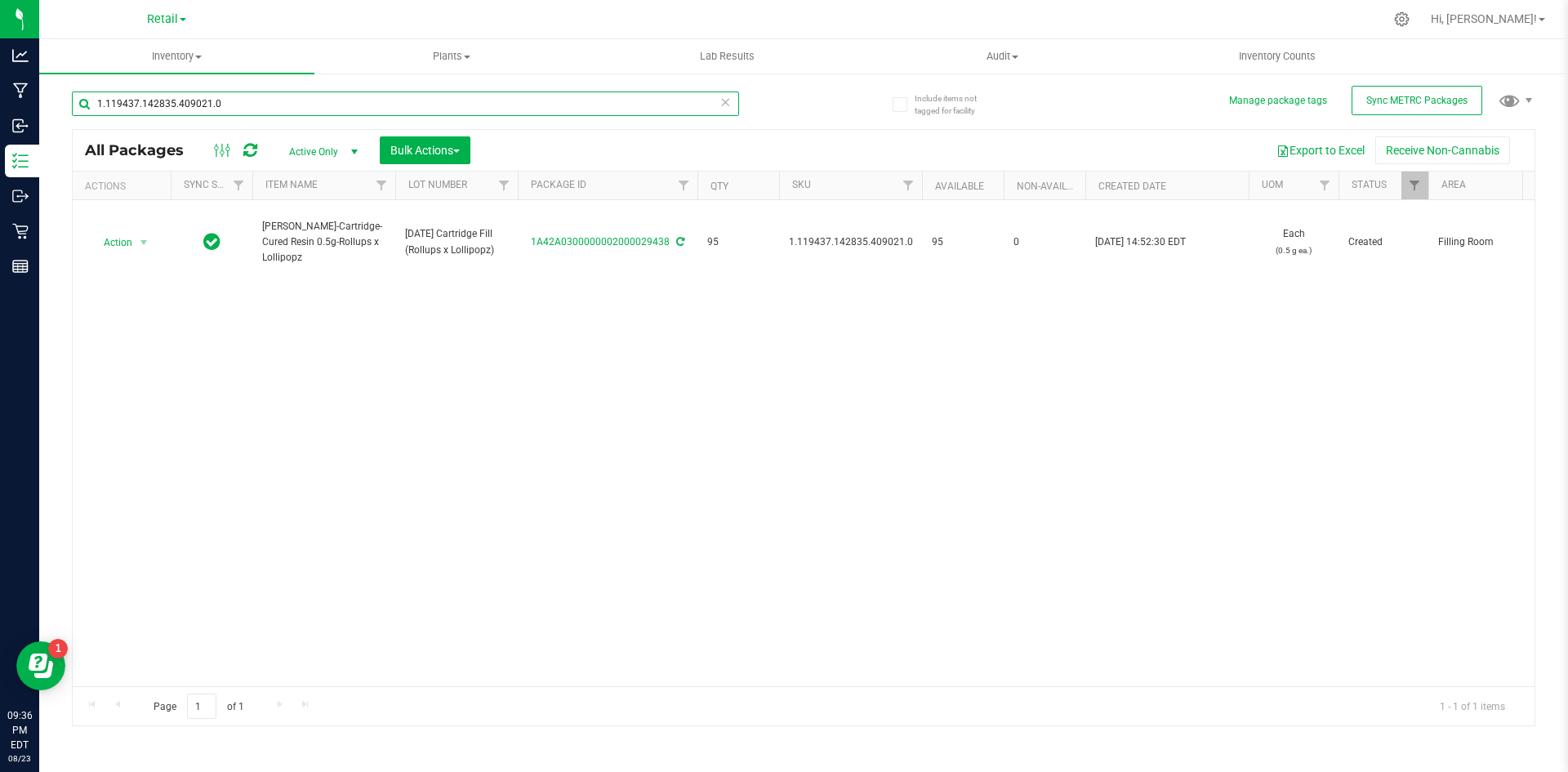
type input "1.119437.142835.409021.0"
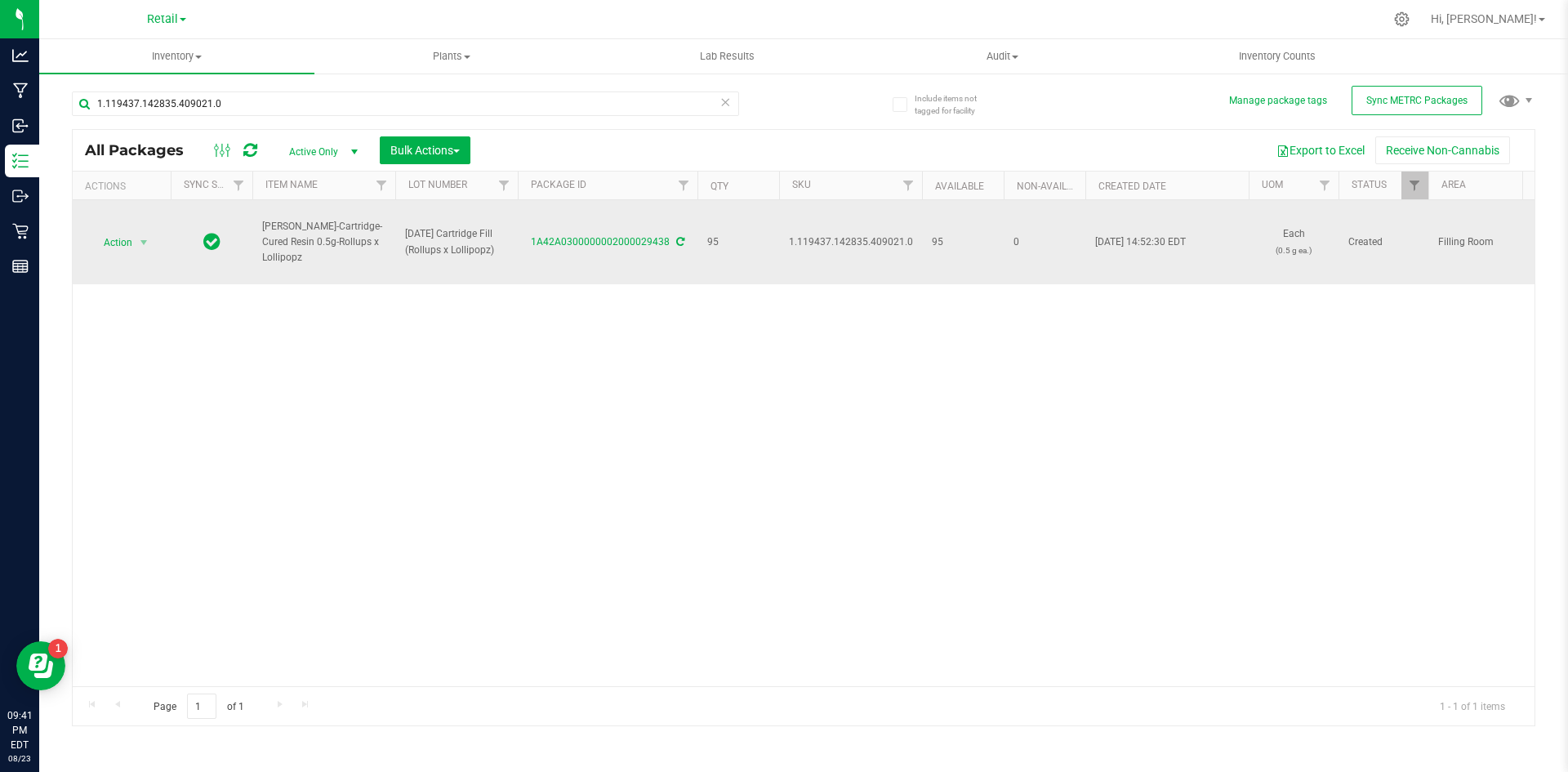
click at [846, 242] on span "1.119437.142835.409021.0" at bounding box center [851, 242] width 124 height 16
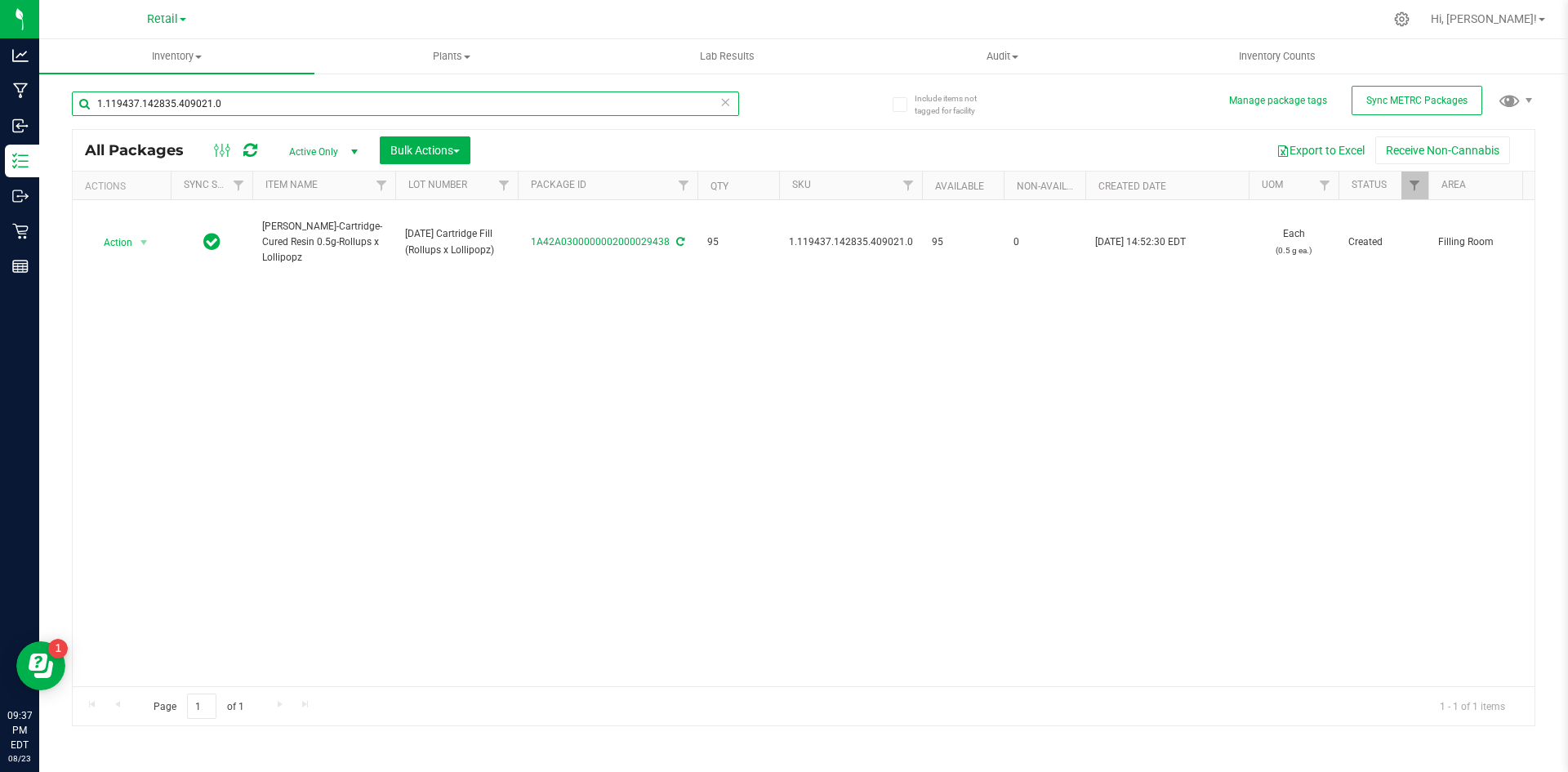
click at [230, 98] on input "1.119437.142835.409021.0" at bounding box center [405, 103] width 667 height 24
type input "32720"
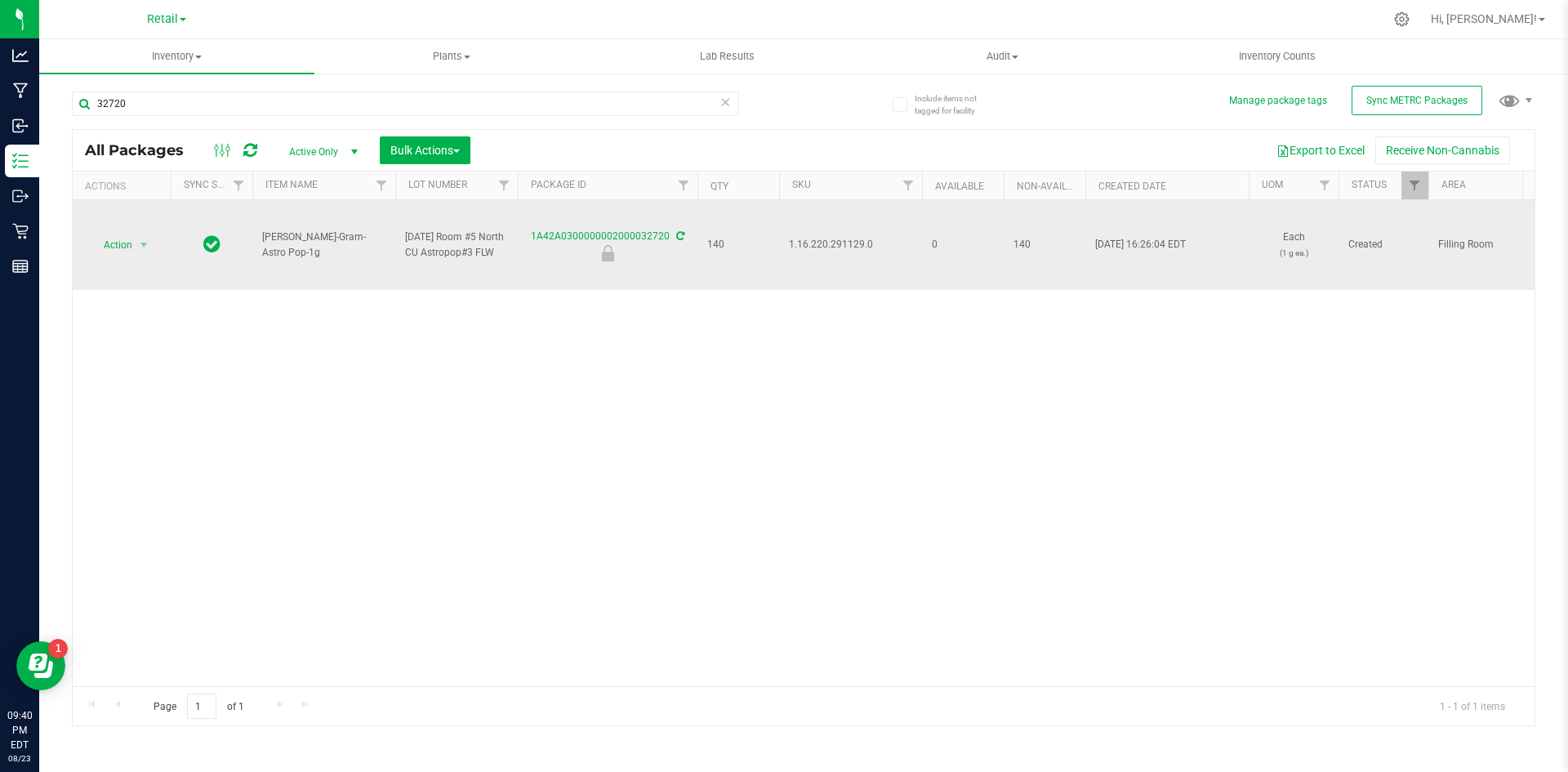
click at [841, 248] on span "1.16.220.291129.0" at bounding box center [850, 245] width 123 height 16
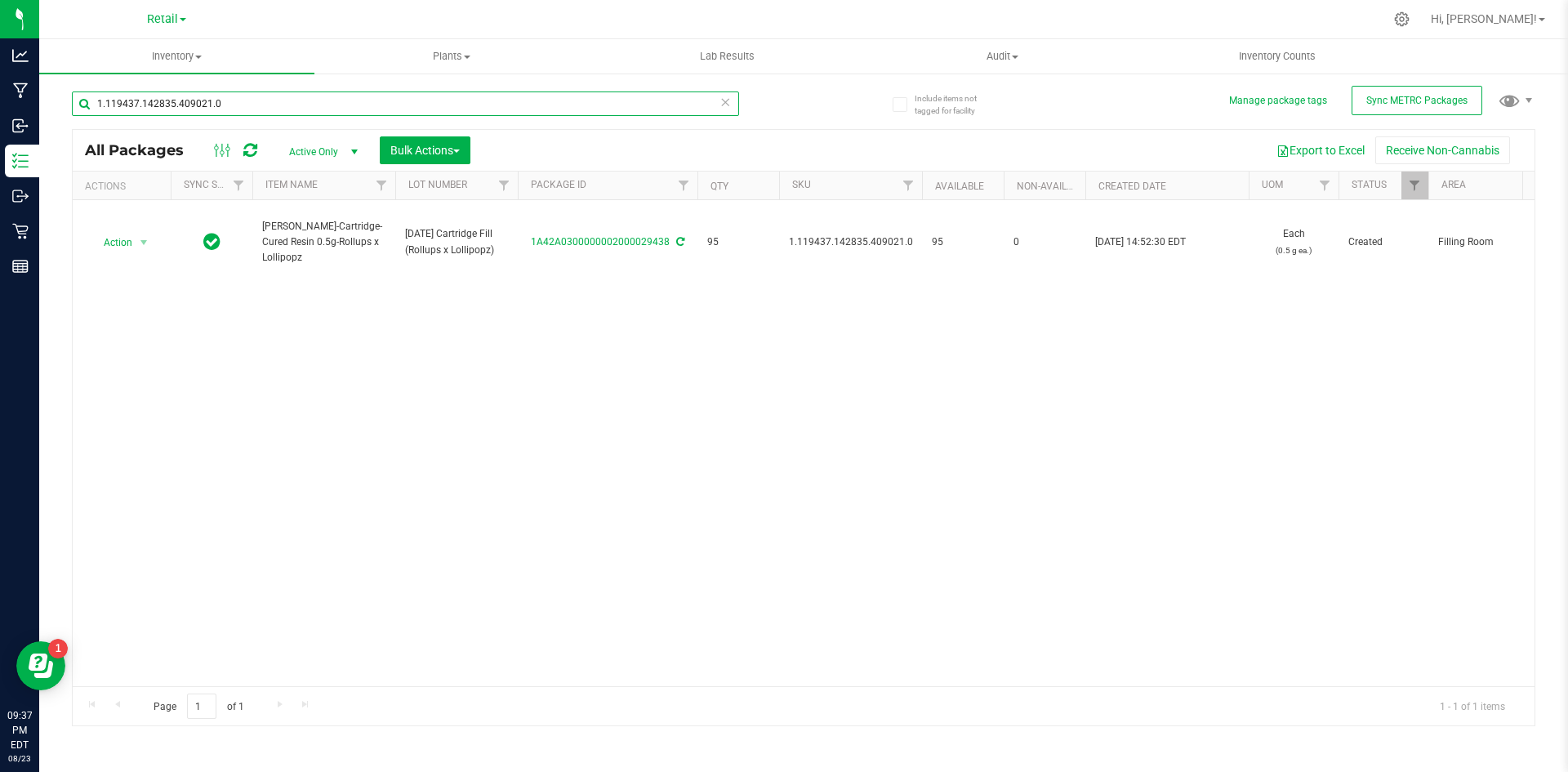
click at [404, 100] on input "1.119437.142835.409021.0" at bounding box center [405, 103] width 667 height 24
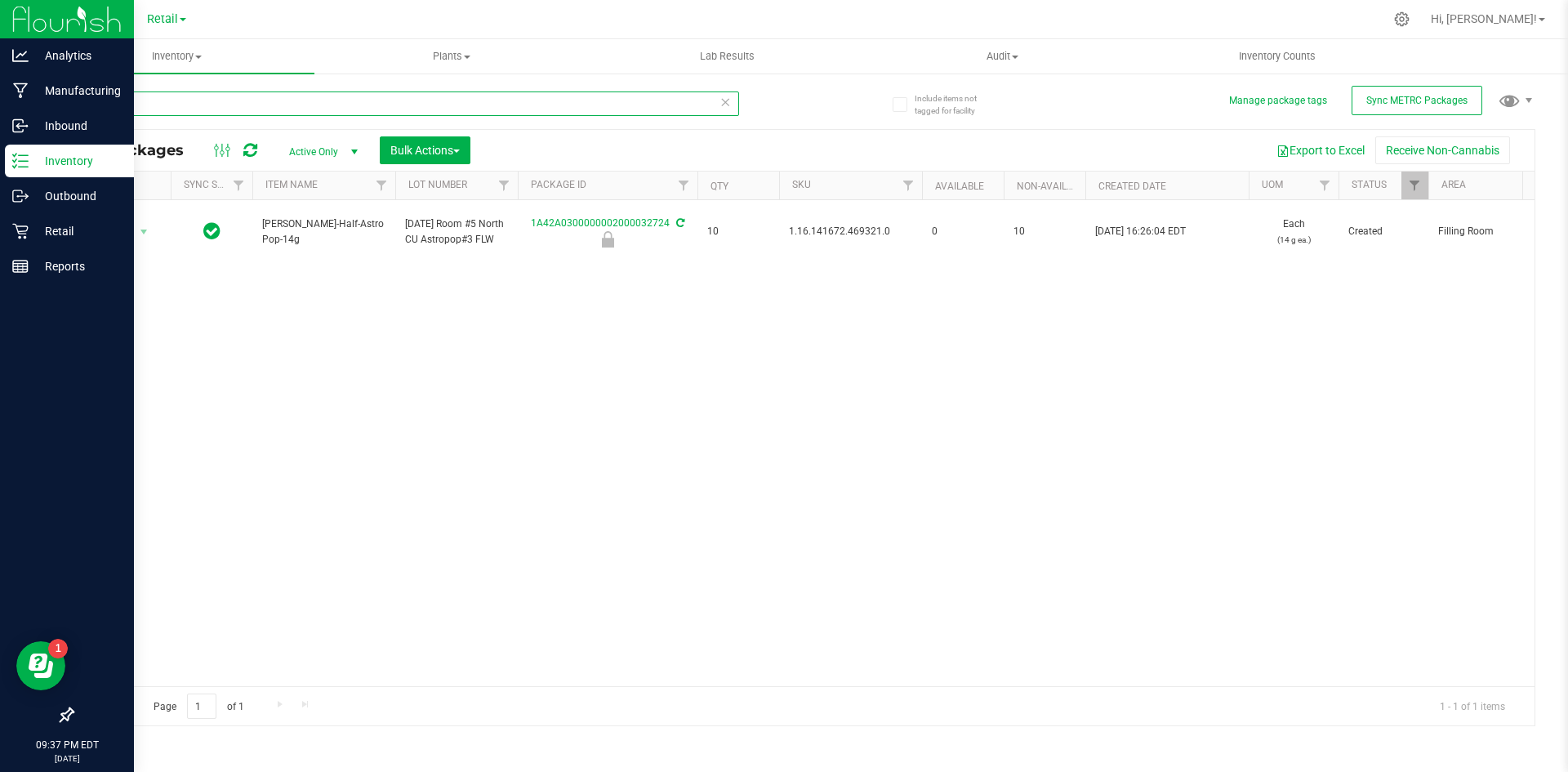
type input "32724"
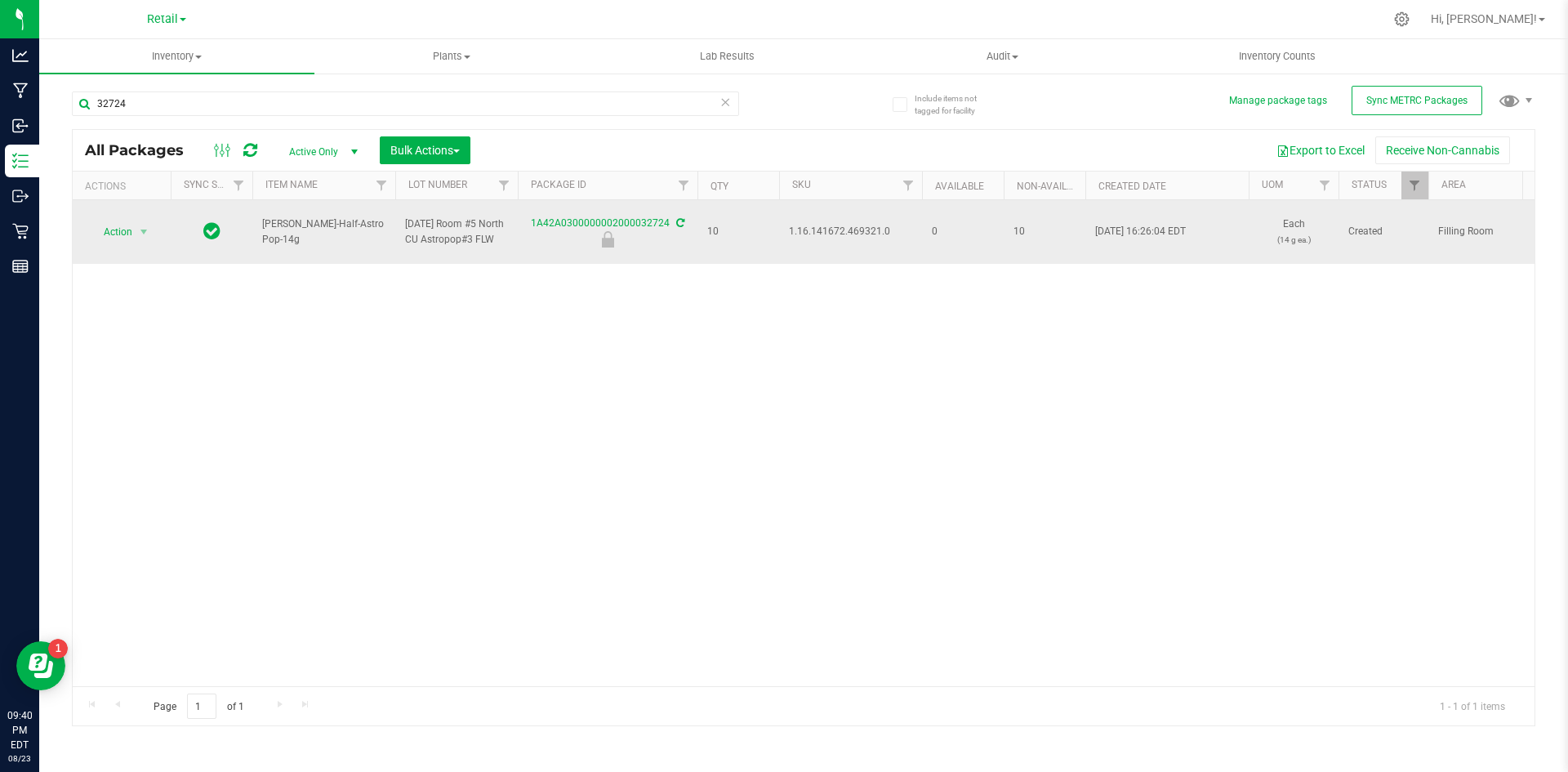
click at [819, 229] on span "1.16.141672.469321.0" at bounding box center [850, 231] width 123 height 16
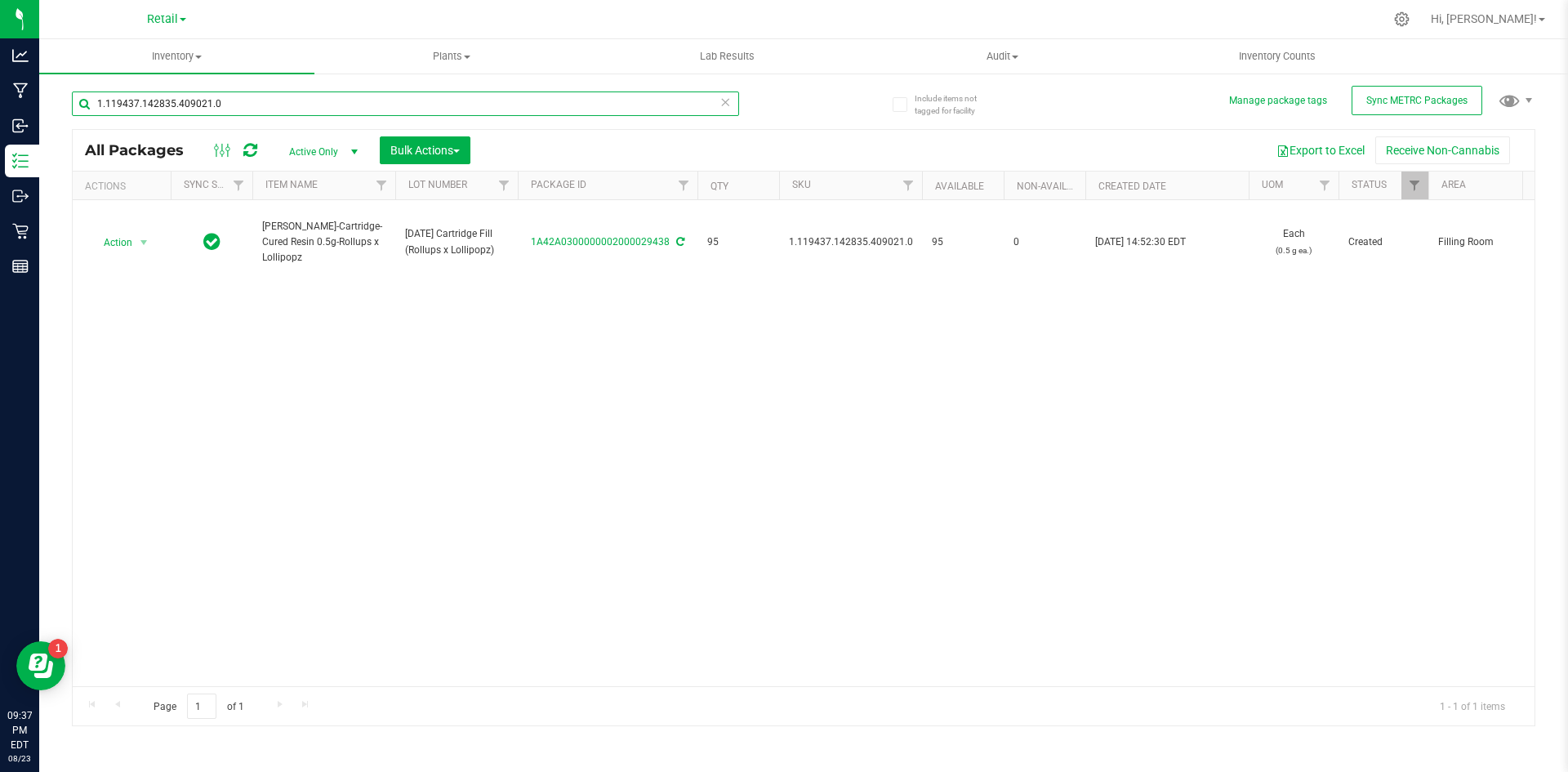
click at [294, 115] on input "1.119437.142835.409021.0" at bounding box center [405, 103] width 667 height 24
type input "32723"
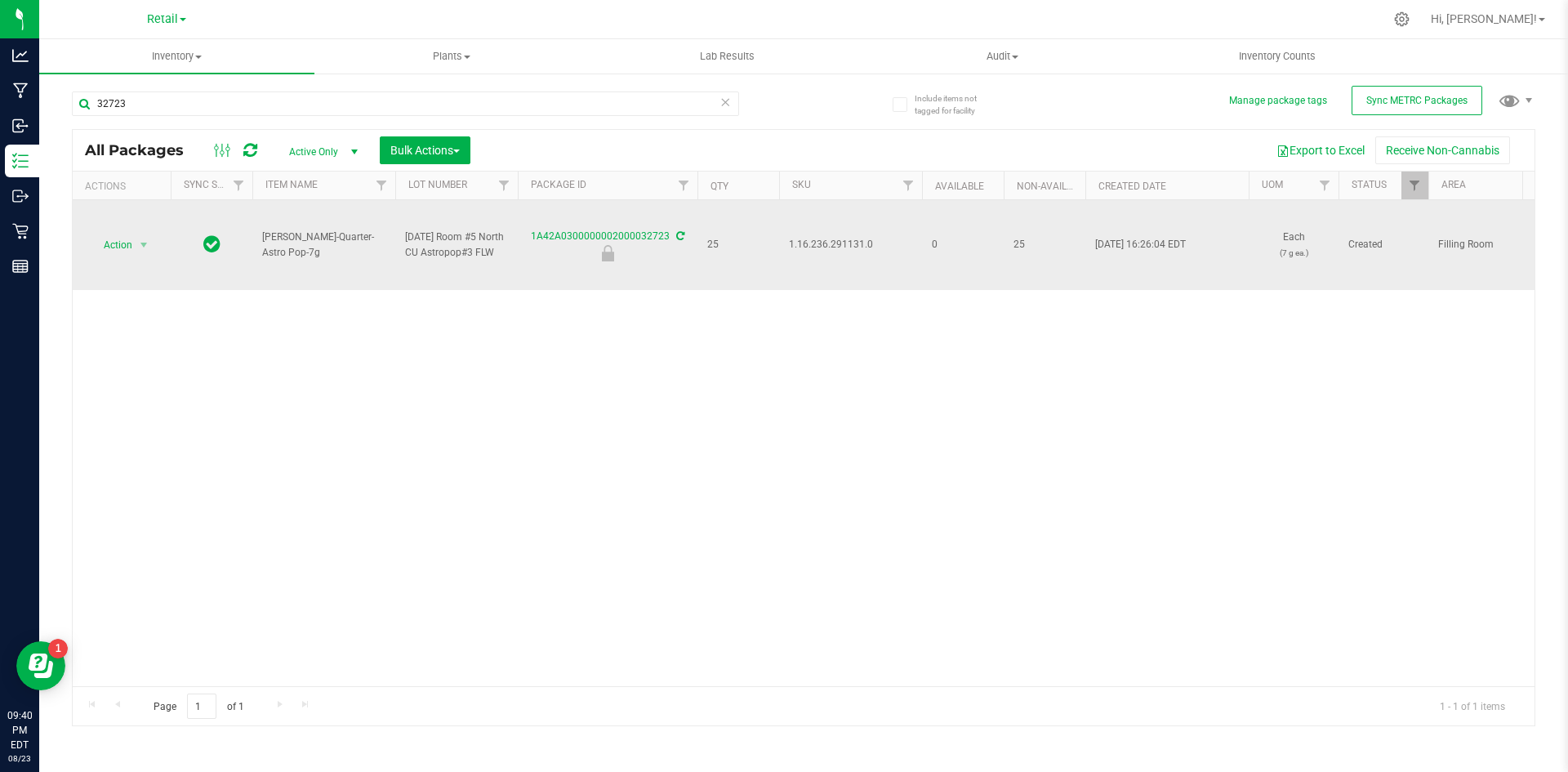
click at [830, 243] on span "1.16.236.291131.0" at bounding box center [850, 245] width 123 height 16
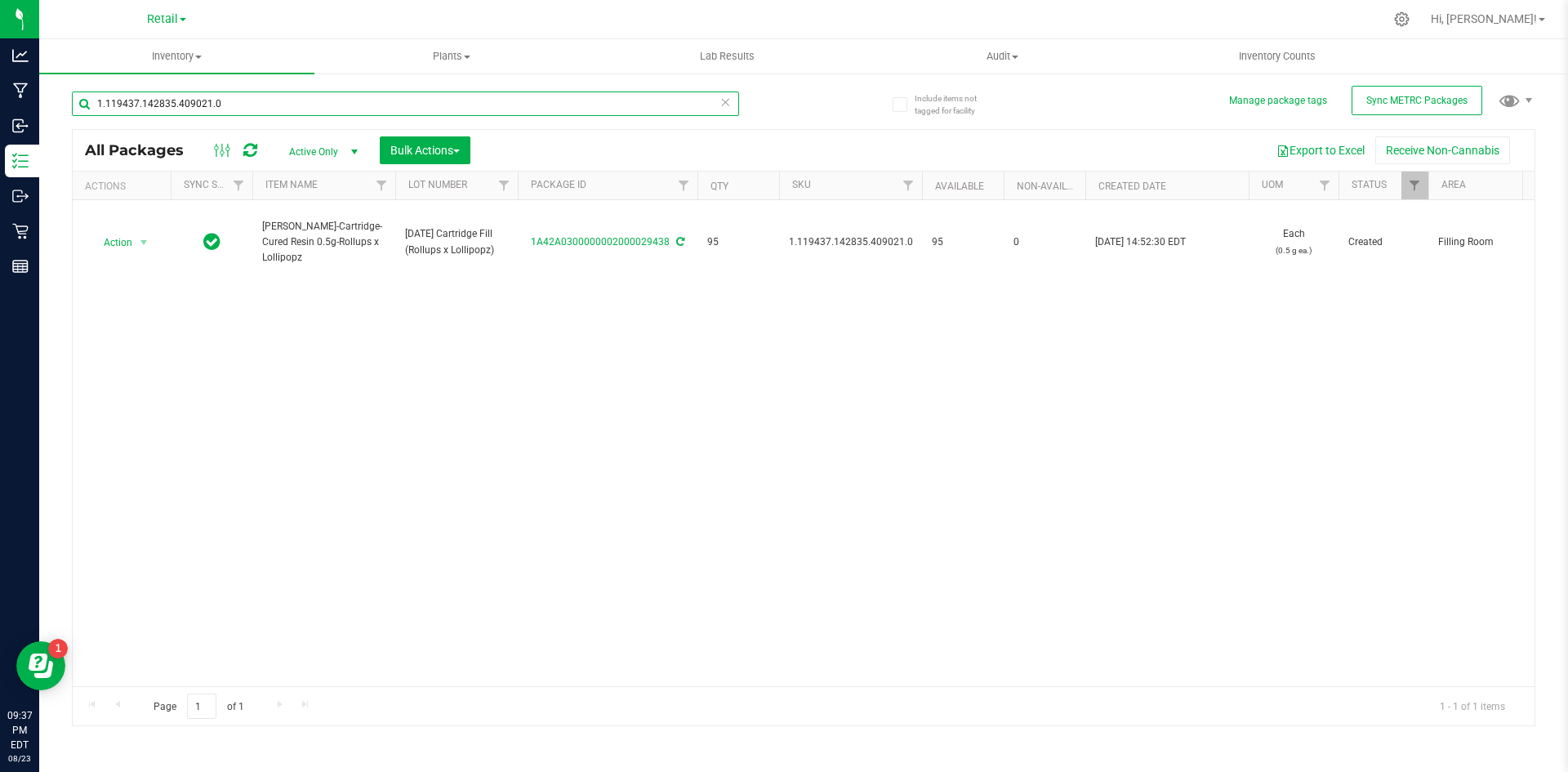
click at [210, 111] on input "1.119437.142835.409021.0" at bounding box center [405, 103] width 667 height 24
type input "32721"
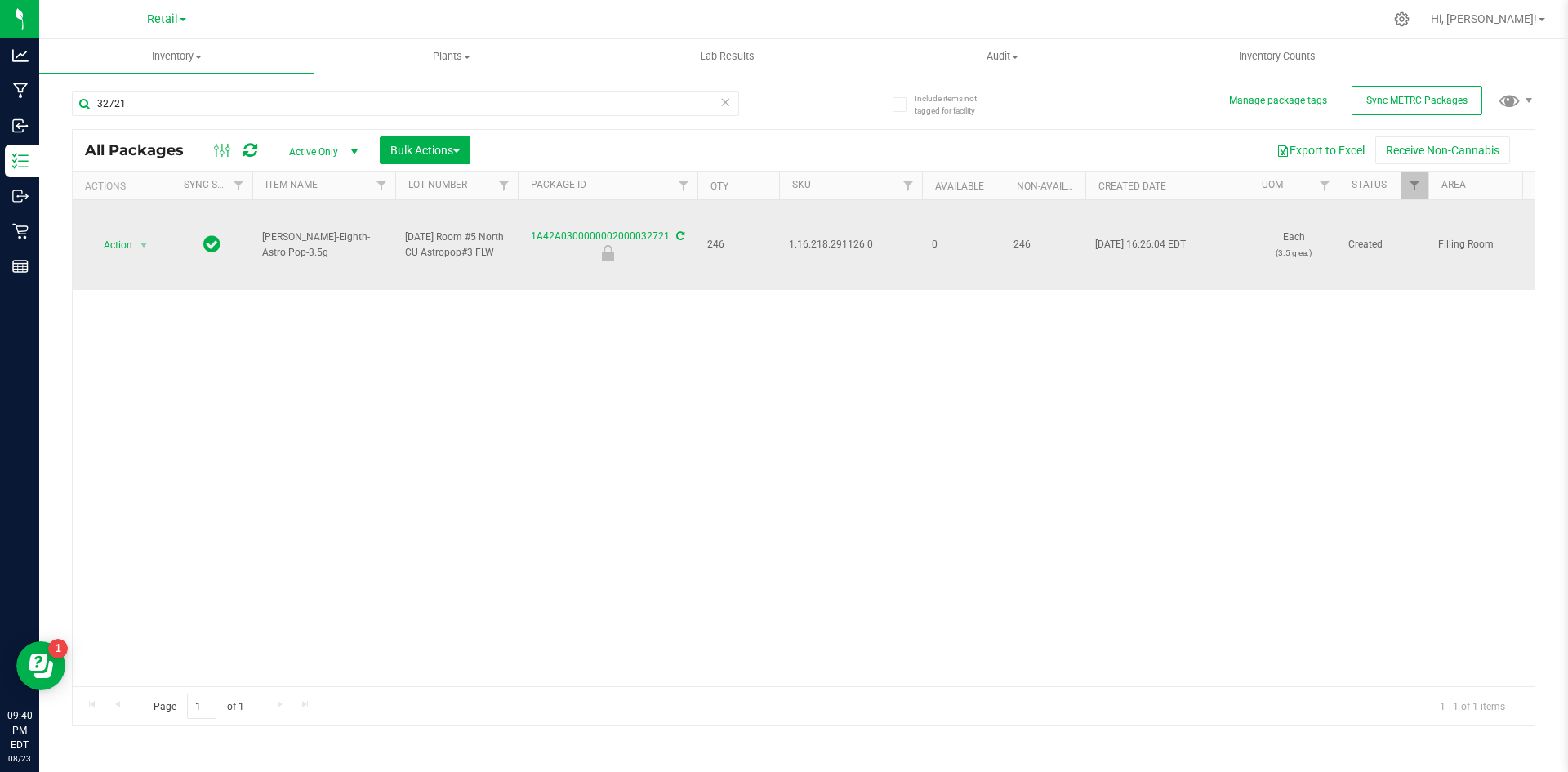
click at [835, 245] on span "1.16.218.291126.0" at bounding box center [850, 245] width 123 height 16
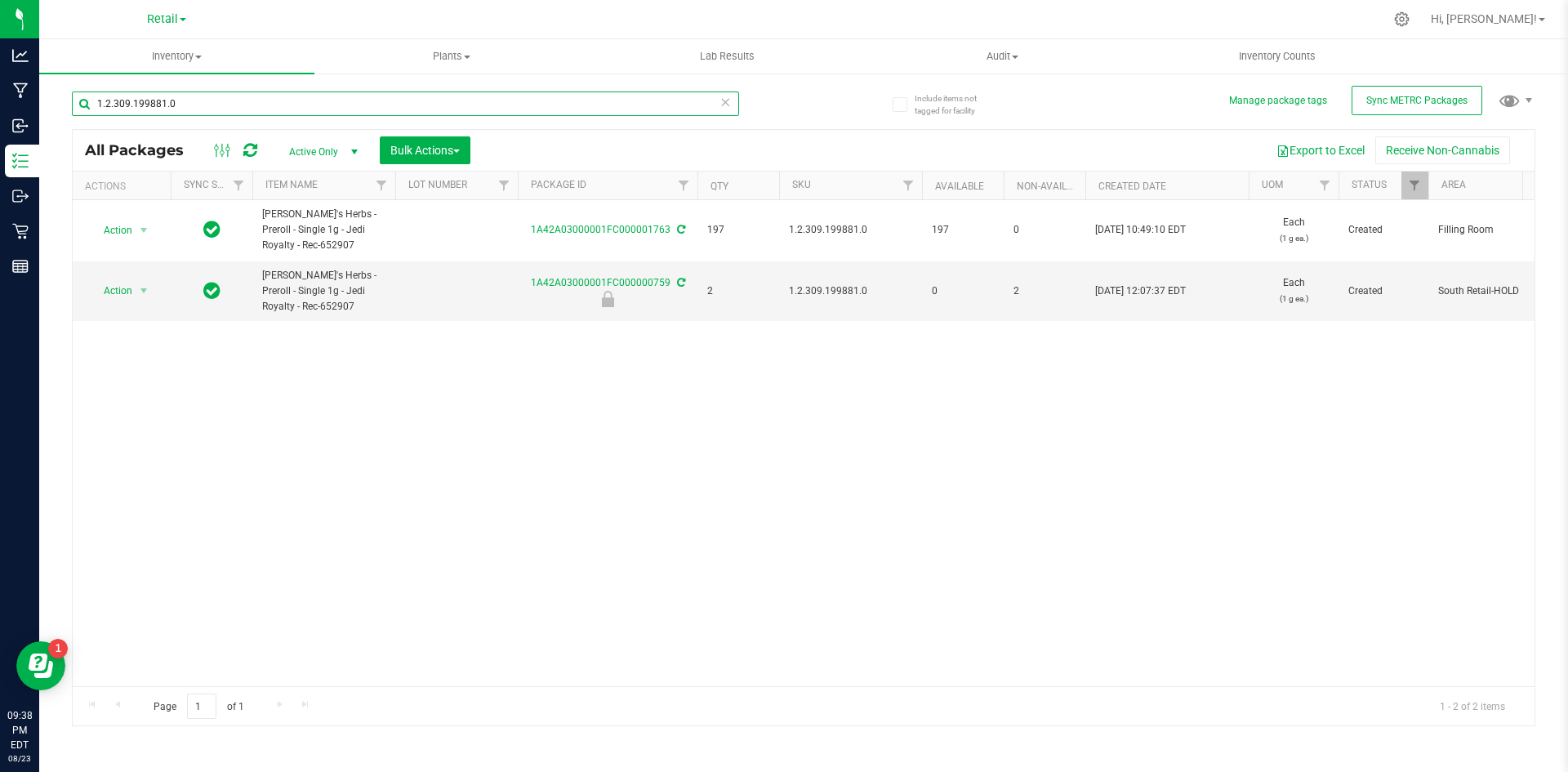
click at [510, 101] on input "1.2.309.199881.0" at bounding box center [405, 103] width 667 height 24
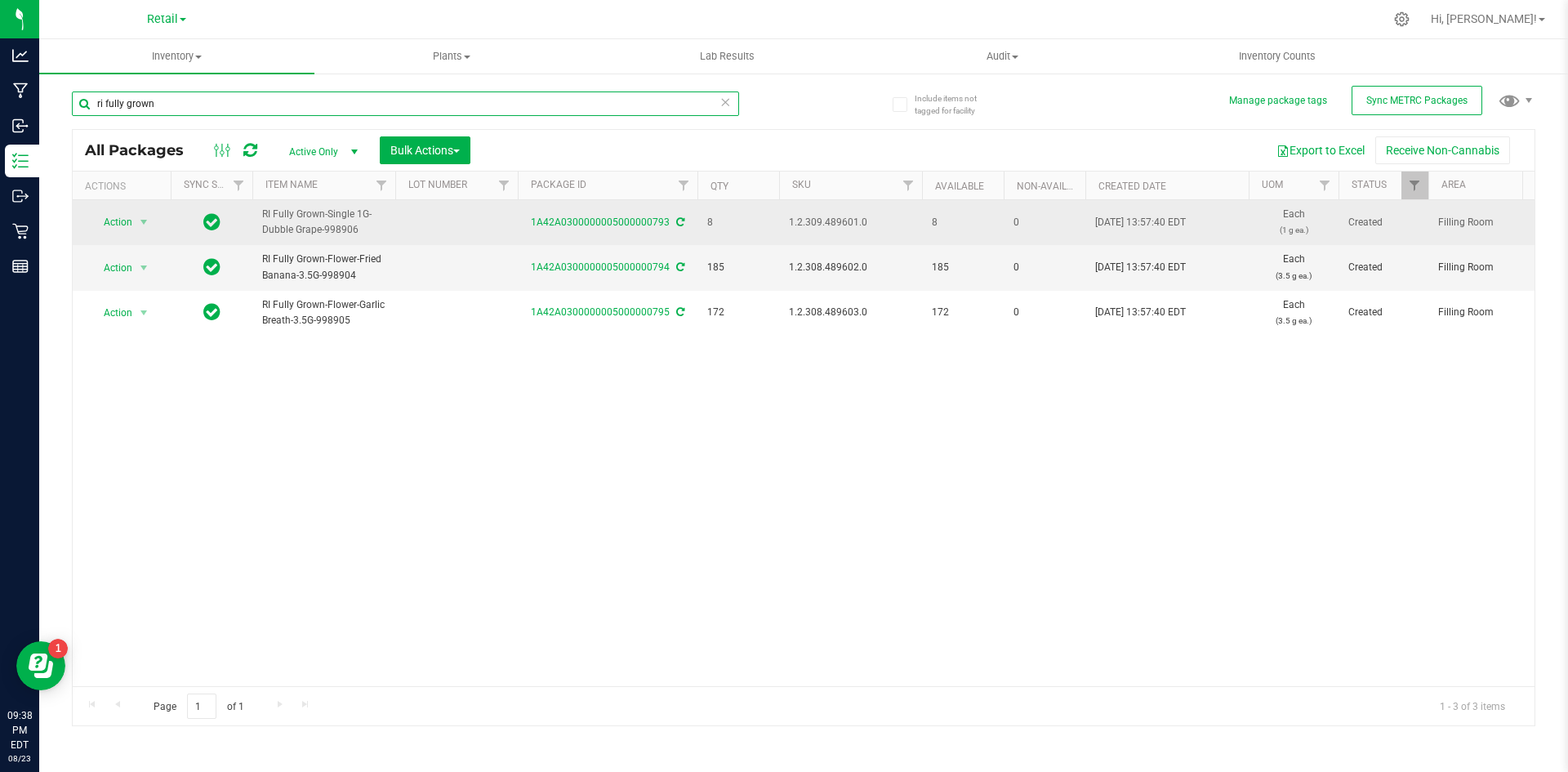
type input "ri fully grown"
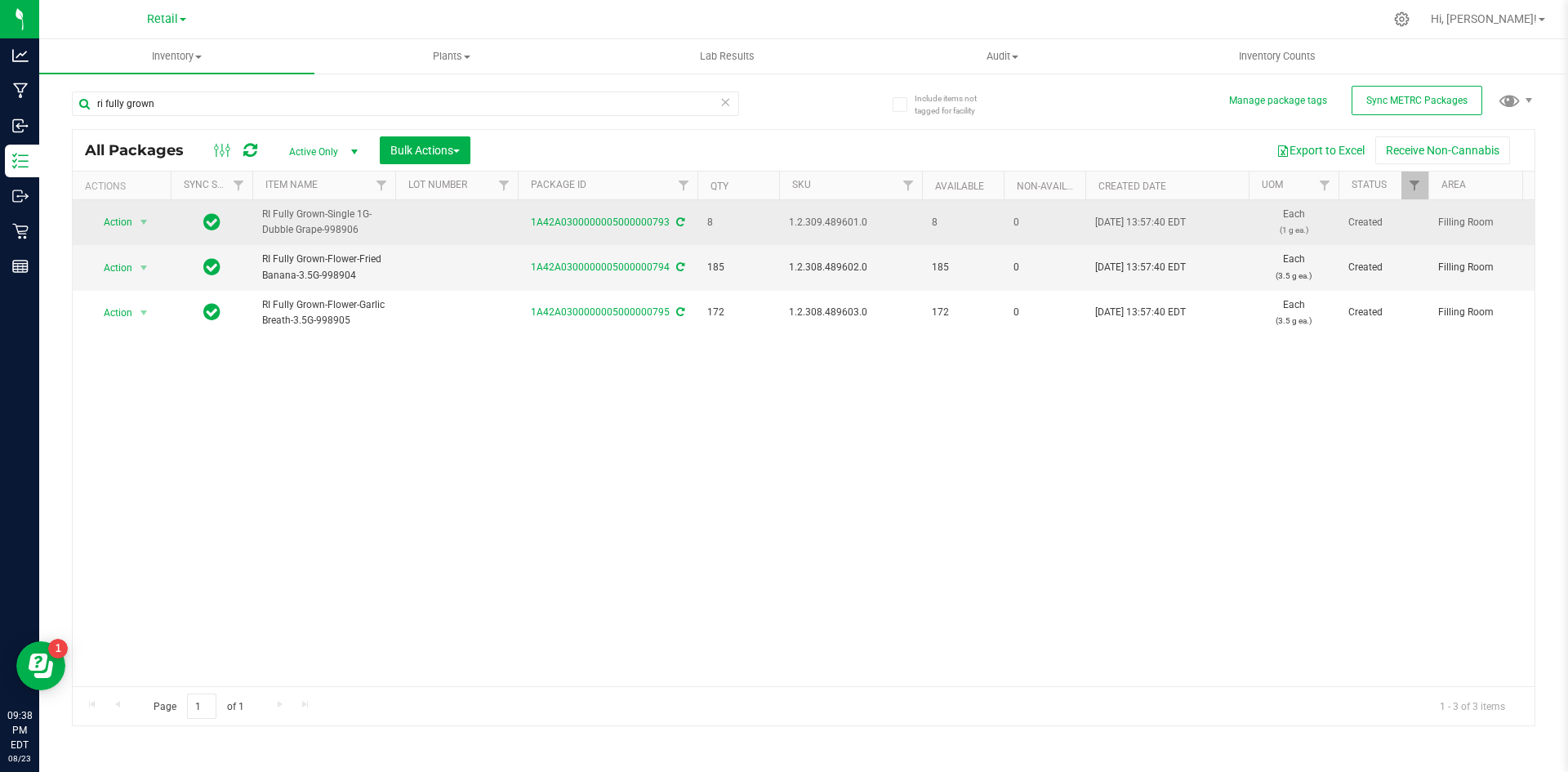
click at [840, 221] on span "1.2.309.489601.0" at bounding box center [850, 222] width 123 height 16
copy span "1.2.309.489601.0"
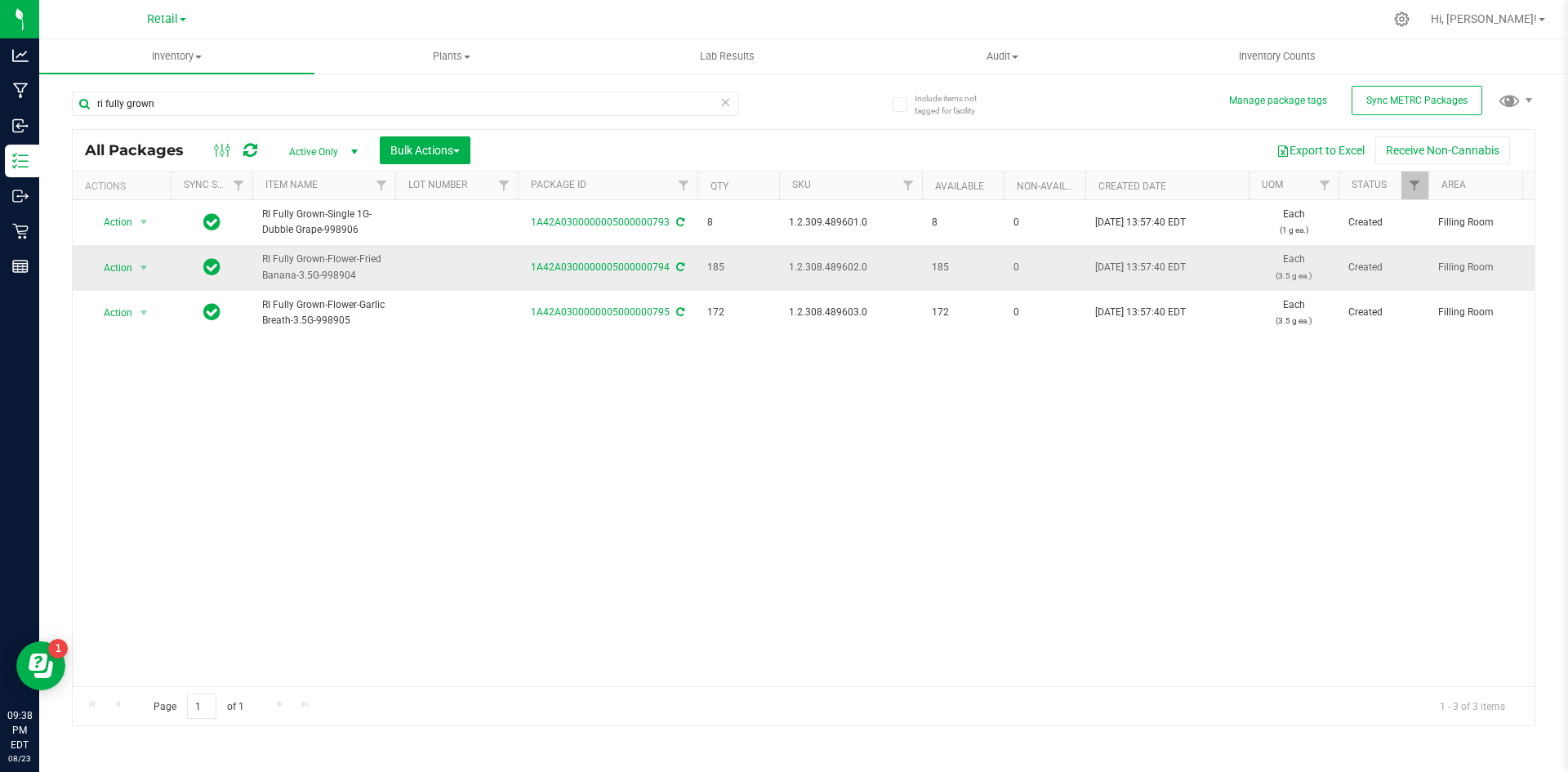
click at [829, 263] on span "1.2.308.489602.0" at bounding box center [850, 267] width 123 height 16
copy span "1.2.308.489602.0"
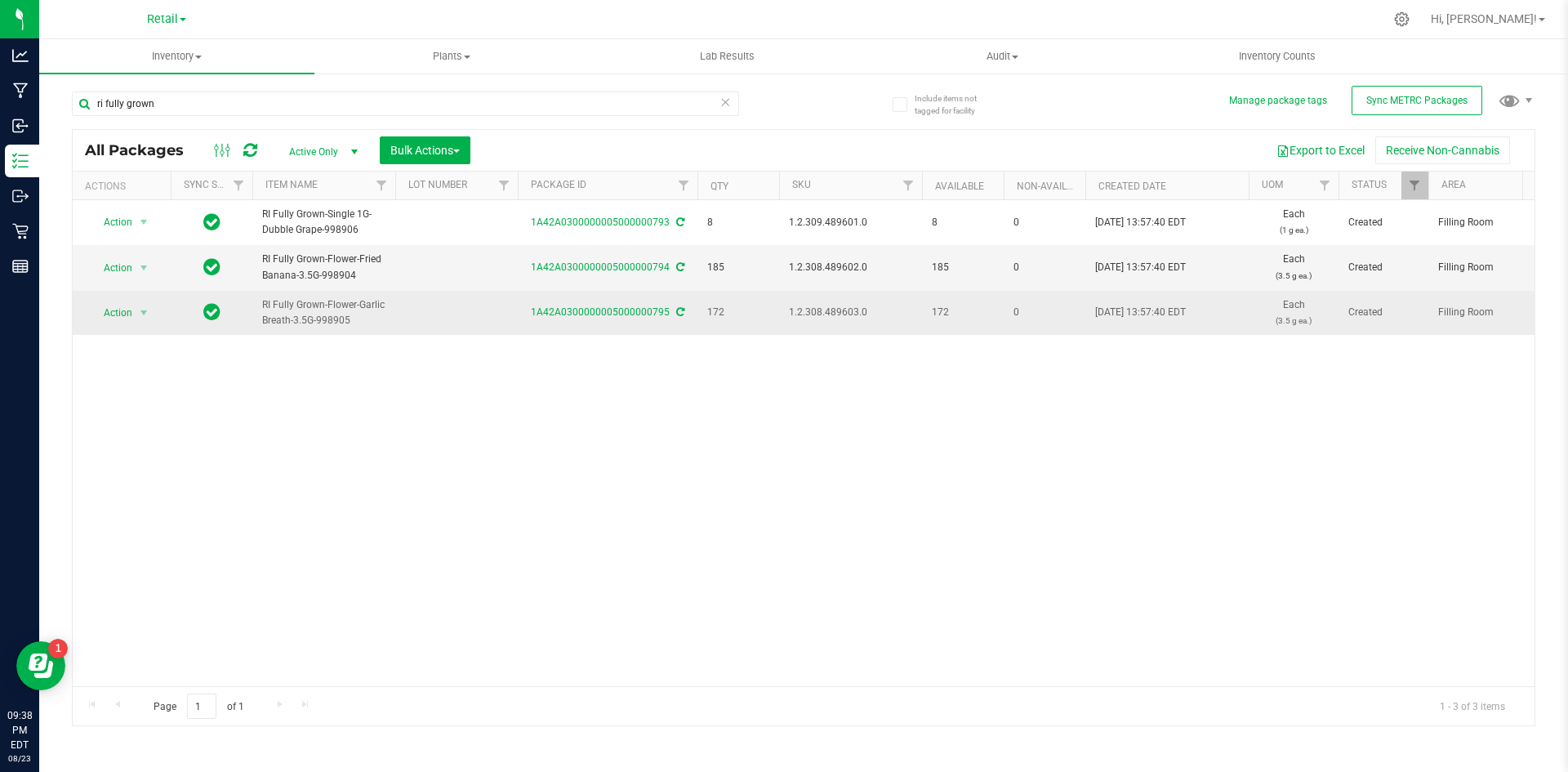
click at [833, 312] on span "1.2.308.489603.0" at bounding box center [850, 313] width 123 height 16
copy span "1.2.308.489603.0"
